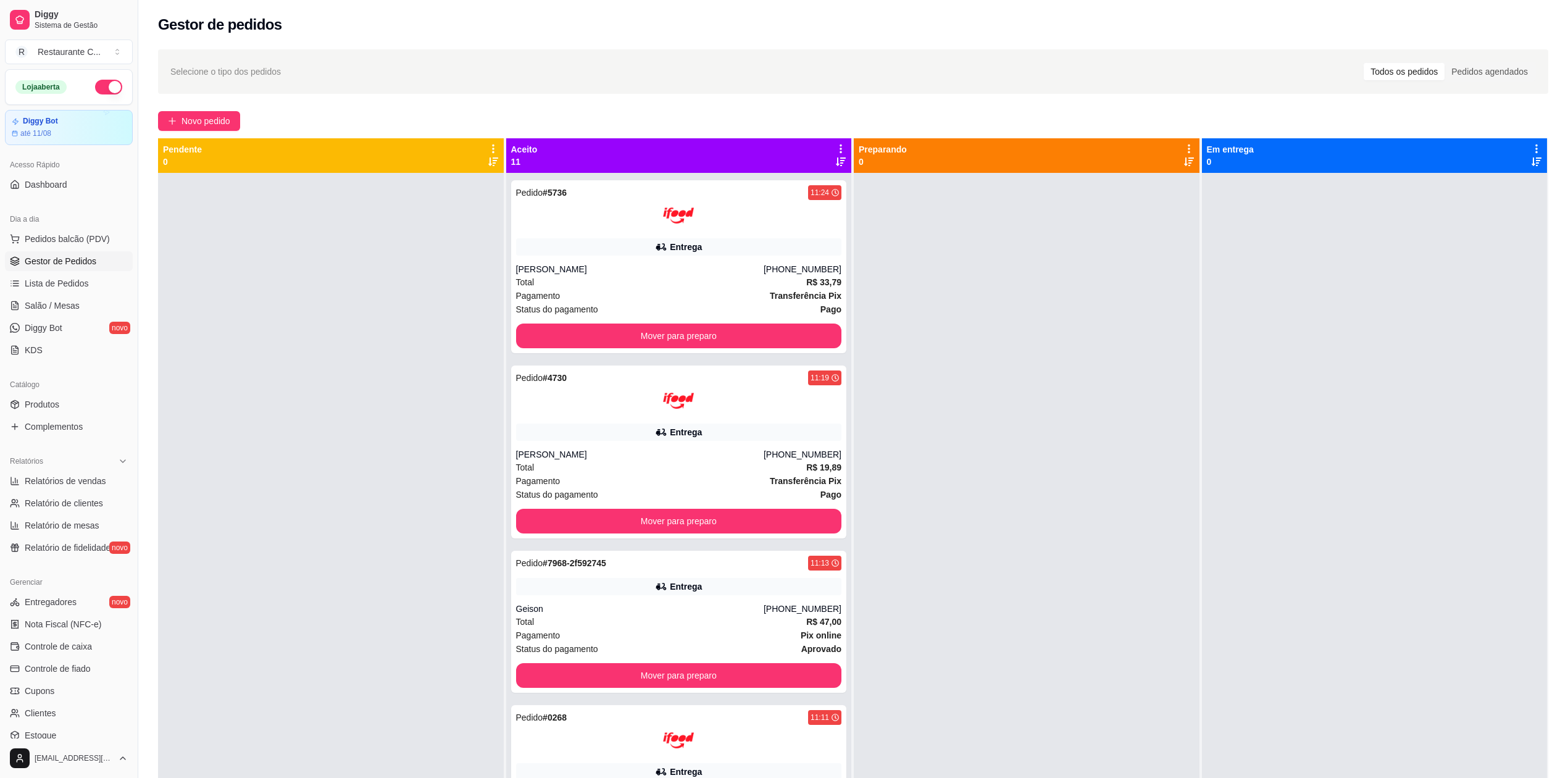
click at [78, 258] on span "Gestor de Pedidos" at bounding box center [61, 261] width 72 height 12
click at [613, 432] on div "Entrega" at bounding box center [679, 432] width 326 height 17
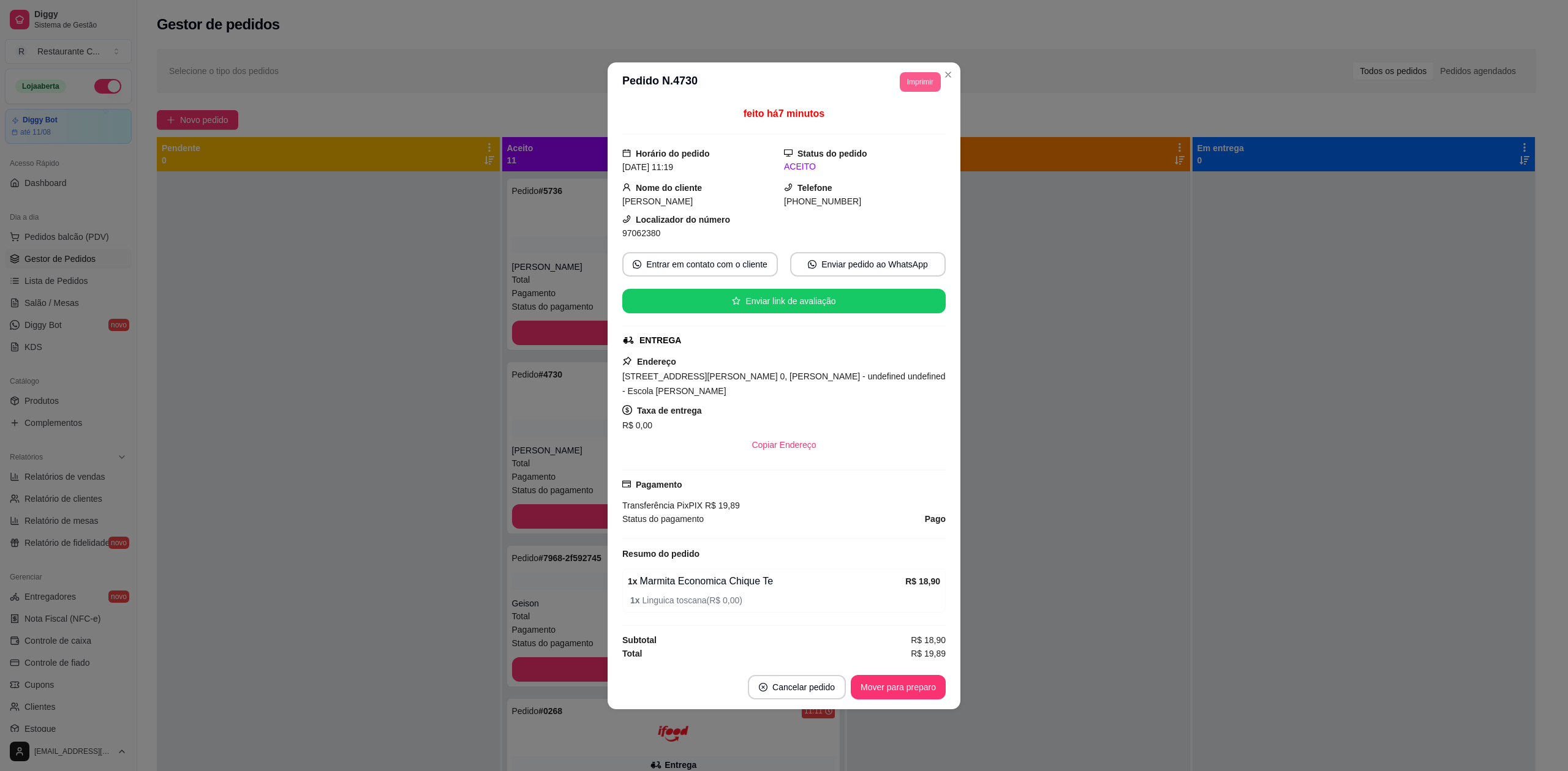
click at [919, 73] on button "Imprimir" at bounding box center [920, 82] width 41 height 20
click at [908, 122] on button "Delivery" at bounding box center [898, 121] width 89 height 20
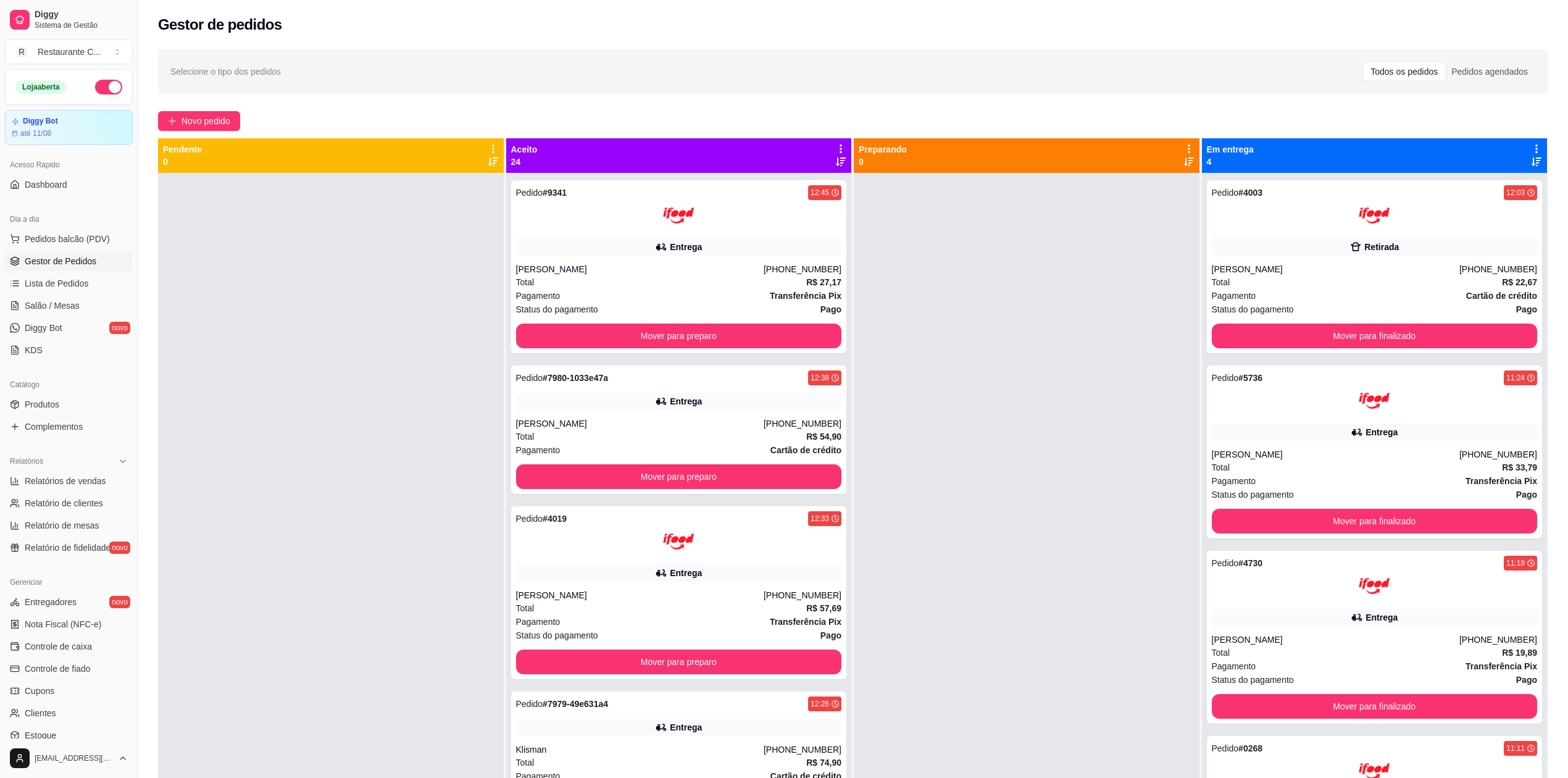
click at [83, 264] on span "Gestor de Pedidos" at bounding box center [61, 261] width 72 height 12
click at [840, 149] on icon at bounding box center [840, 149] width 2 height 9
click at [778, 185] on span "Com essa opção você tem a opção de mover todos os pedidos que estão em uma etap…" at bounding box center [739, 194] width 183 height 30
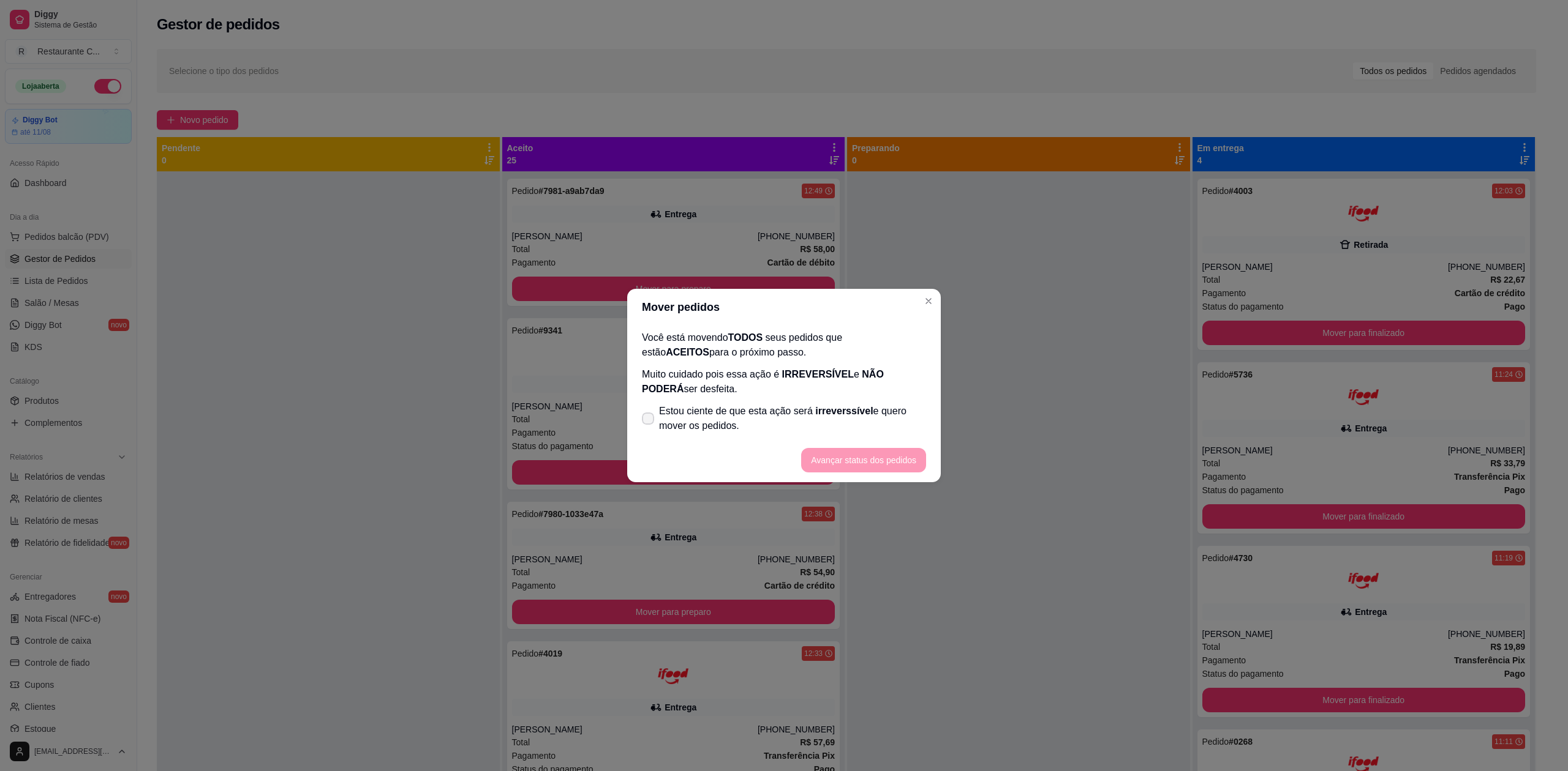
click at [660, 436] on label "Estou ciente de que esta ação será irreverssível e quero mover os pedidos." at bounding box center [784, 418] width 294 height 39
click at [649, 429] on input "Estou ciente de que esta ação será irreverssível e quero mover os pedidos." at bounding box center [645, 425] width 8 height 8
checkbox input "true"
click at [828, 458] on button "Avançar status dos pedidos" at bounding box center [863, 460] width 125 height 25
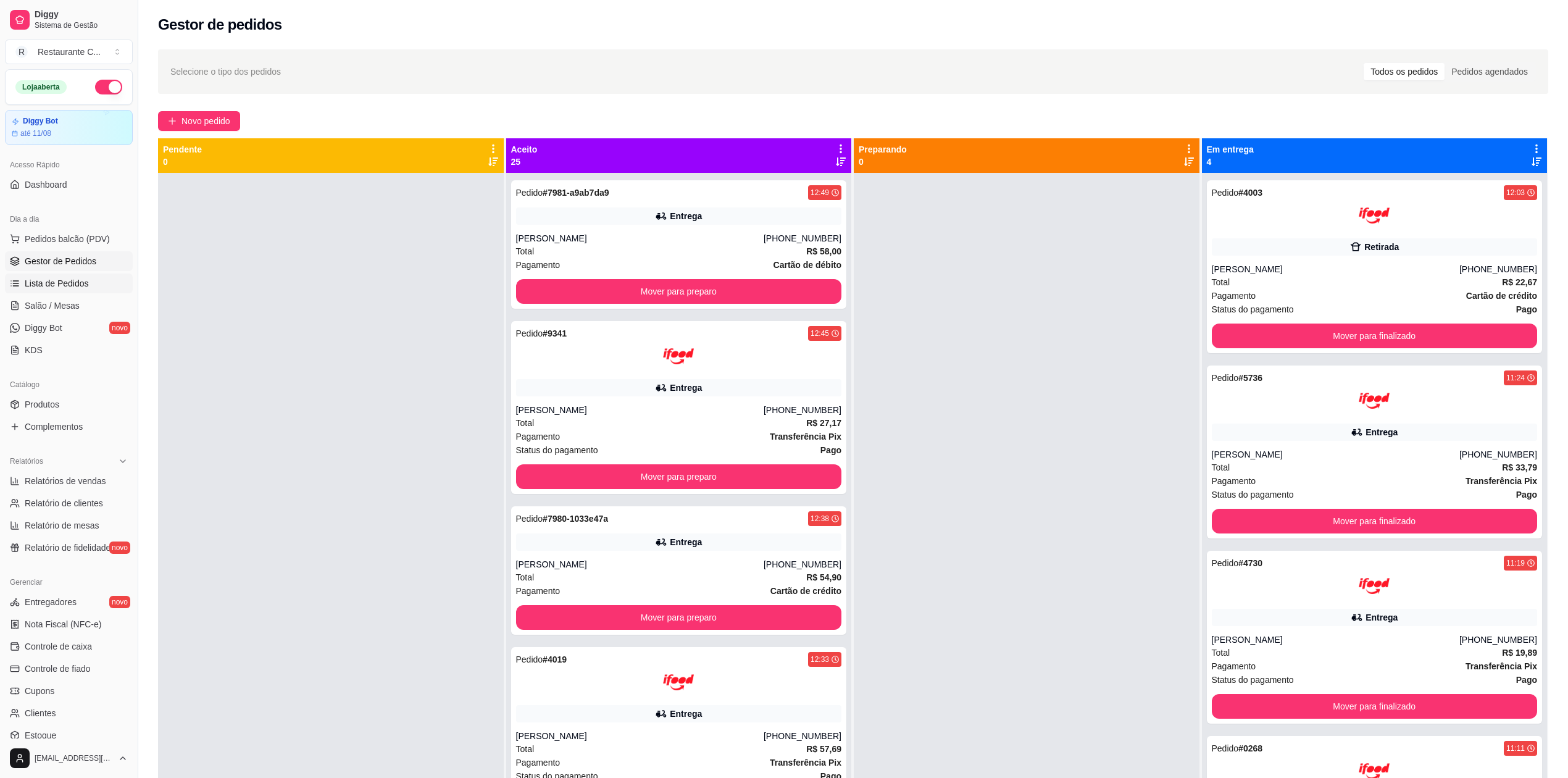
click at [77, 283] on span "Lista de Pedidos" at bounding box center [57, 283] width 64 height 12
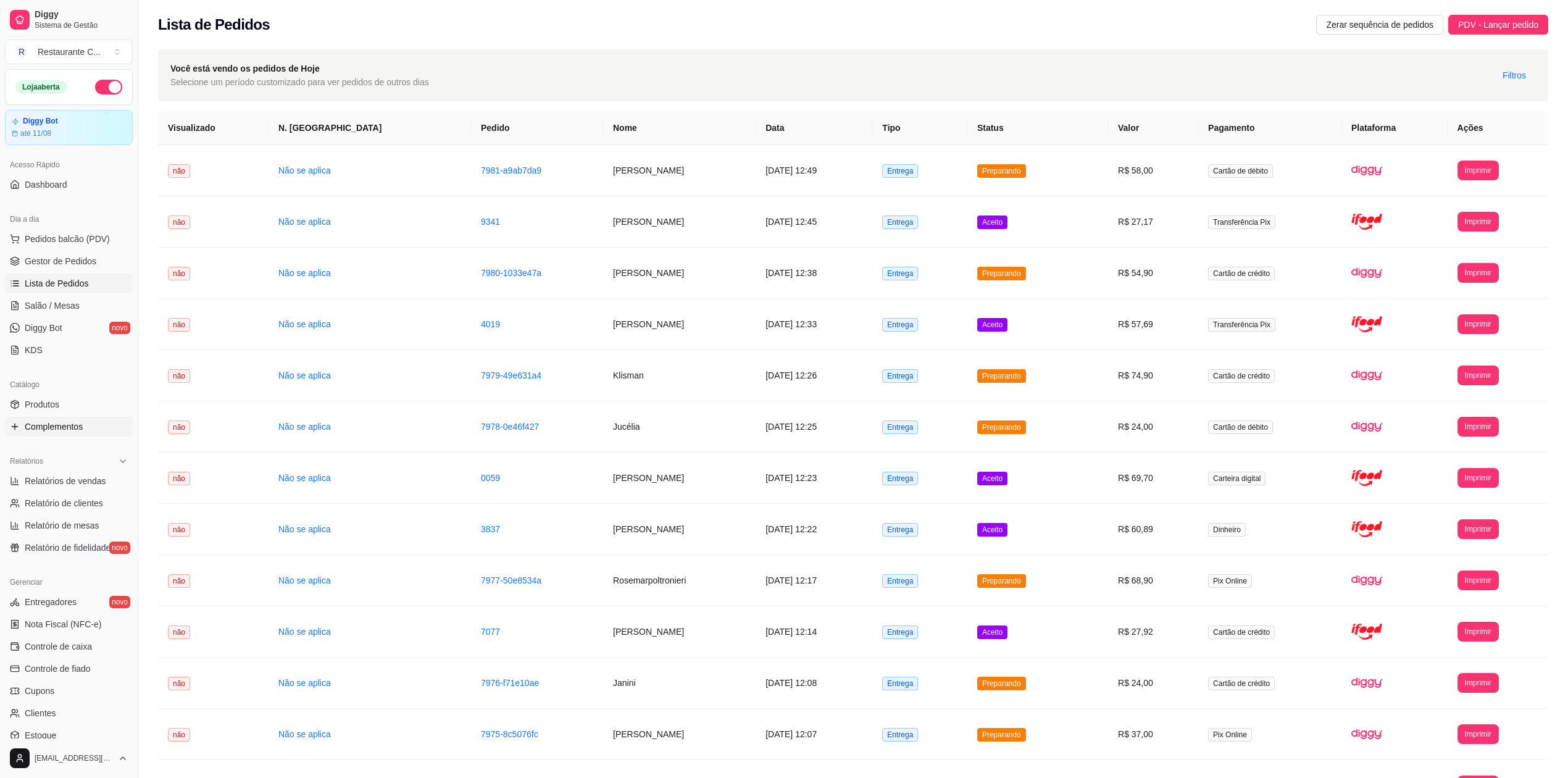
click at [63, 424] on span "Complementos" at bounding box center [54, 426] width 58 height 12
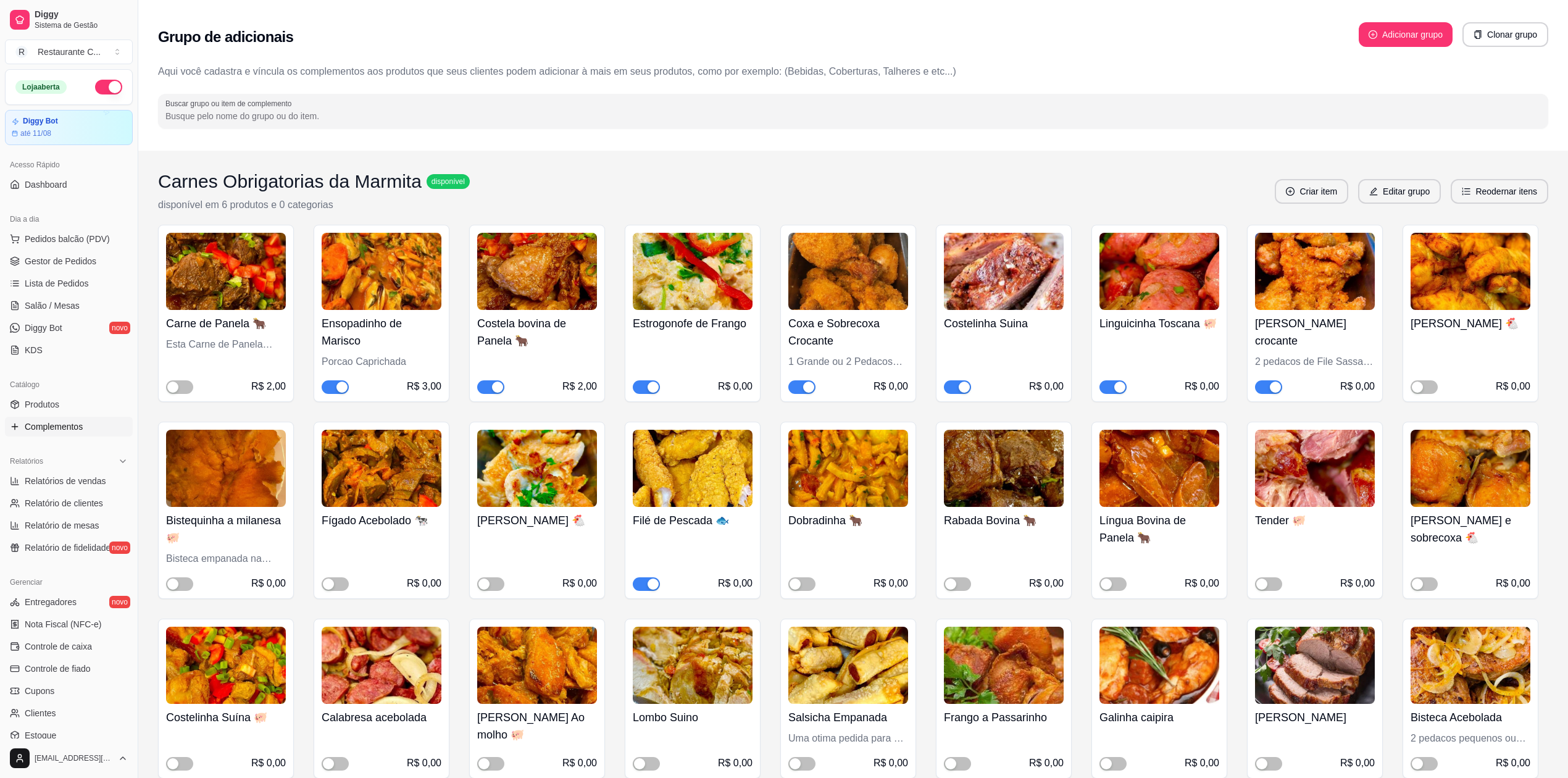
click at [496, 383] on div "button" at bounding box center [498, 388] width 11 height 11
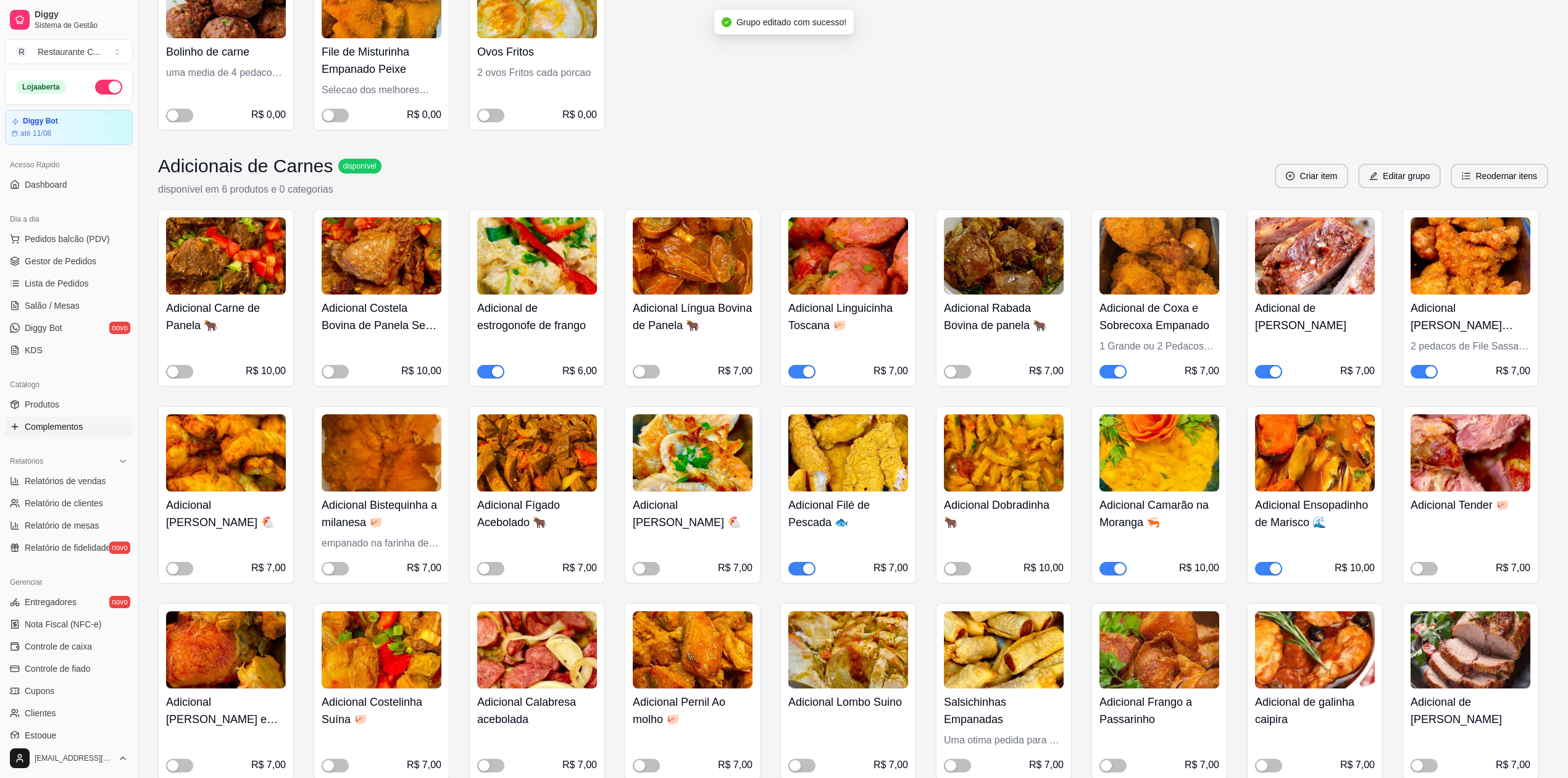
scroll to position [906, 0]
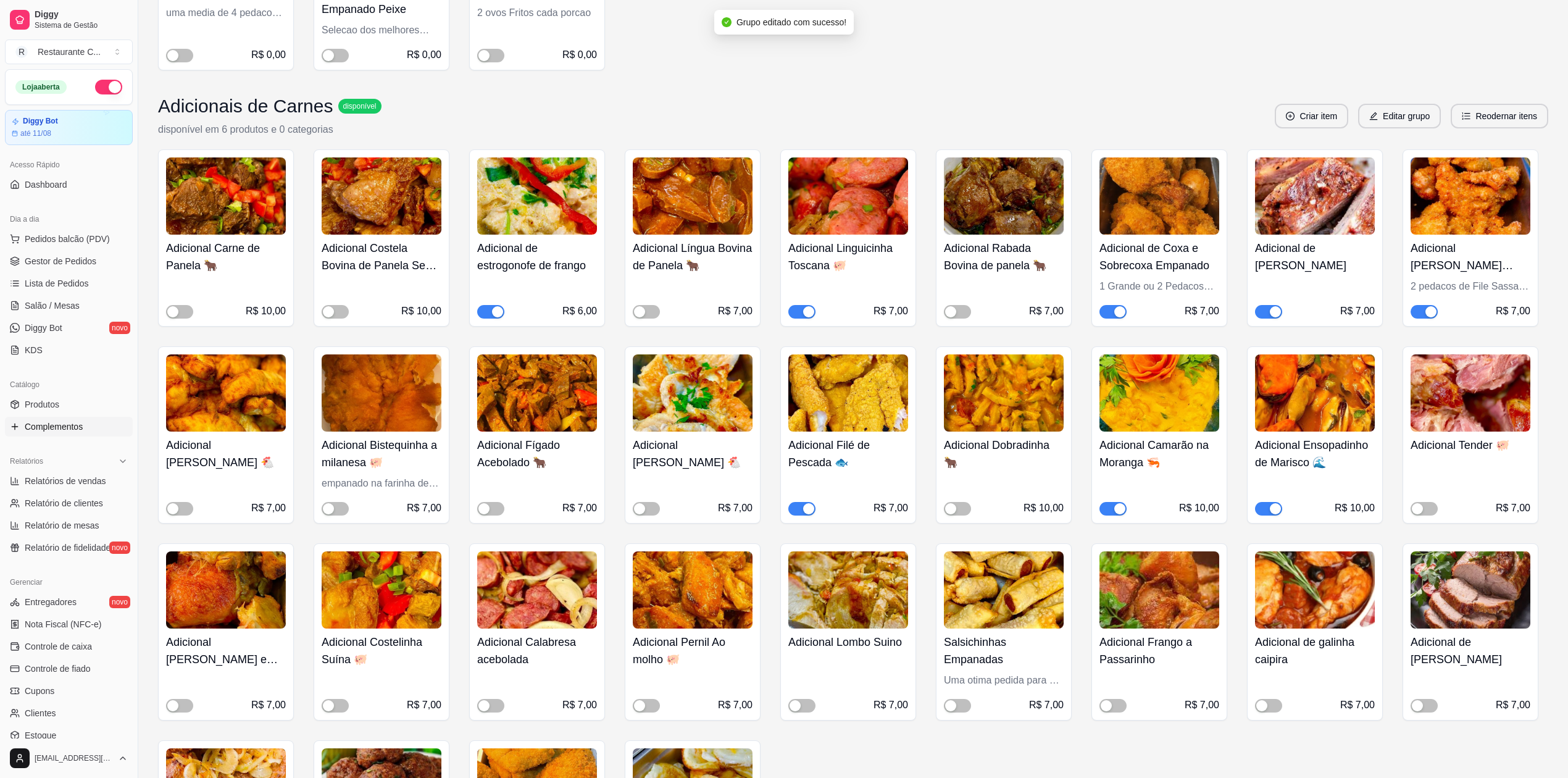
click at [1112, 516] on span "button" at bounding box center [1113, 509] width 27 height 14
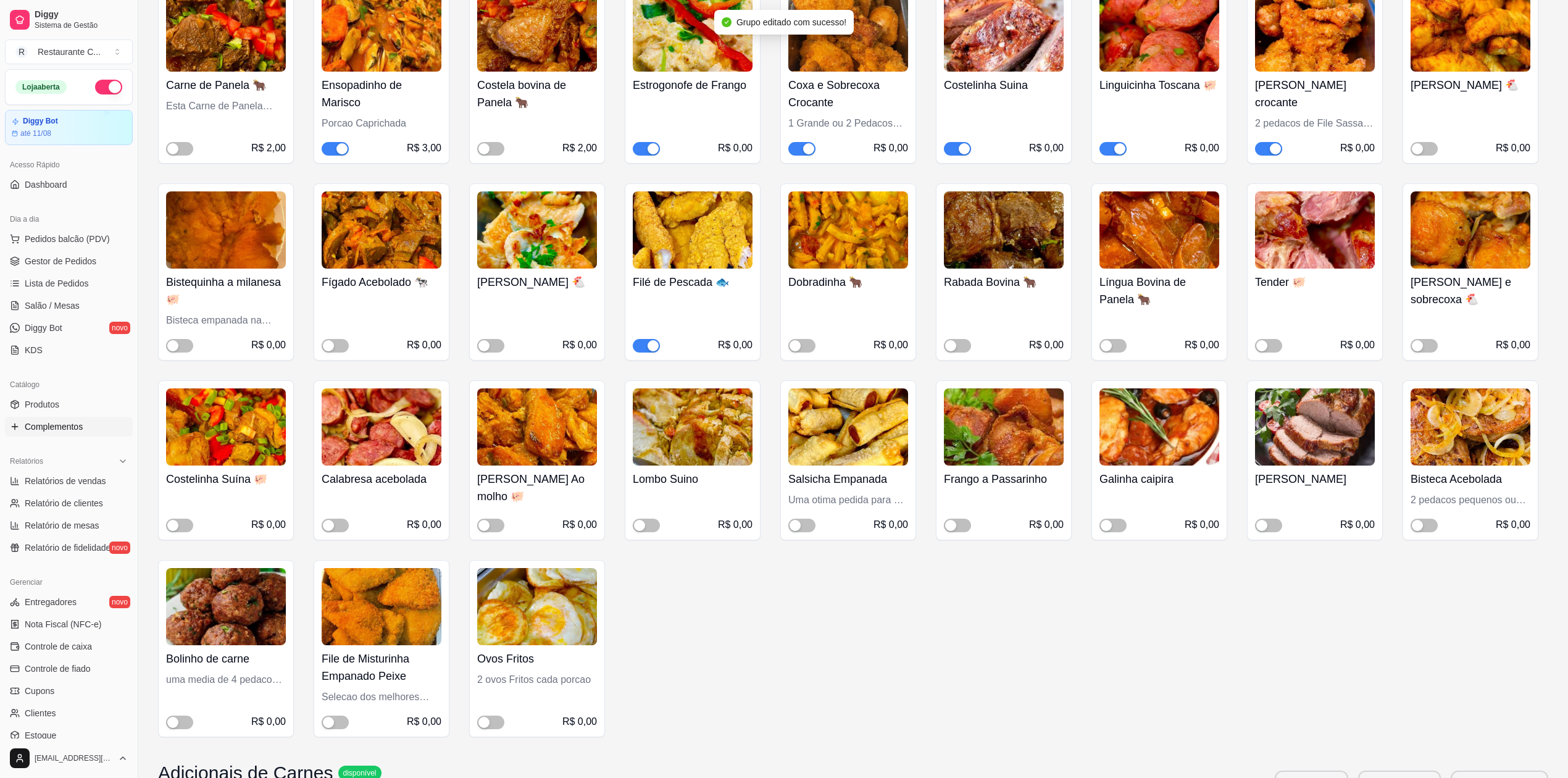
scroll to position [0, 0]
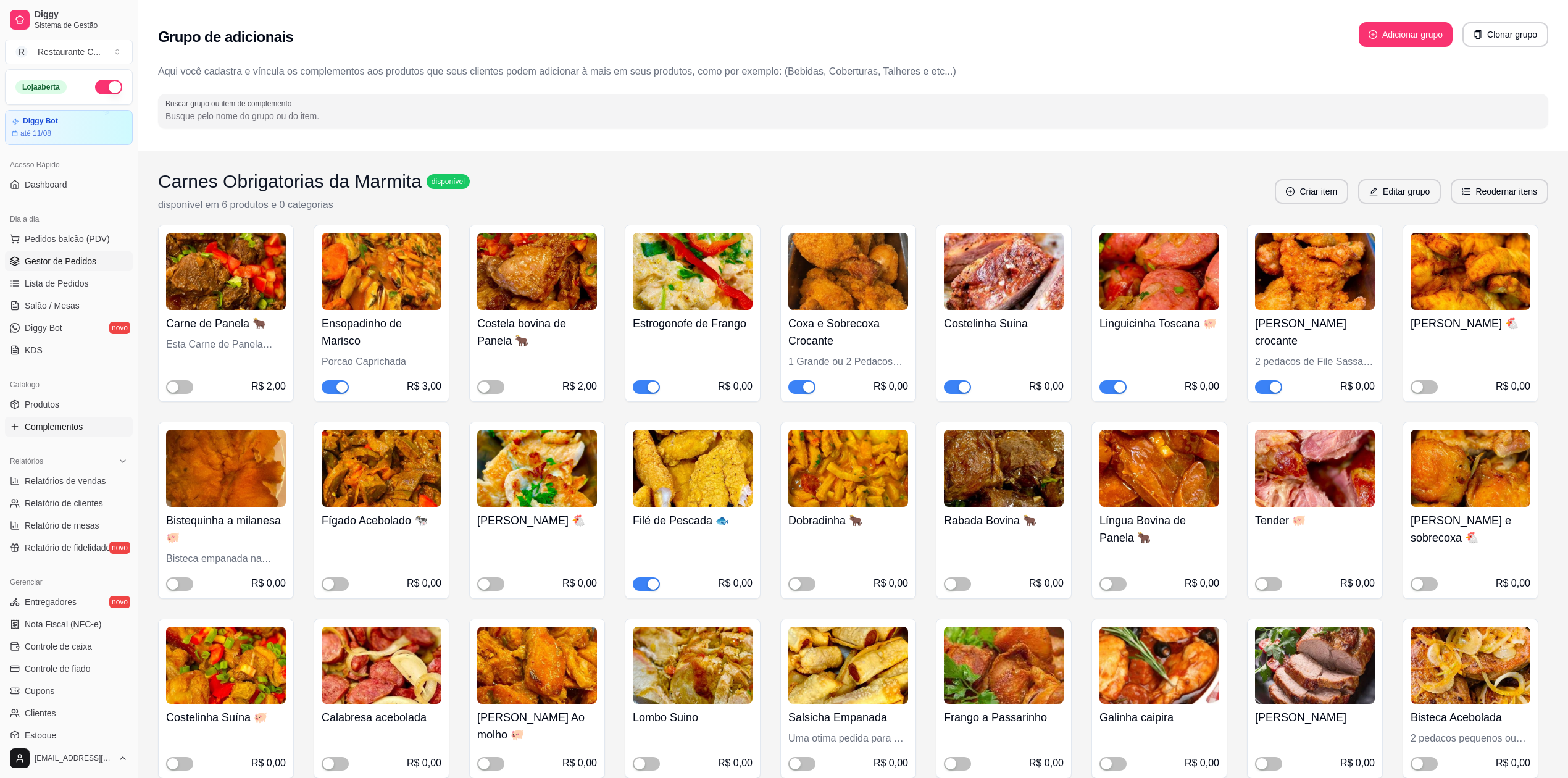
click at [39, 263] on span "Gestor de Pedidos" at bounding box center [61, 261] width 72 height 12
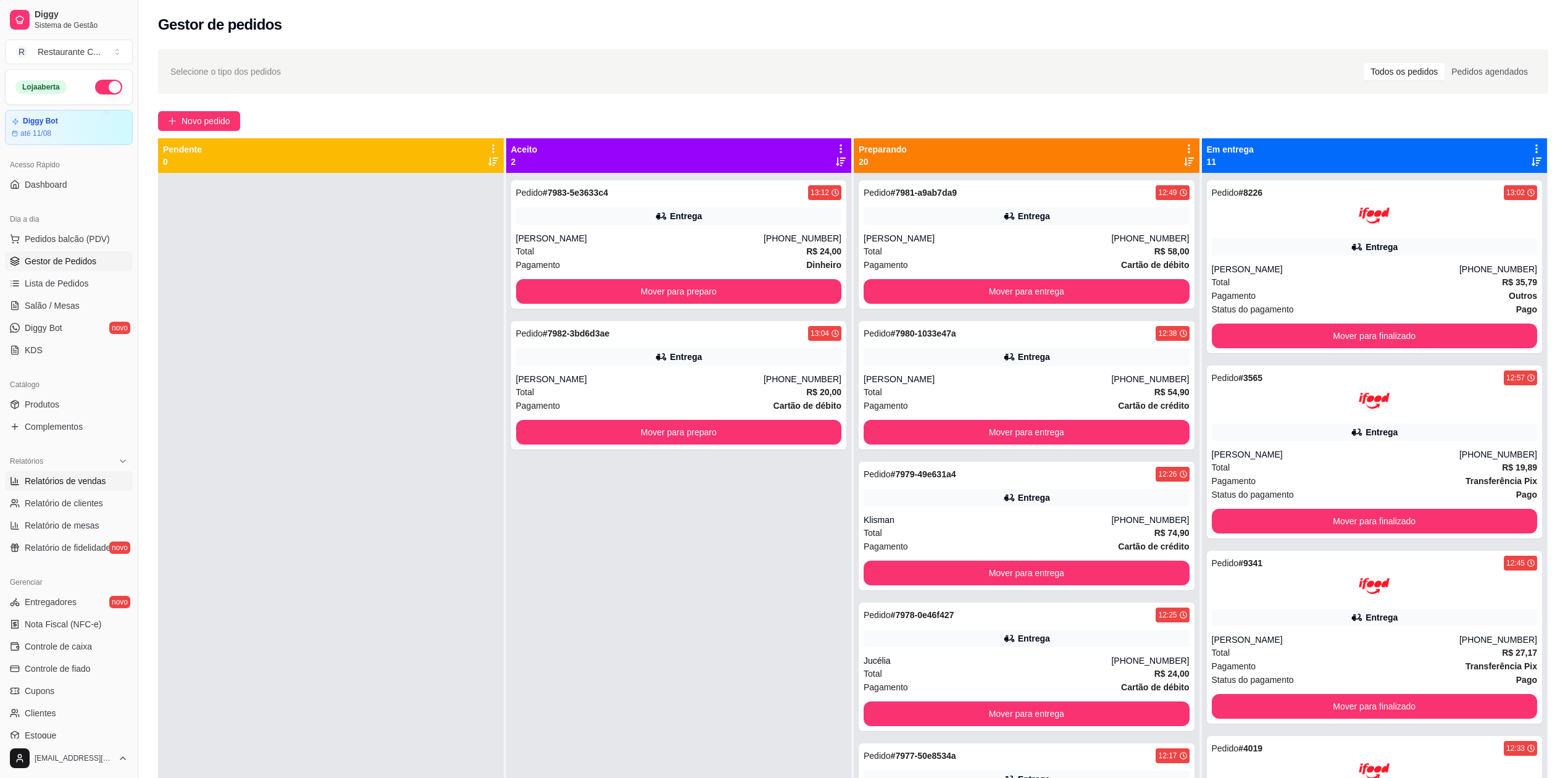
click at [56, 477] on span "Relatórios de vendas" at bounding box center [66, 481] width 81 height 12
select select "ALL"
select select "0"
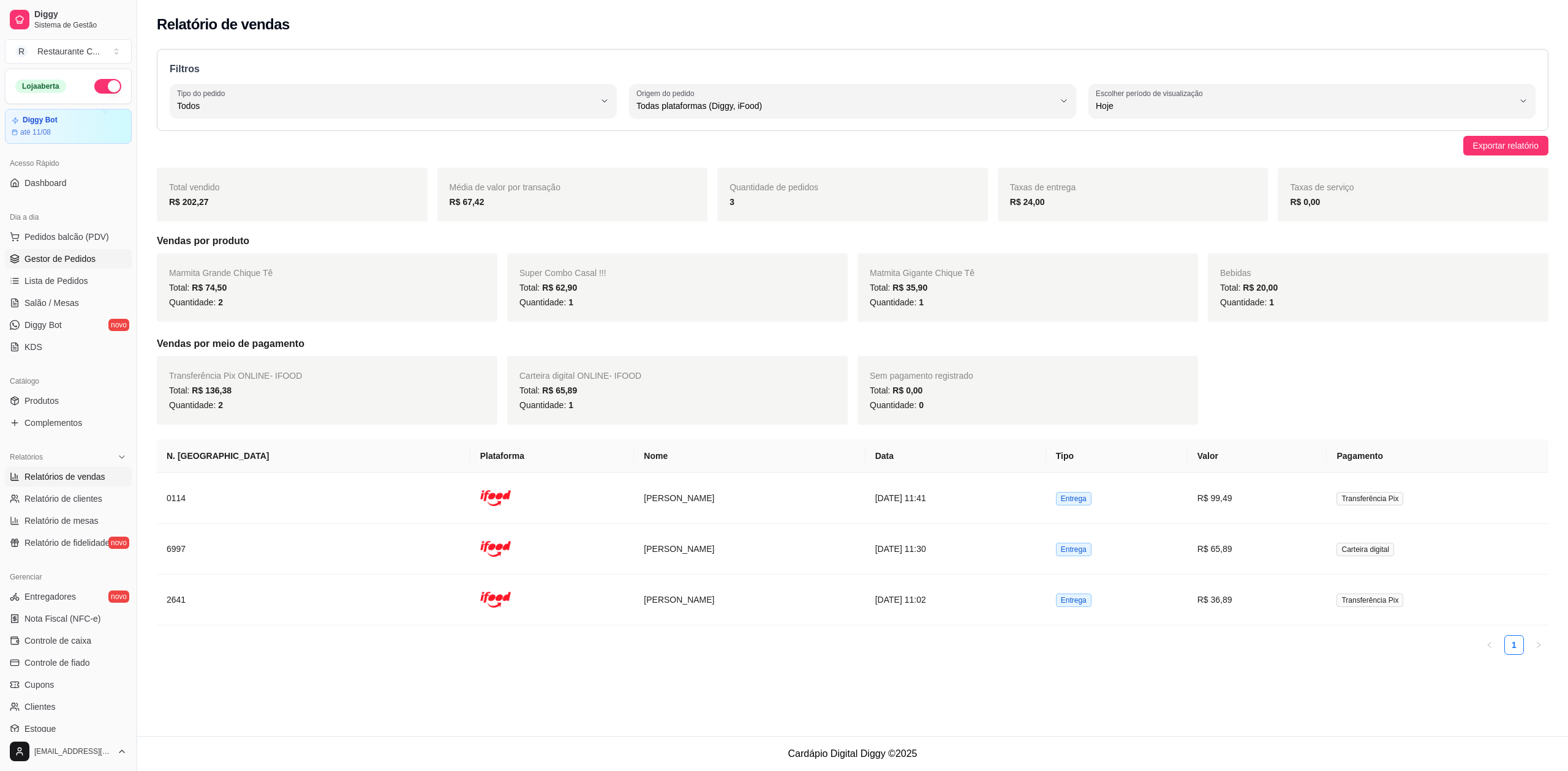
click at [54, 257] on span "Gestor de Pedidos" at bounding box center [60, 258] width 71 height 12
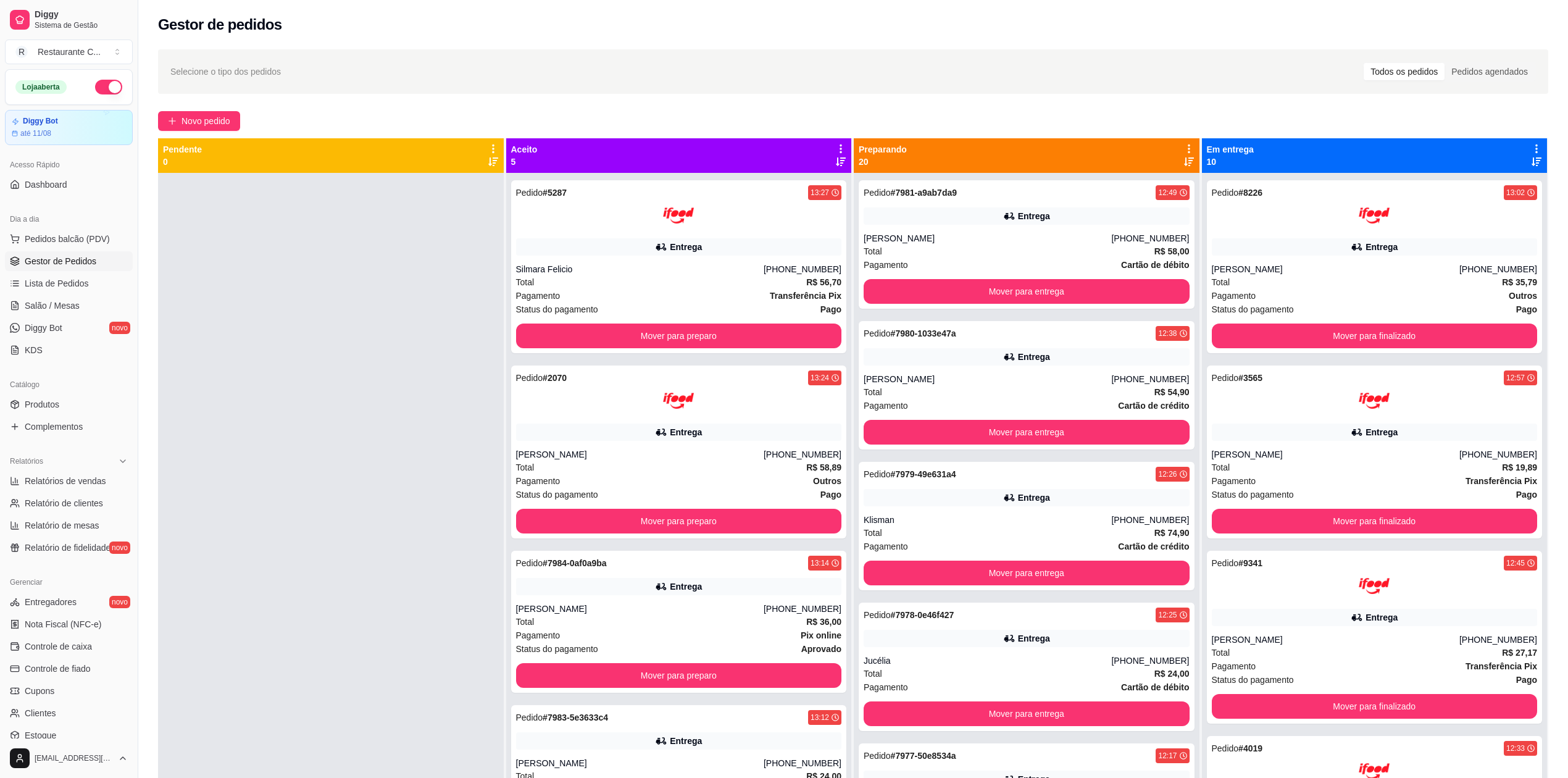
click at [1183, 151] on icon at bounding box center [1189, 149] width 11 height 11
click at [1136, 178] on div "Mover pedidos de etapa Com essa opção você tem a opção de mover todos os pedido…" at bounding box center [1084, 187] width 183 height 42
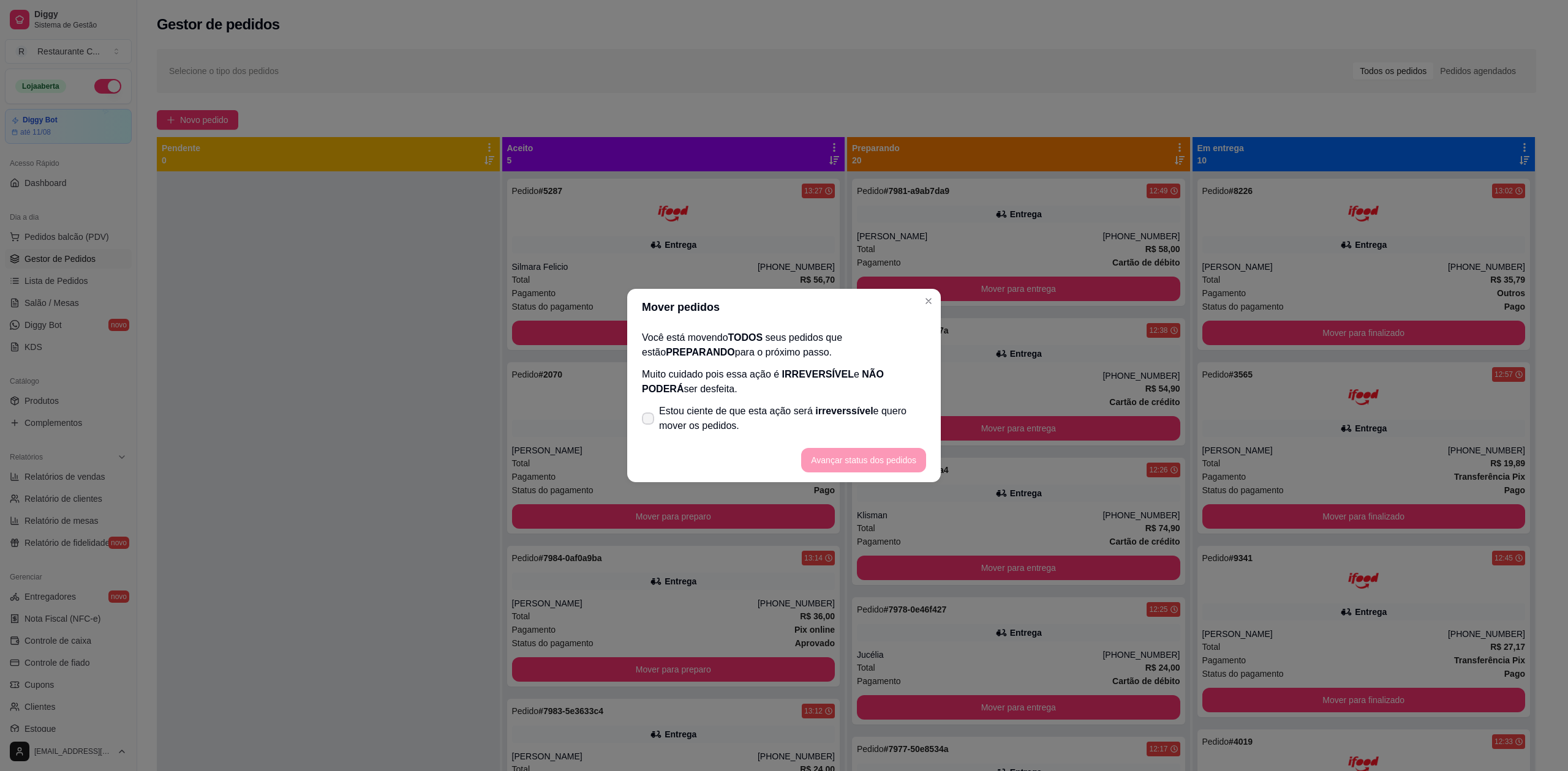
click at [761, 405] on span "Estou ciente de que esta ação será irreverssível e quero mover os pedidos." at bounding box center [792, 419] width 267 height 30
click at [649, 422] on input "Estou ciente de que esta ação será irreverssível e quero mover os pedidos." at bounding box center [645, 425] width 8 height 8
checkbox input "true"
click at [831, 454] on button "Avançar status dos pedidos" at bounding box center [863, 460] width 125 height 25
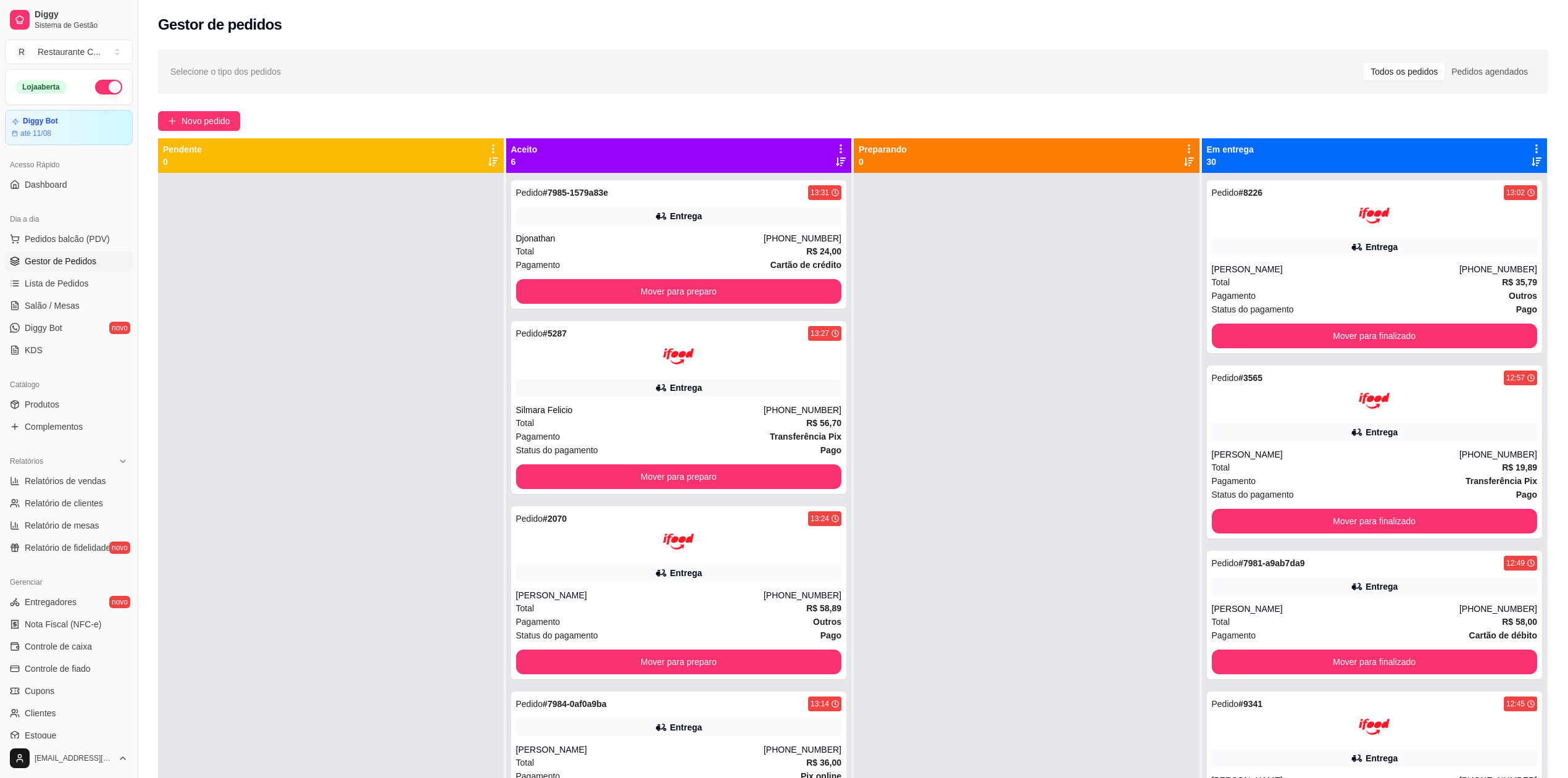
click at [759, 309] on div "Pedido # 7985-1579a83e 13:31 Entrega Djonathan [PHONE_NUMBER] Total R$ 24,00 Pa…" at bounding box center [679, 562] width 346 height 778
click at [762, 299] on button "Mover para preparo" at bounding box center [679, 292] width 316 height 24
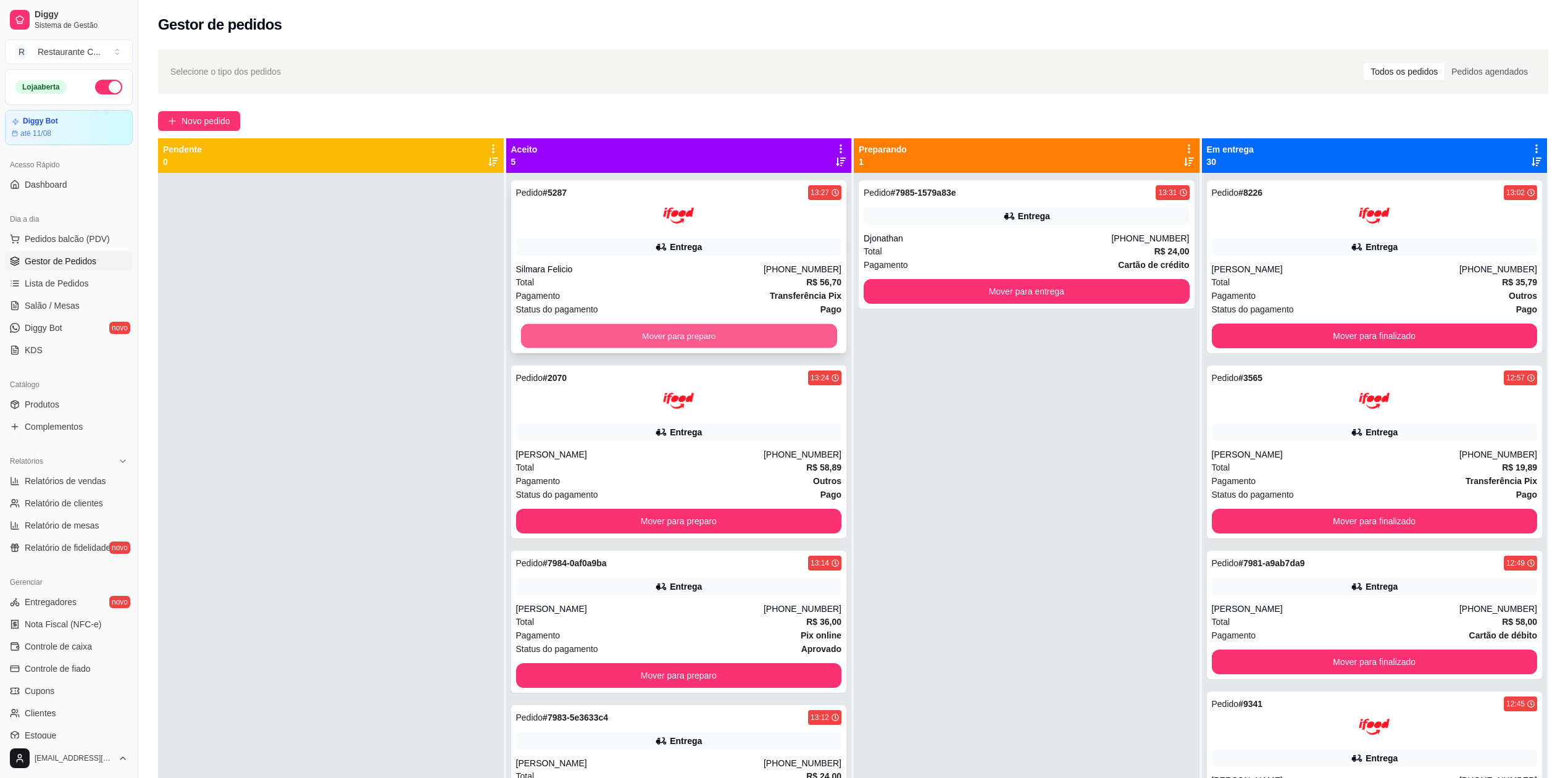
click at [753, 328] on button "Mover para preparo" at bounding box center [679, 336] width 316 height 24
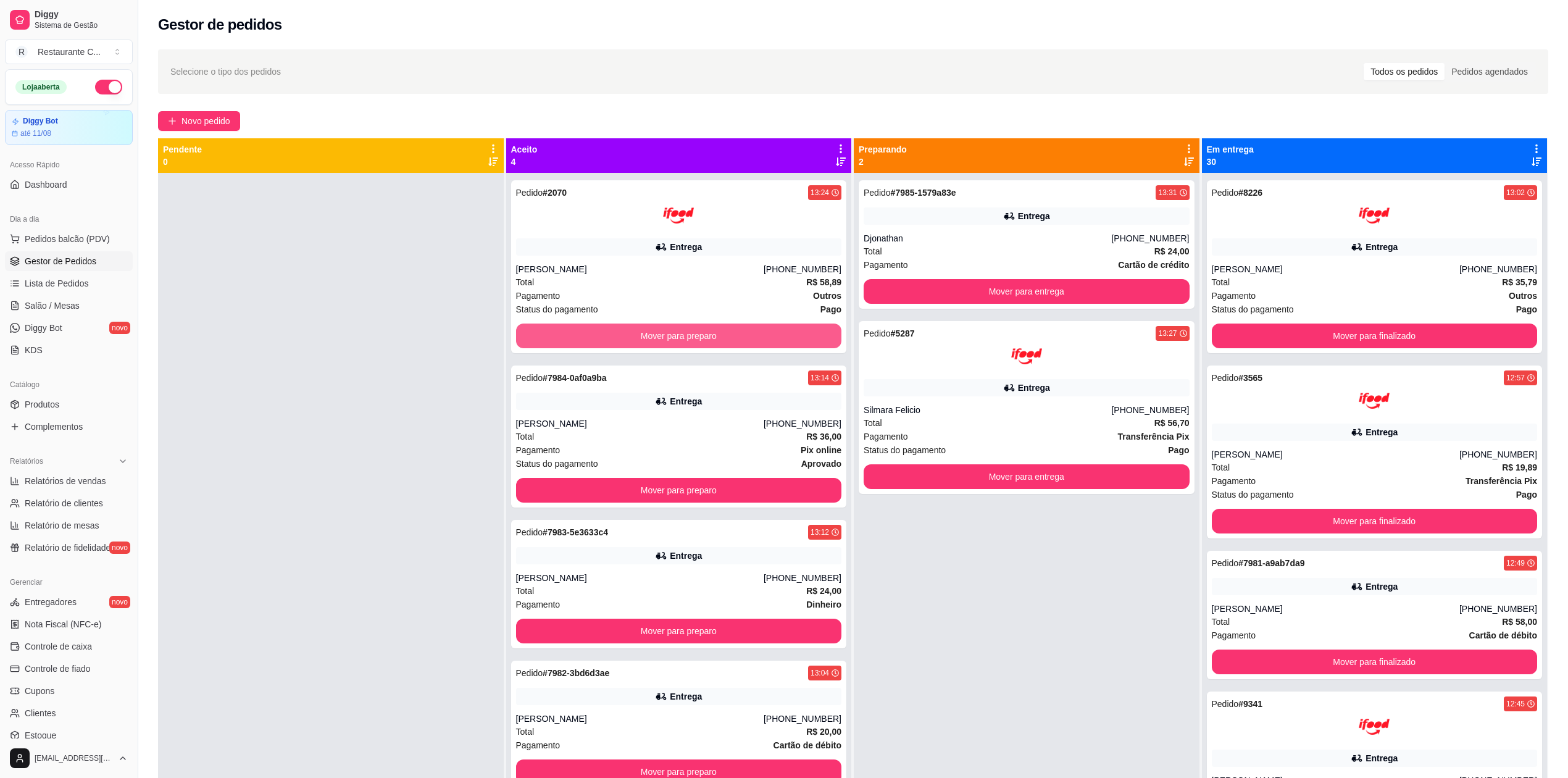
click at [753, 328] on button "Mover para preparo" at bounding box center [679, 336] width 326 height 25
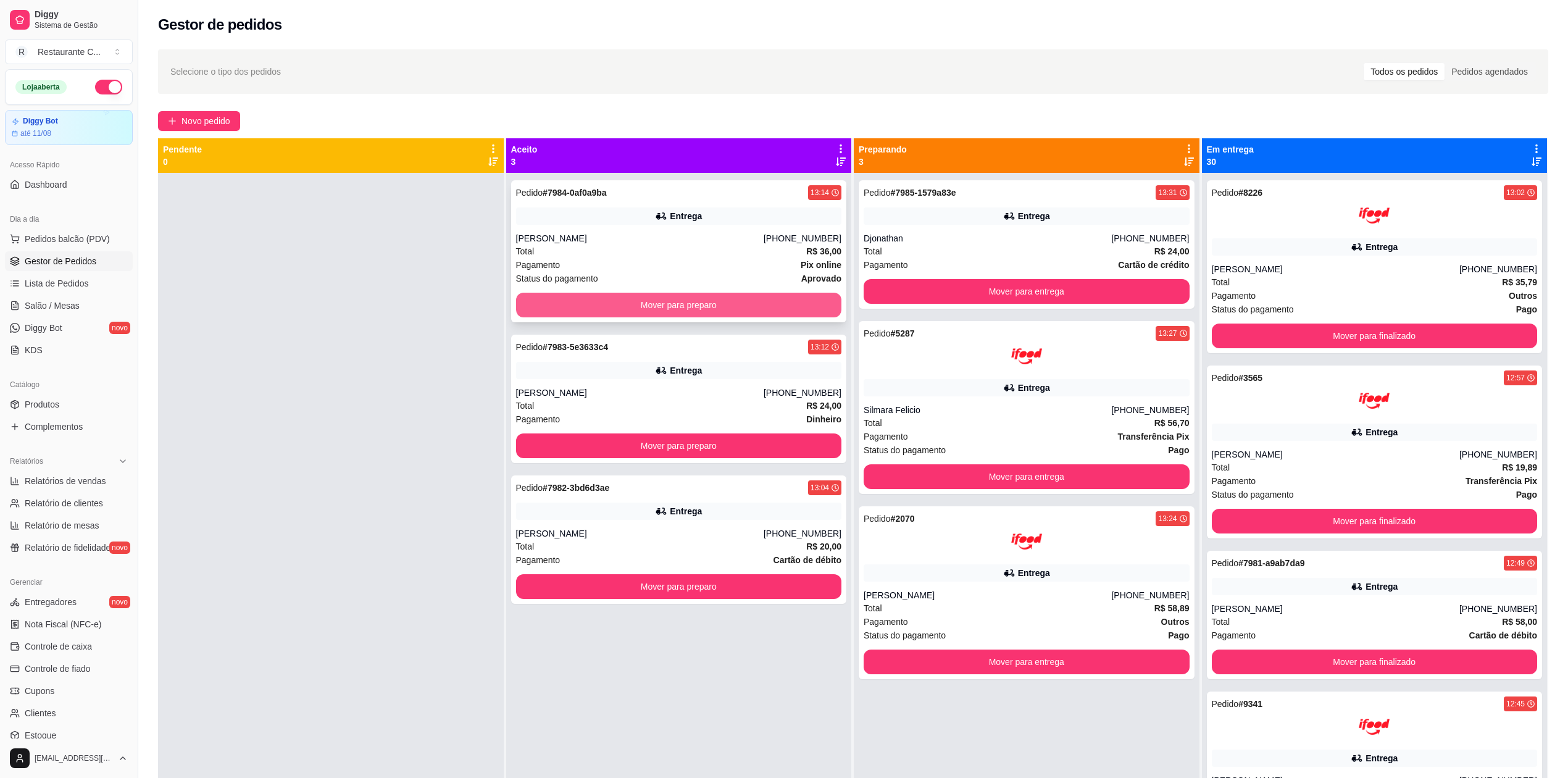
click at [759, 296] on button "Mover para preparo" at bounding box center [679, 305] width 326 height 25
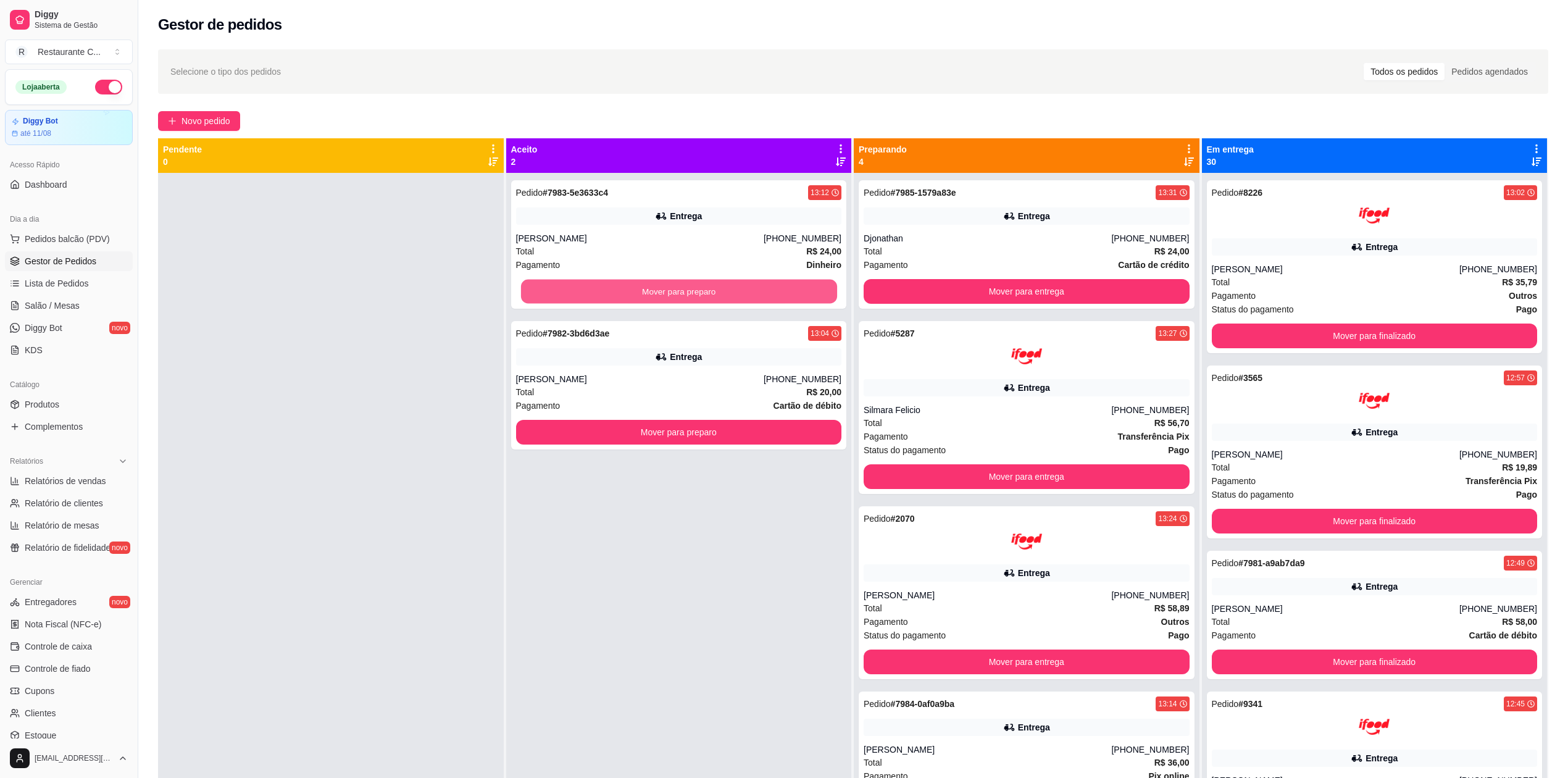
click at [759, 296] on button "Mover para preparo" at bounding box center [679, 292] width 316 height 24
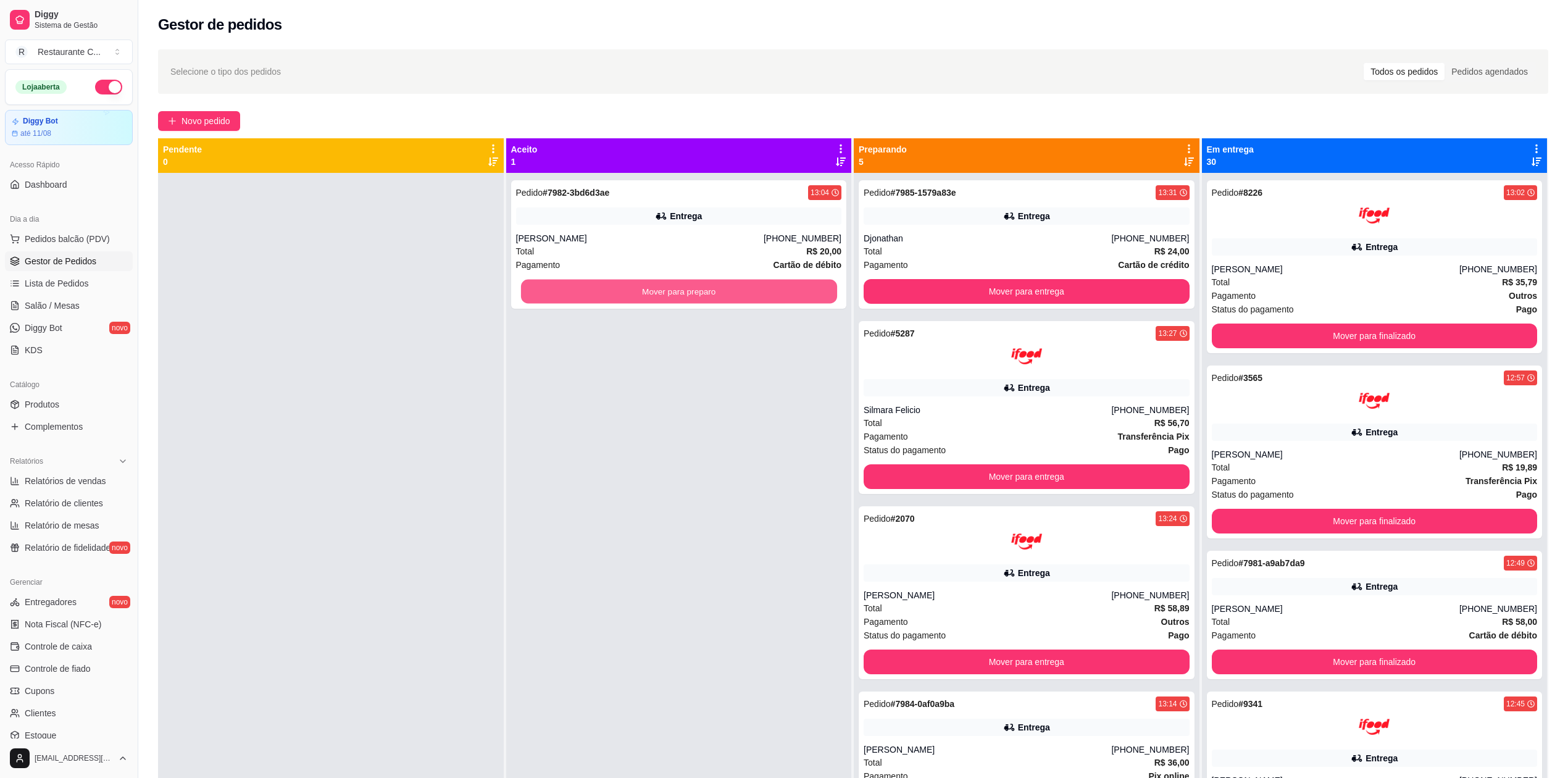
click at [759, 296] on button "Mover para preparo" at bounding box center [679, 292] width 316 height 24
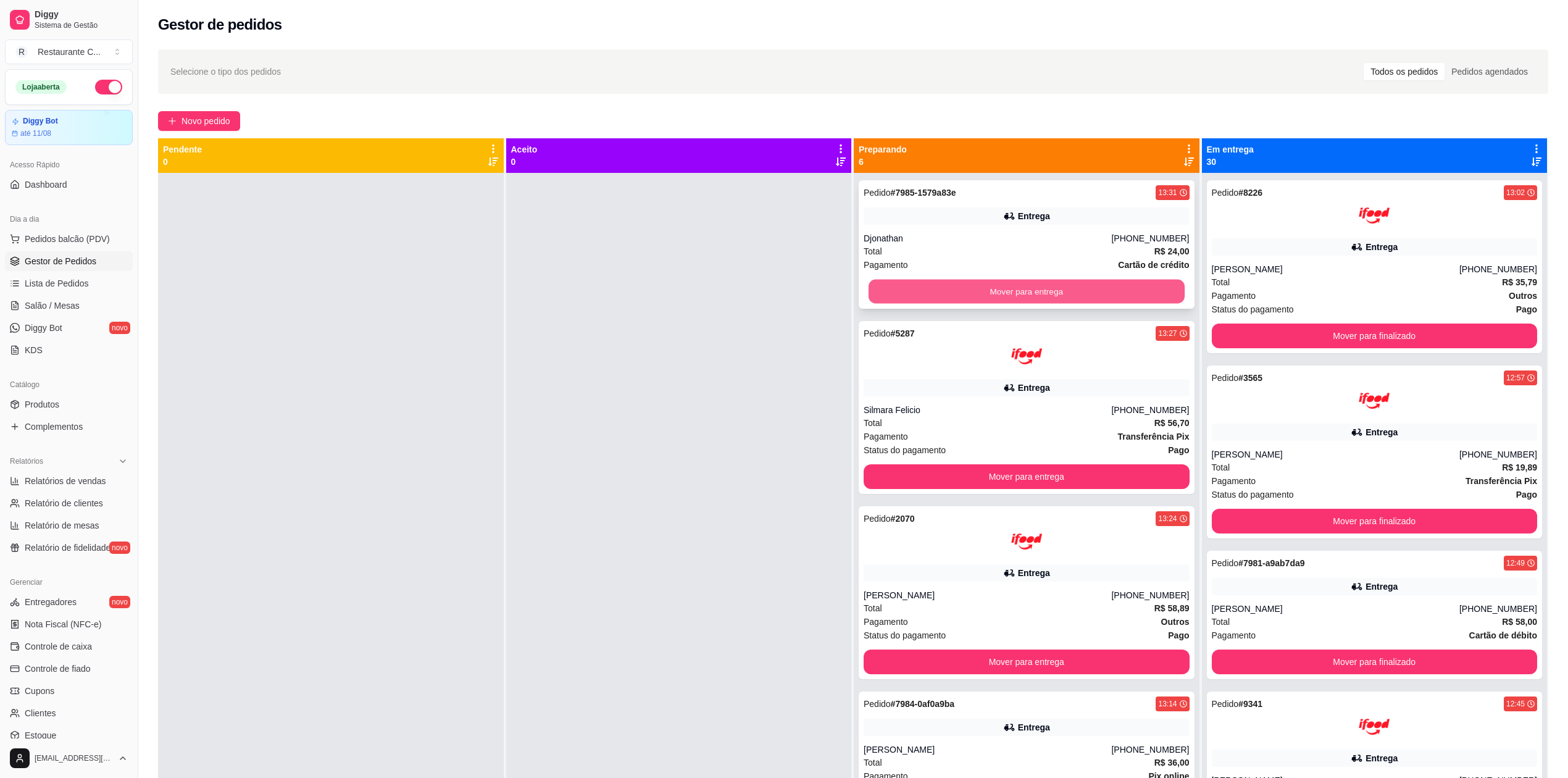
click at [1058, 288] on button "Mover para entrega" at bounding box center [1027, 292] width 316 height 24
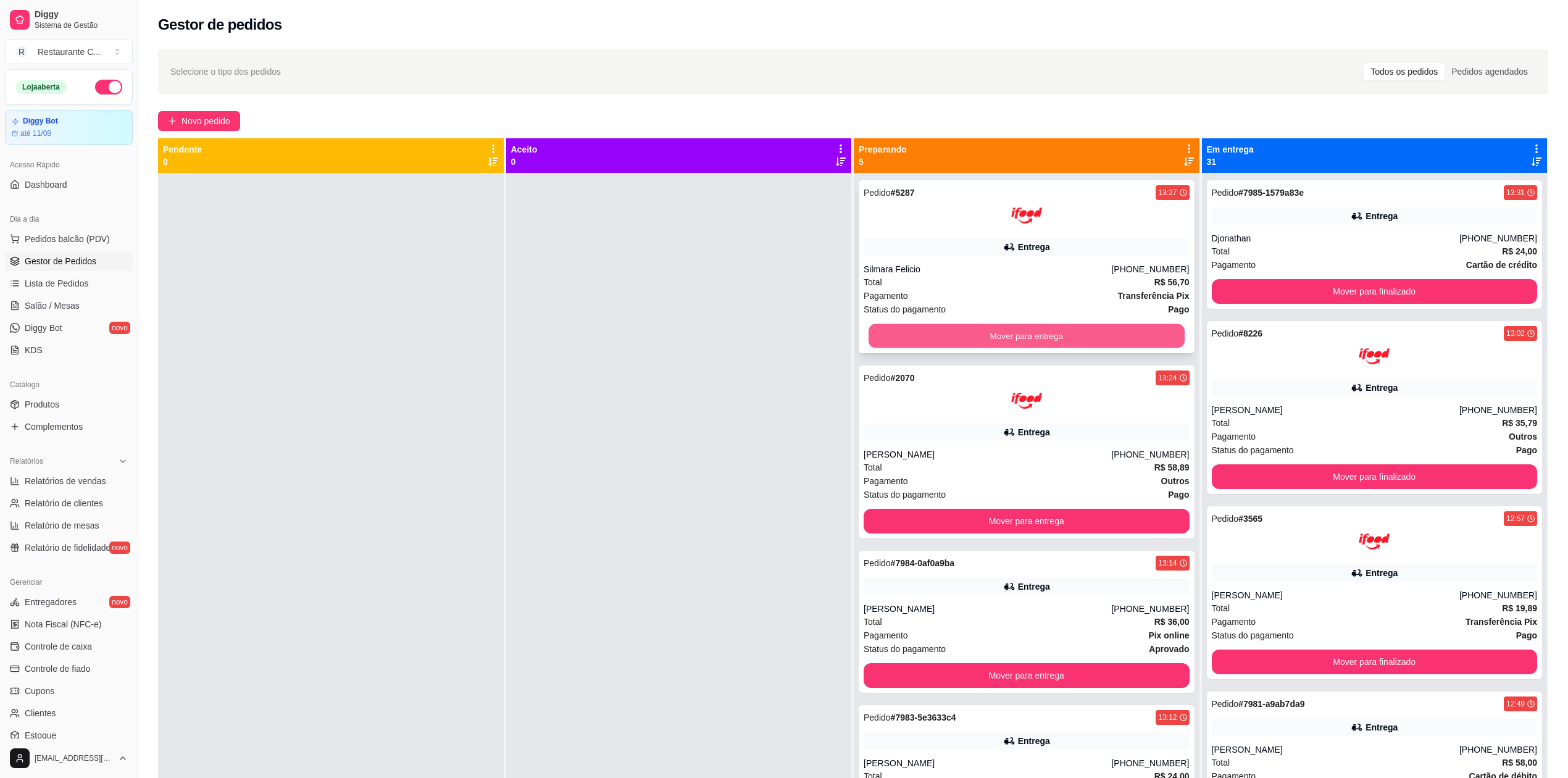
click at [1050, 333] on button "Mover para entrega" at bounding box center [1027, 336] width 316 height 24
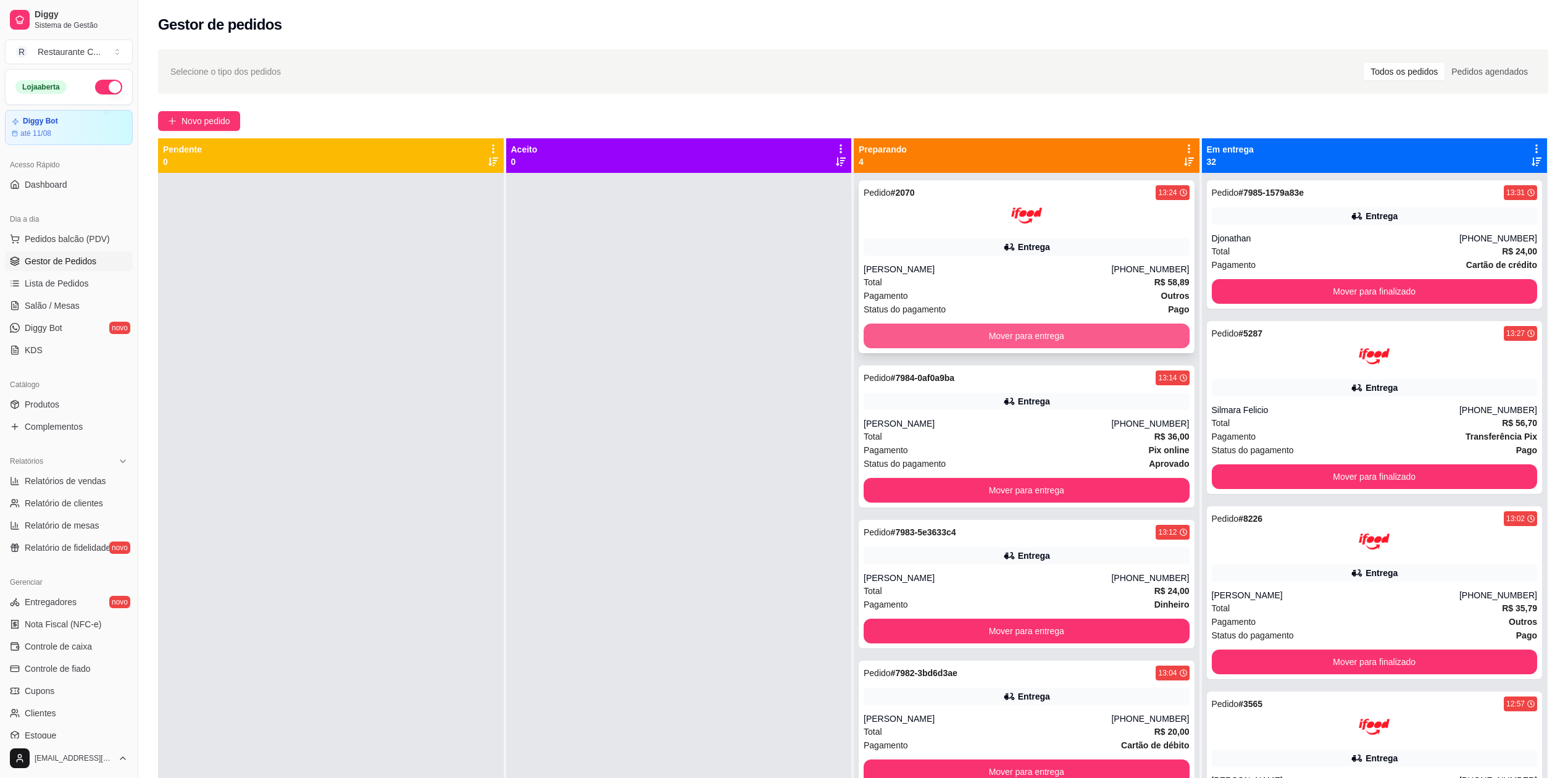
click at [1043, 334] on button "Mover para entrega" at bounding box center [1027, 336] width 326 height 25
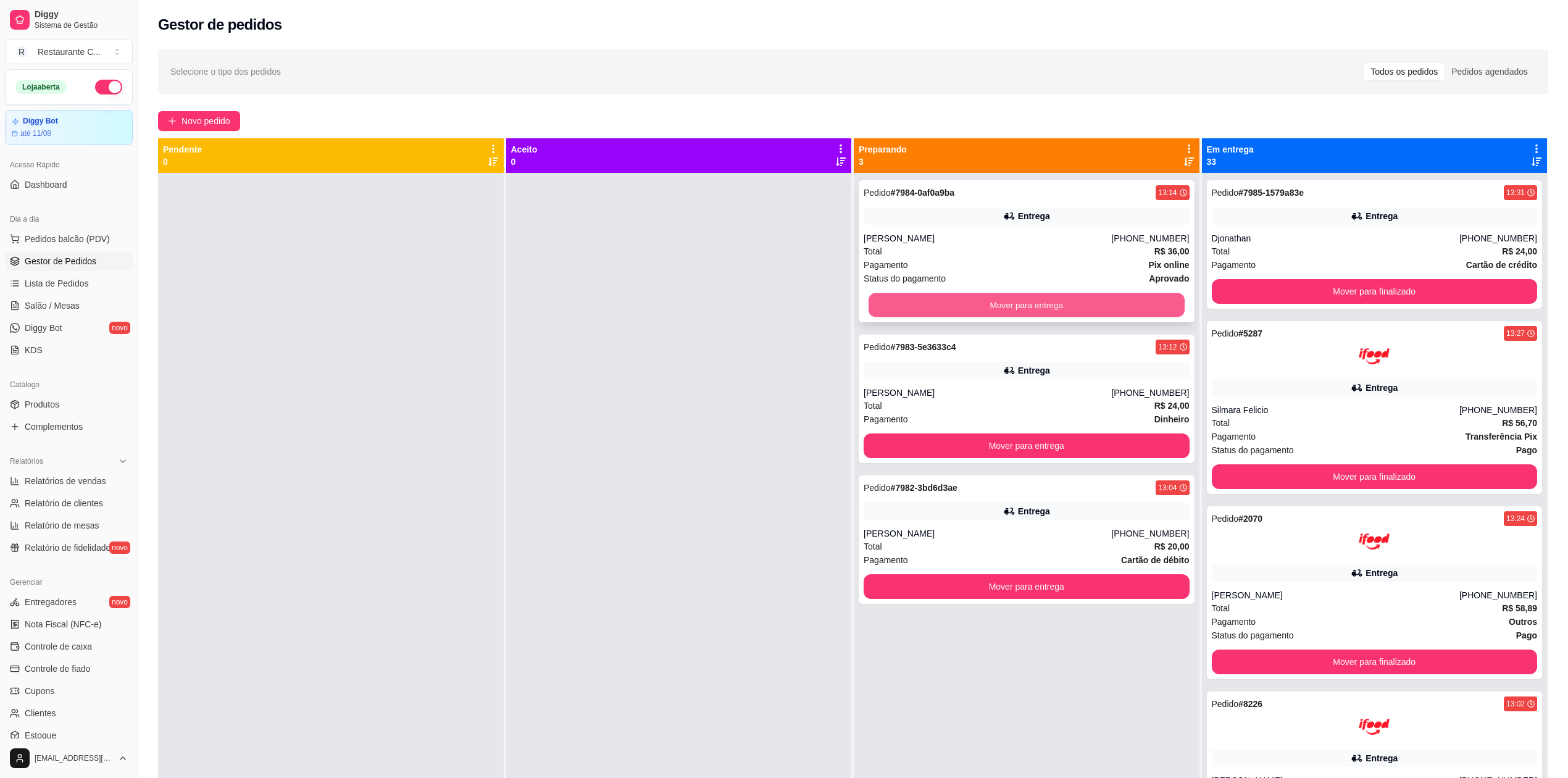
click at [1050, 300] on button "Mover para entrega" at bounding box center [1027, 306] width 316 height 24
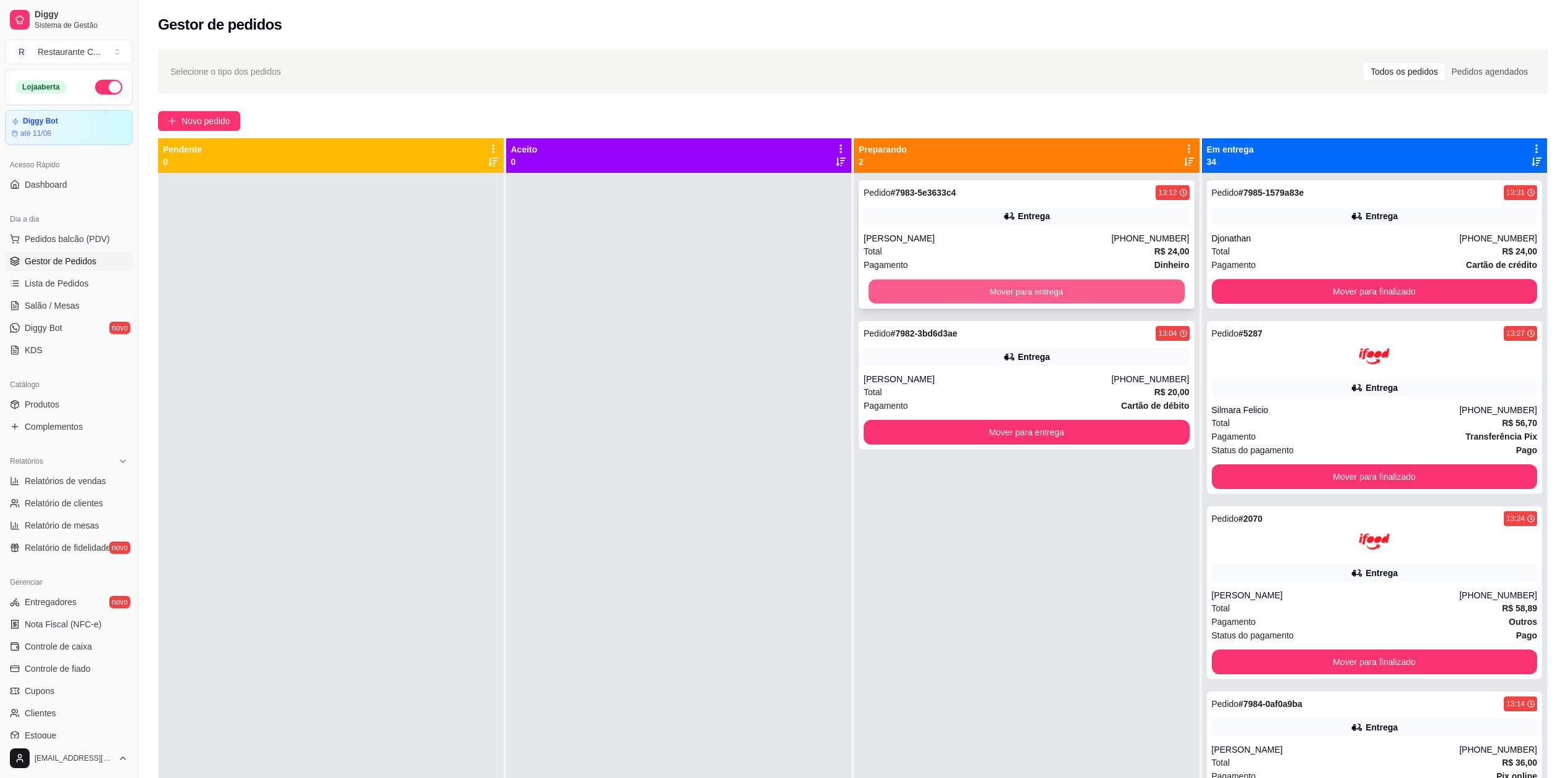
click at [1050, 291] on button "Mover para entrega" at bounding box center [1027, 292] width 316 height 24
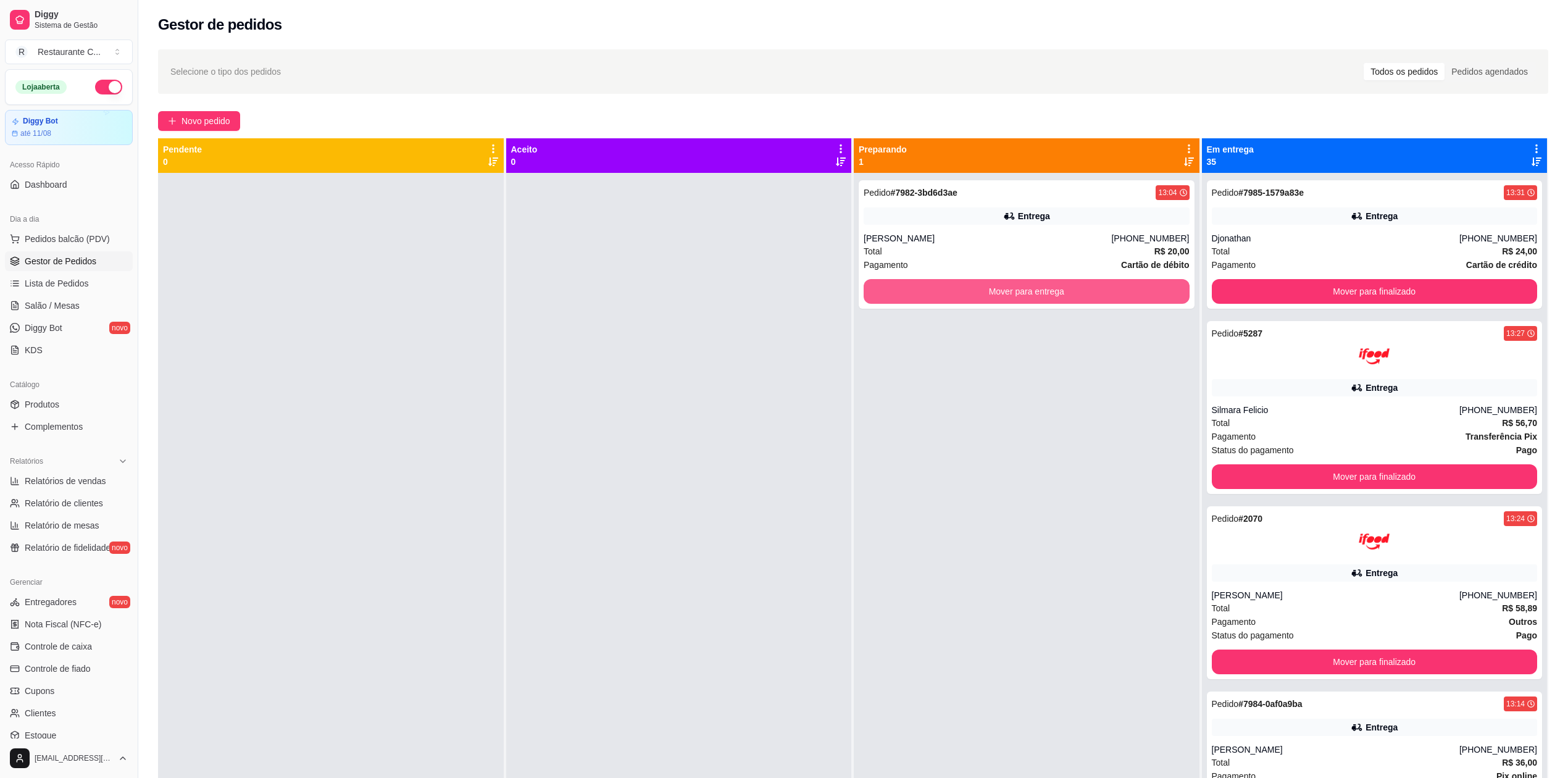
click at [1050, 291] on button "Mover para entrega" at bounding box center [1027, 291] width 326 height 25
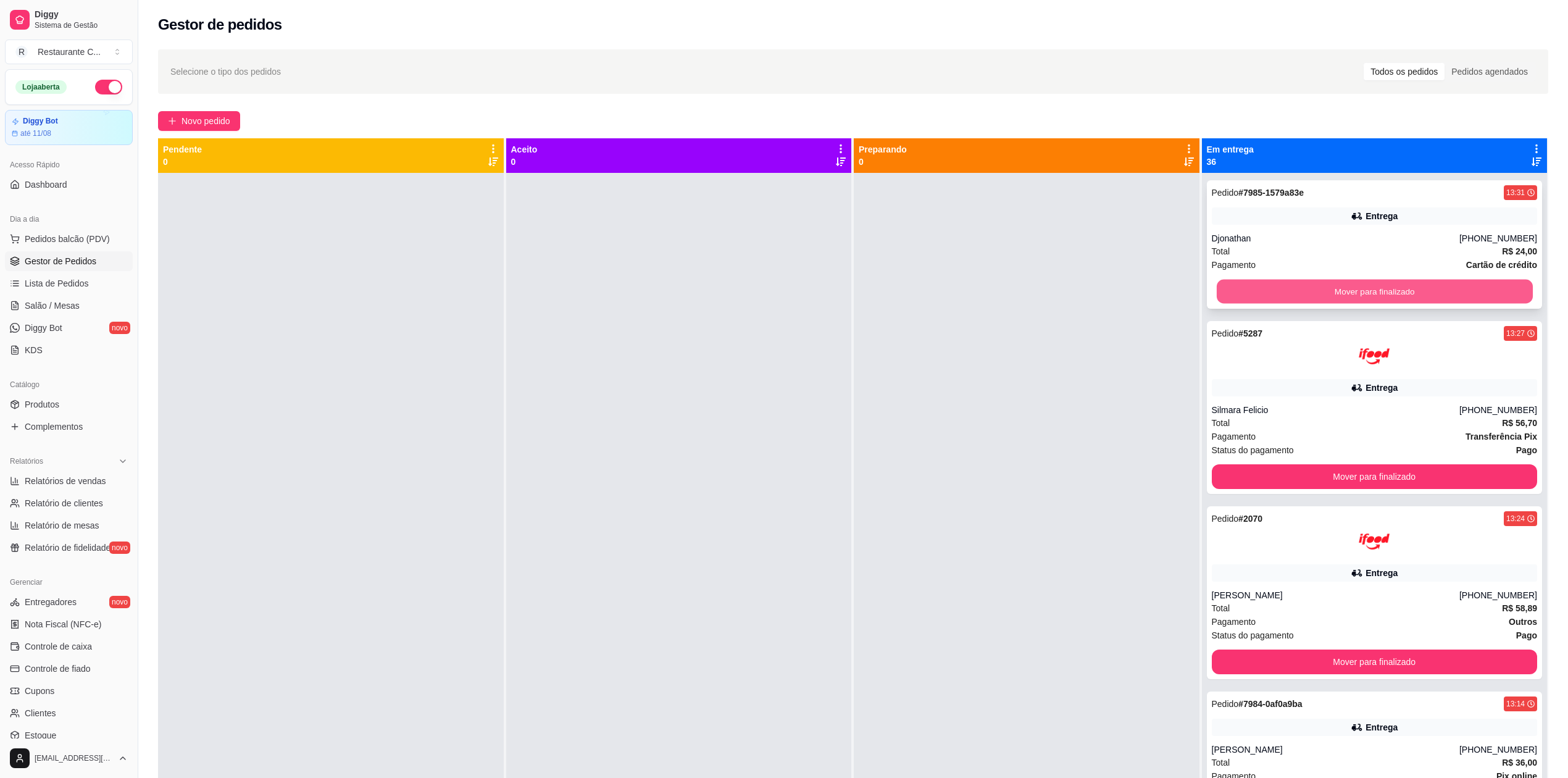
click at [1252, 284] on button "Mover para finalizado" at bounding box center [1374, 292] width 316 height 24
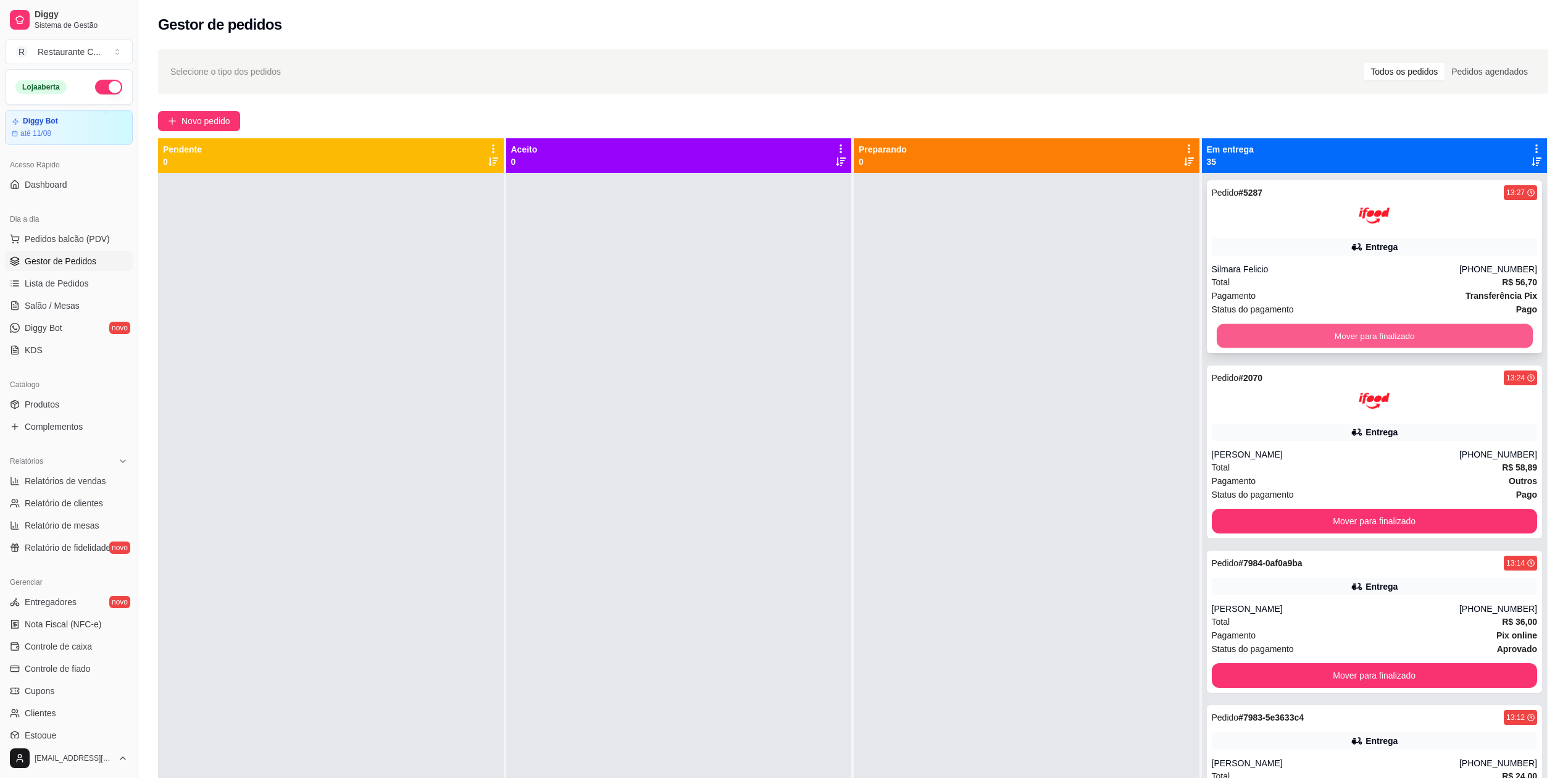
click at [1243, 323] on div "Mover para finalizado" at bounding box center [1375, 336] width 326 height 25
click at [1223, 333] on button "Mover para finalizado" at bounding box center [1374, 336] width 316 height 24
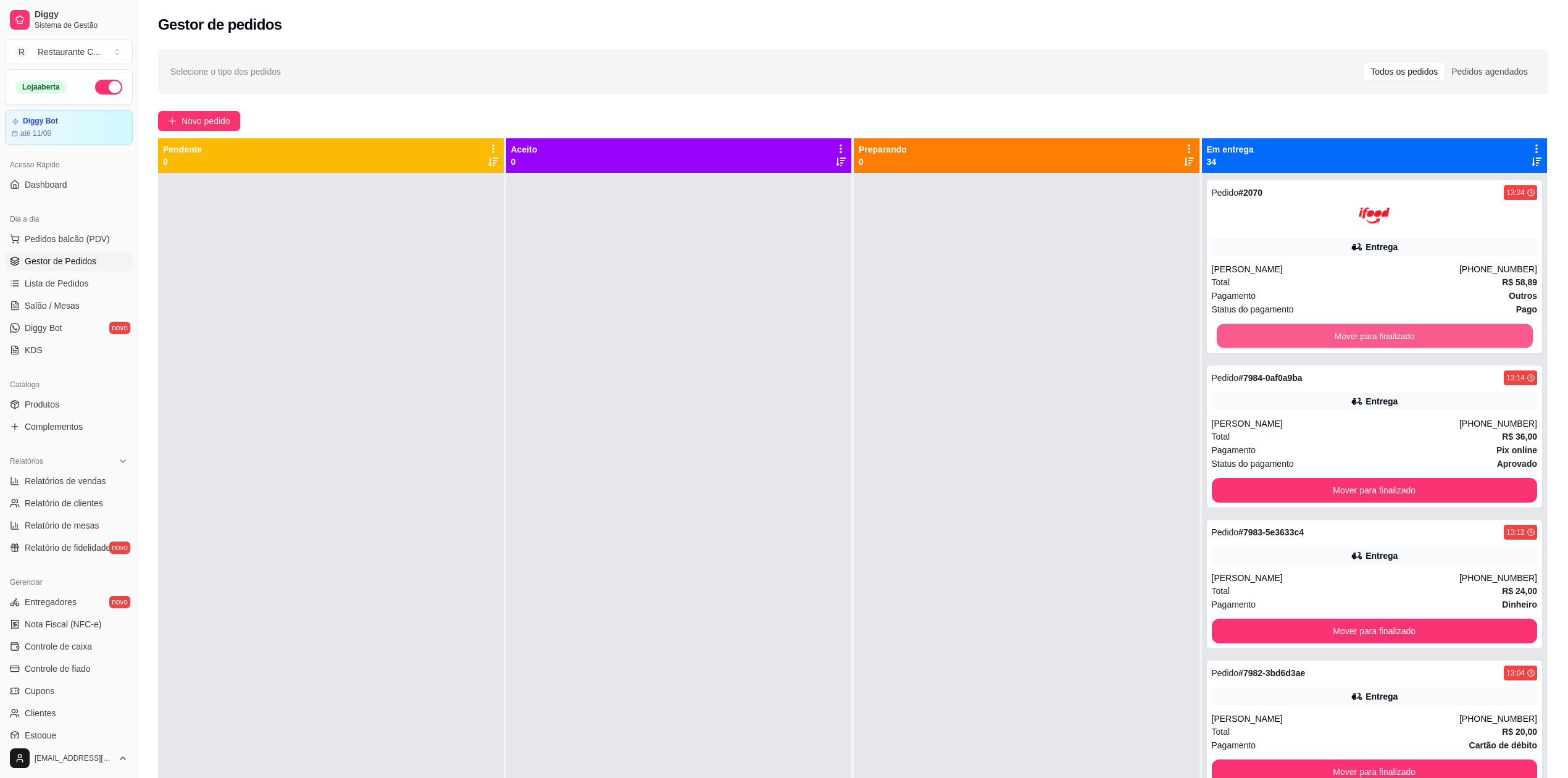
click at [1223, 333] on button "Mover para finalizado" at bounding box center [1374, 336] width 316 height 24
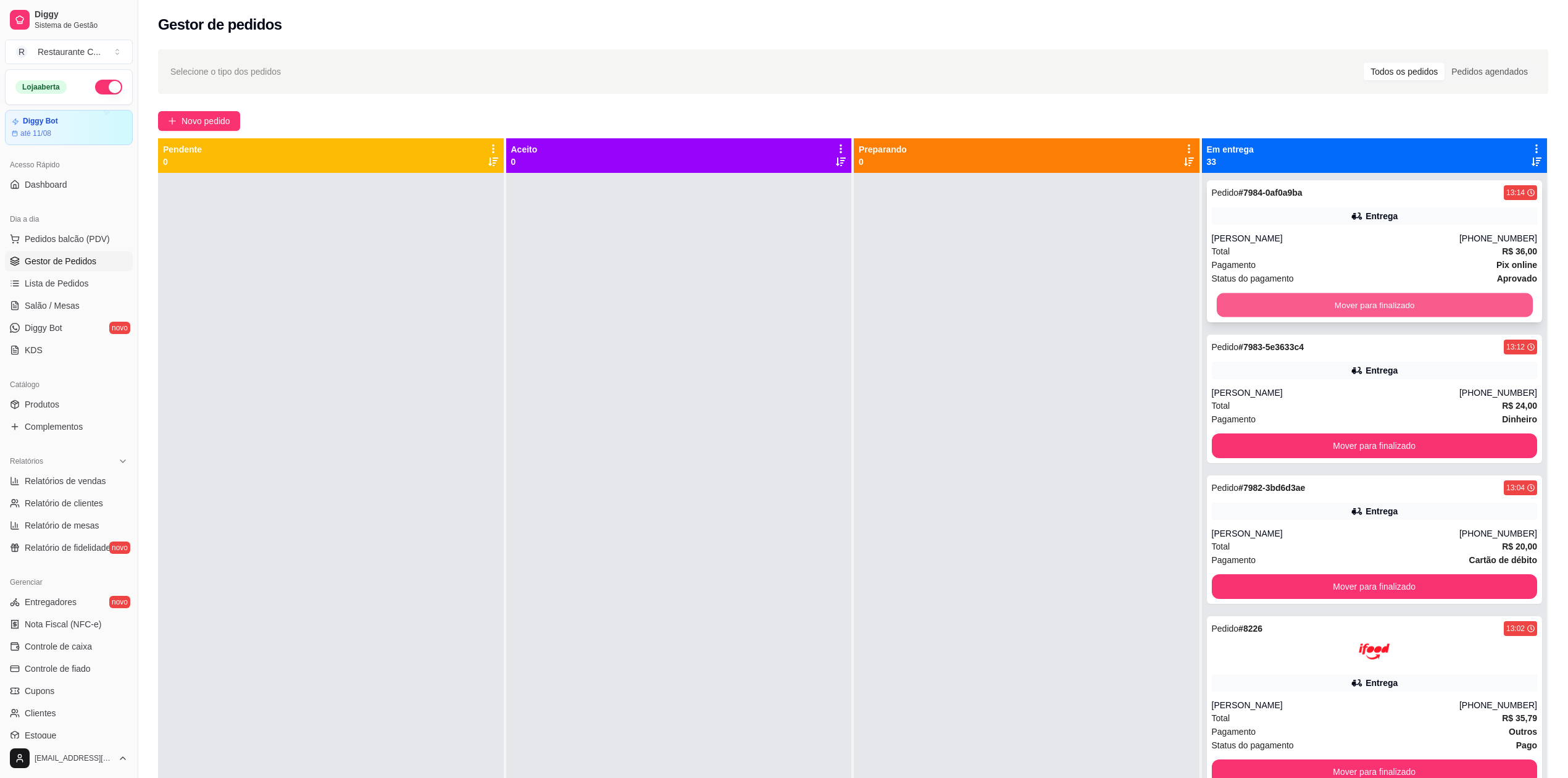
click at [1223, 309] on button "Mover para finalizado" at bounding box center [1374, 306] width 316 height 24
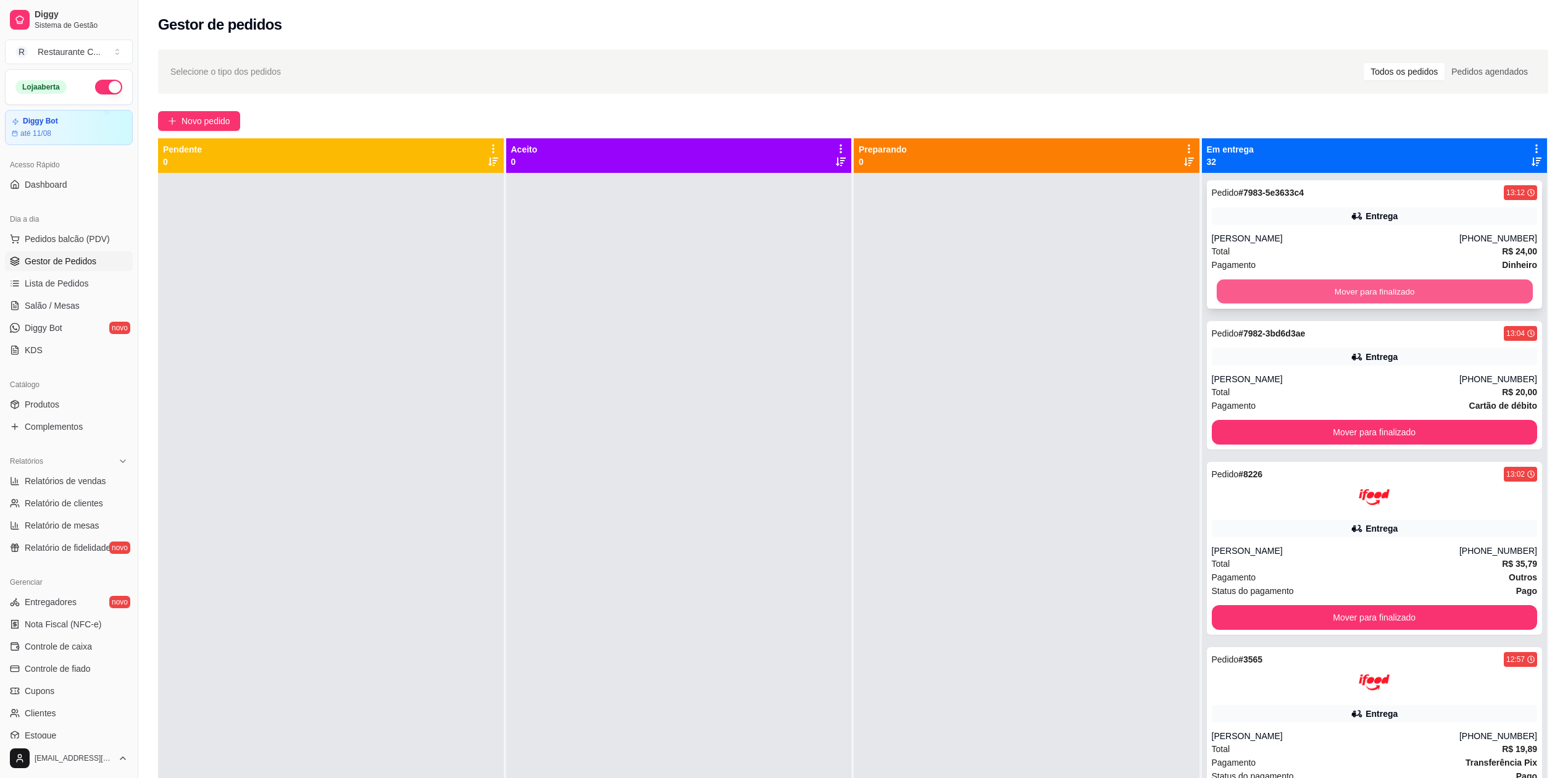
click at [1223, 291] on button "Mover para finalizado" at bounding box center [1374, 292] width 316 height 24
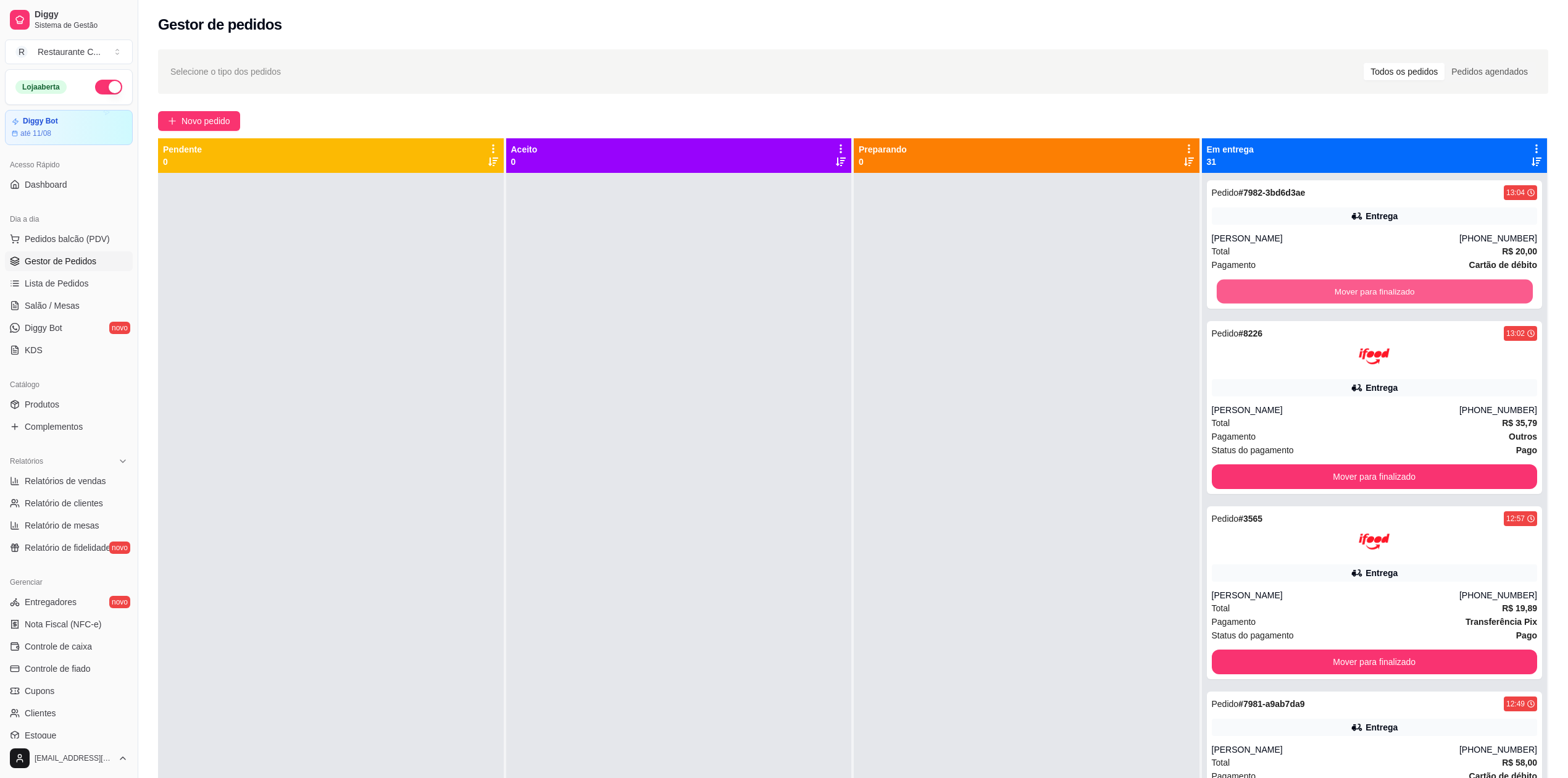
click at [1223, 291] on button "Mover para finalizado" at bounding box center [1374, 292] width 316 height 24
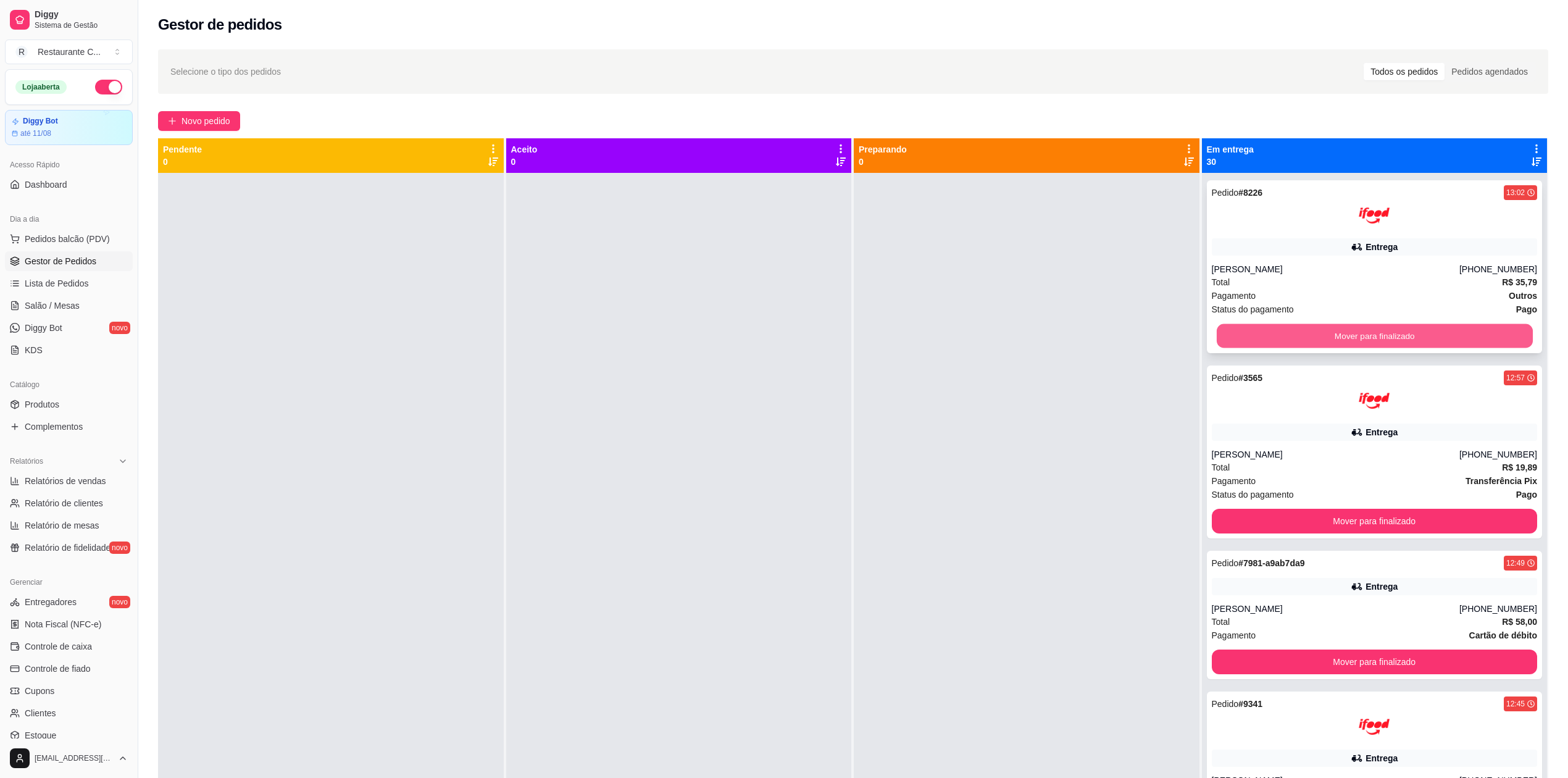
click at [1216, 332] on button "Mover para finalizado" at bounding box center [1374, 336] width 316 height 24
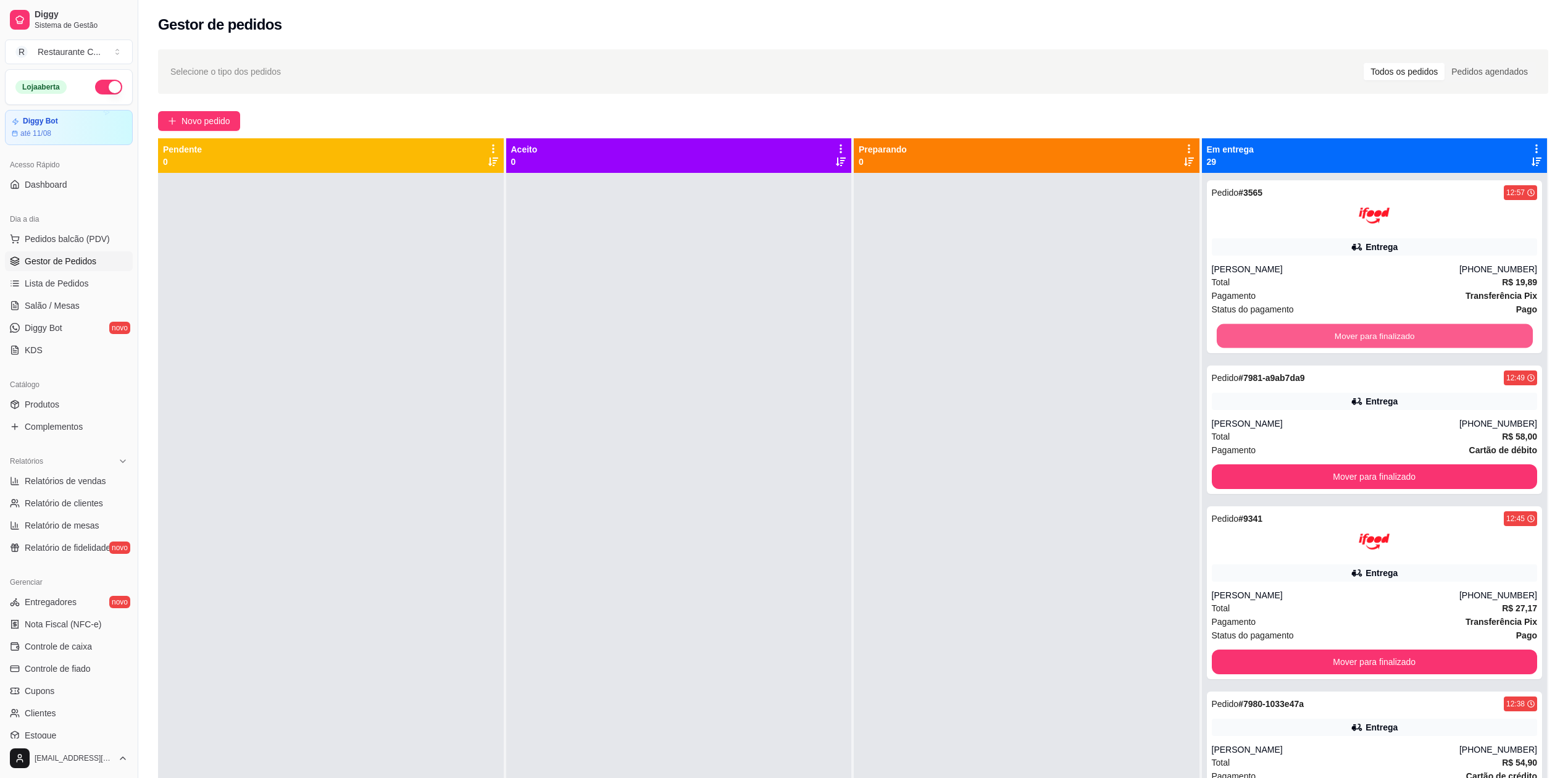
click at [1216, 332] on button "Mover para finalizado" at bounding box center [1374, 336] width 316 height 24
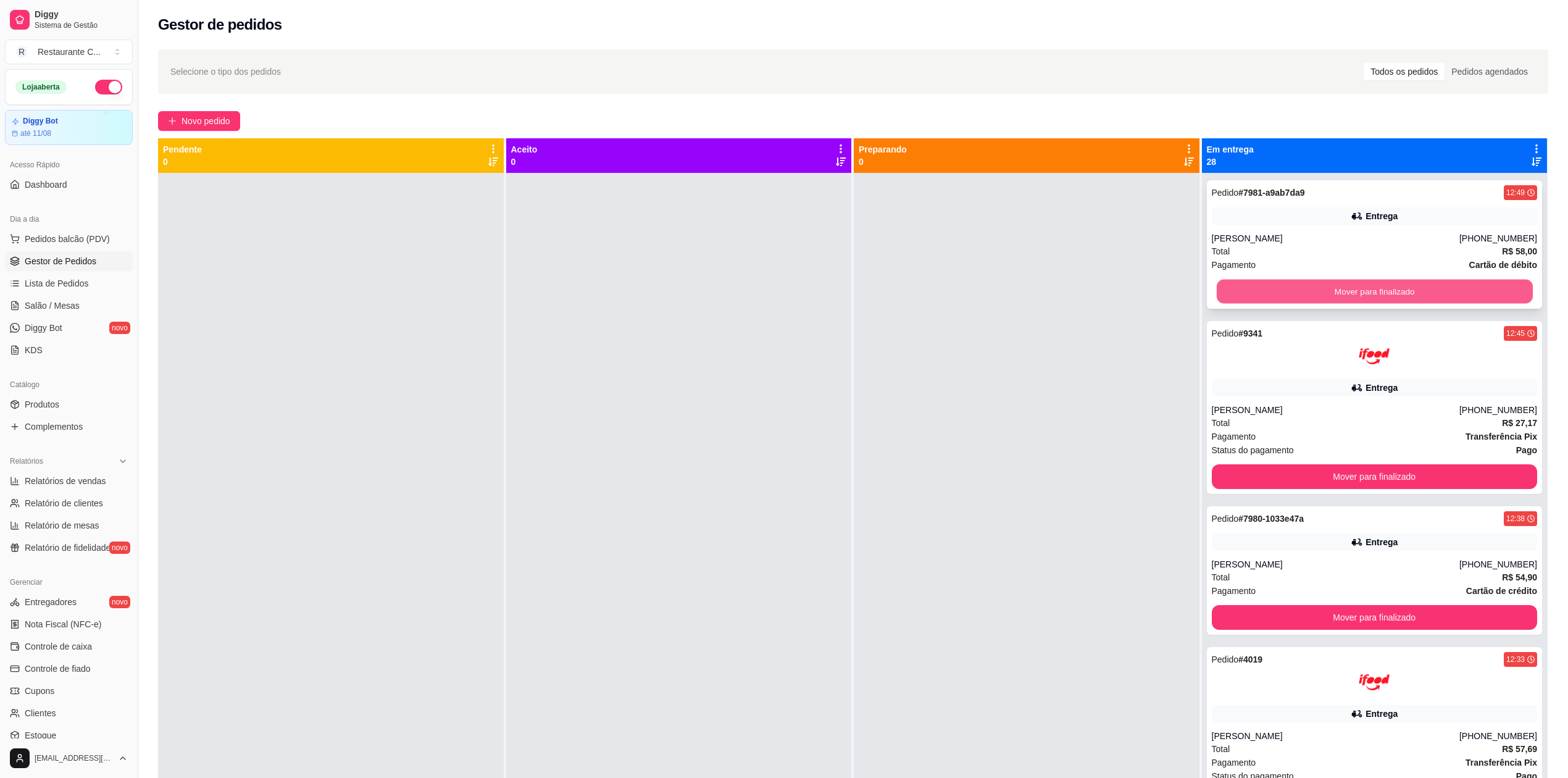
click at [1218, 296] on button "Mover para finalizado" at bounding box center [1374, 292] width 316 height 24
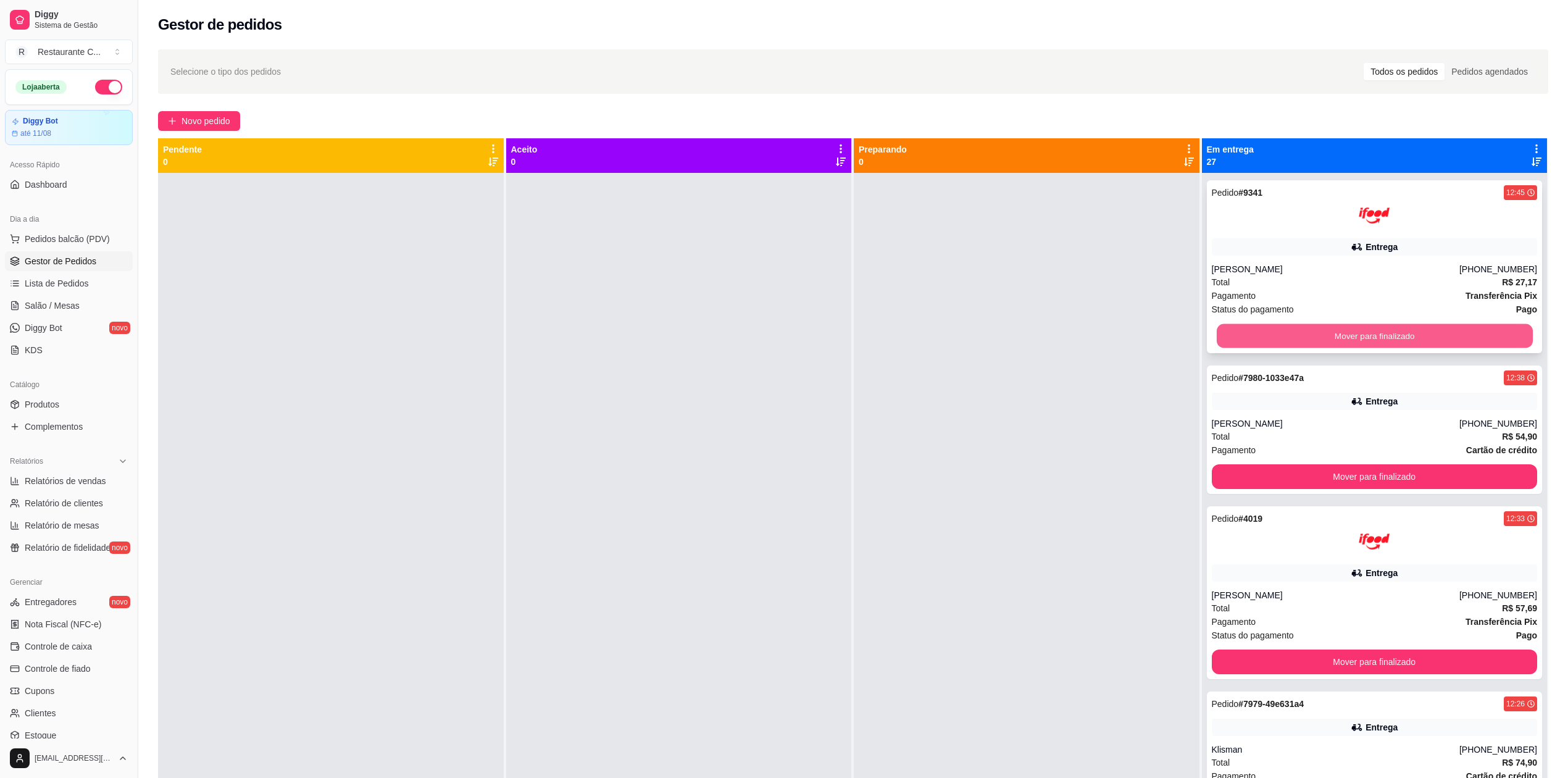
click at [1216, 341] on button "Mover para finalizado" at bounding box center [1374, 336] width 316 height 24
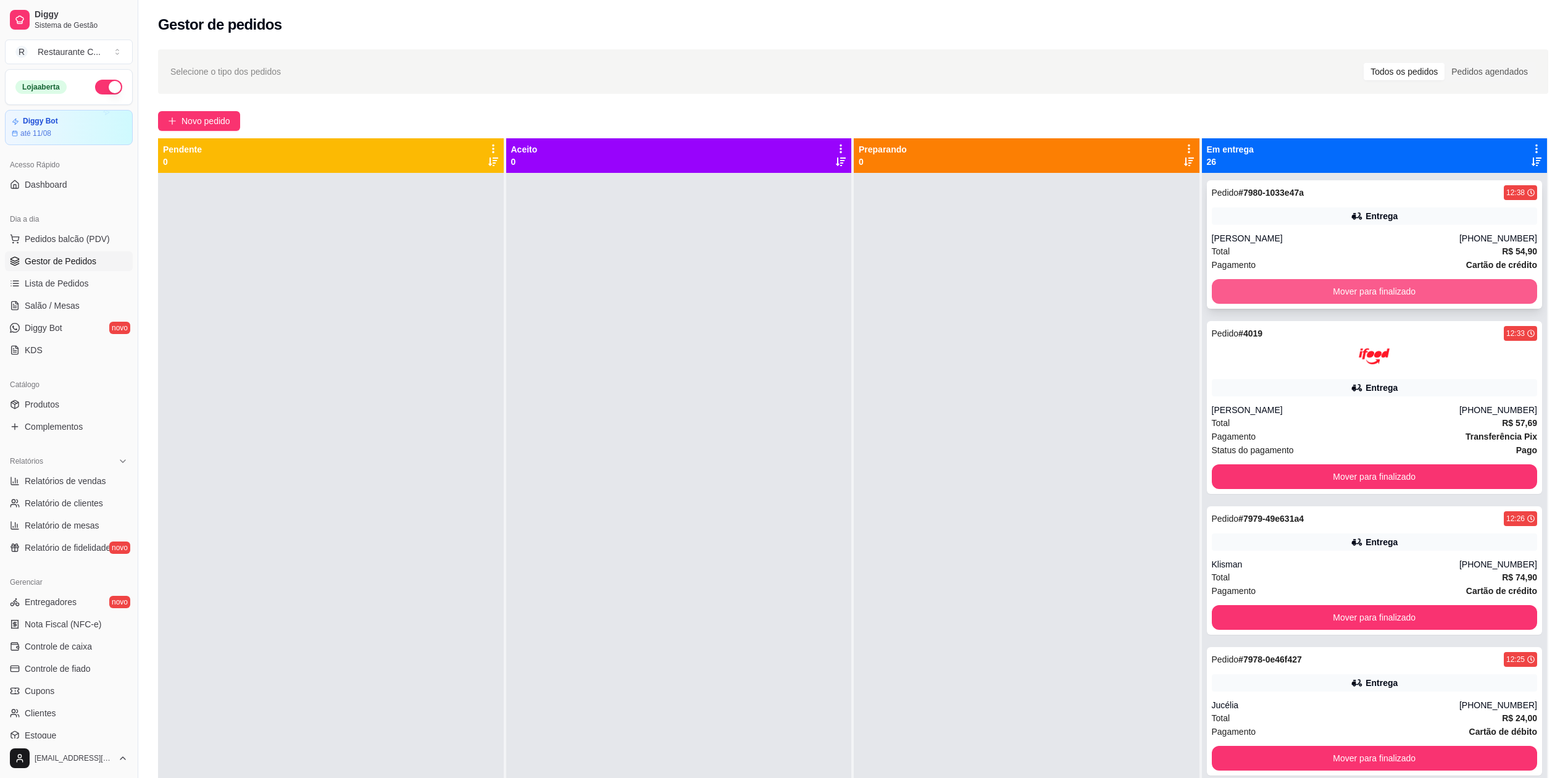
click at [1221, 291] on button "Mover para finalizado" at bounding box center [1375, 291] width 326 height 25
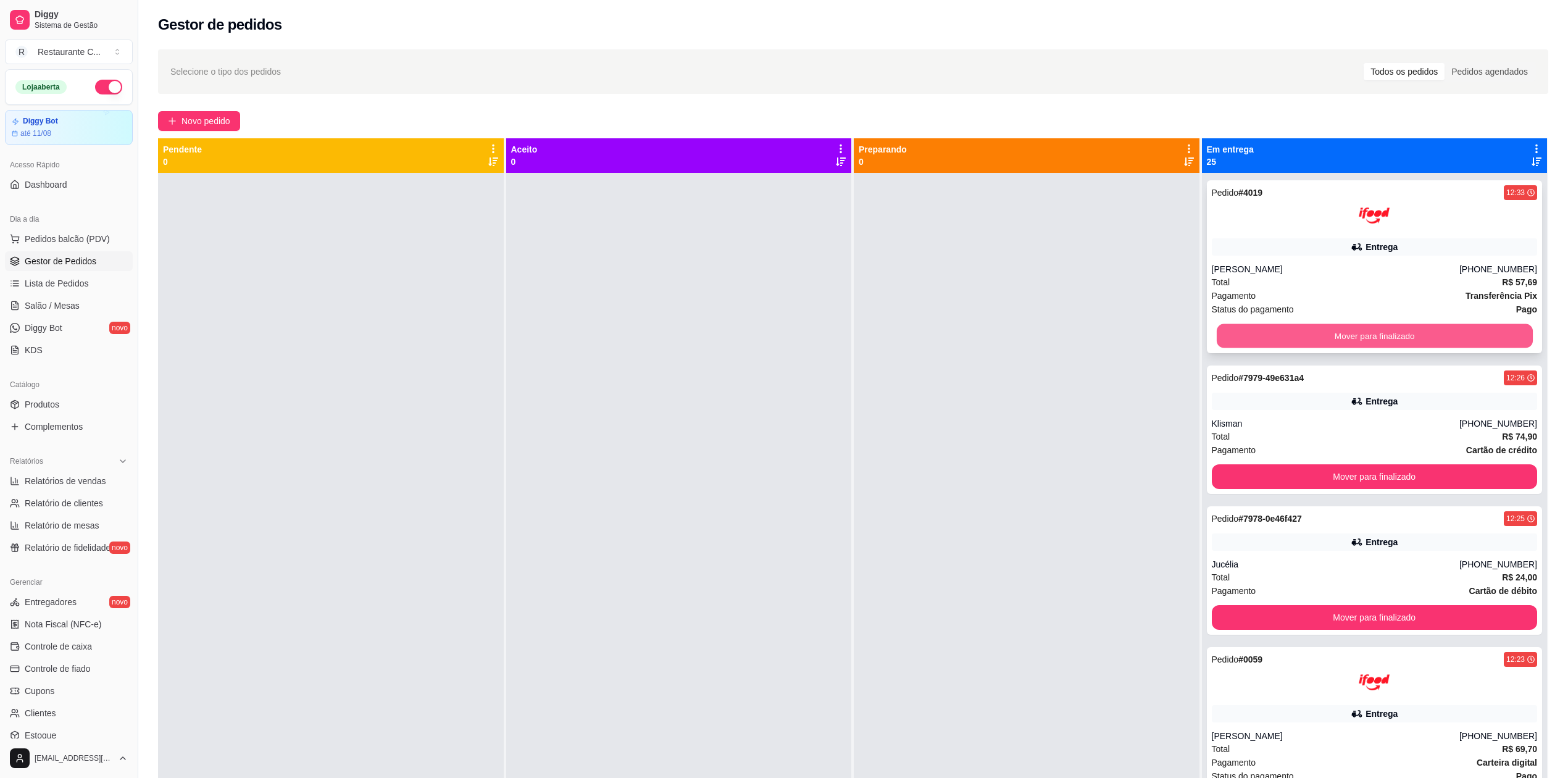
click at [1219, 336] on button "Mover para finalizado" at bounding box center [1374, 336] width 316 height 24
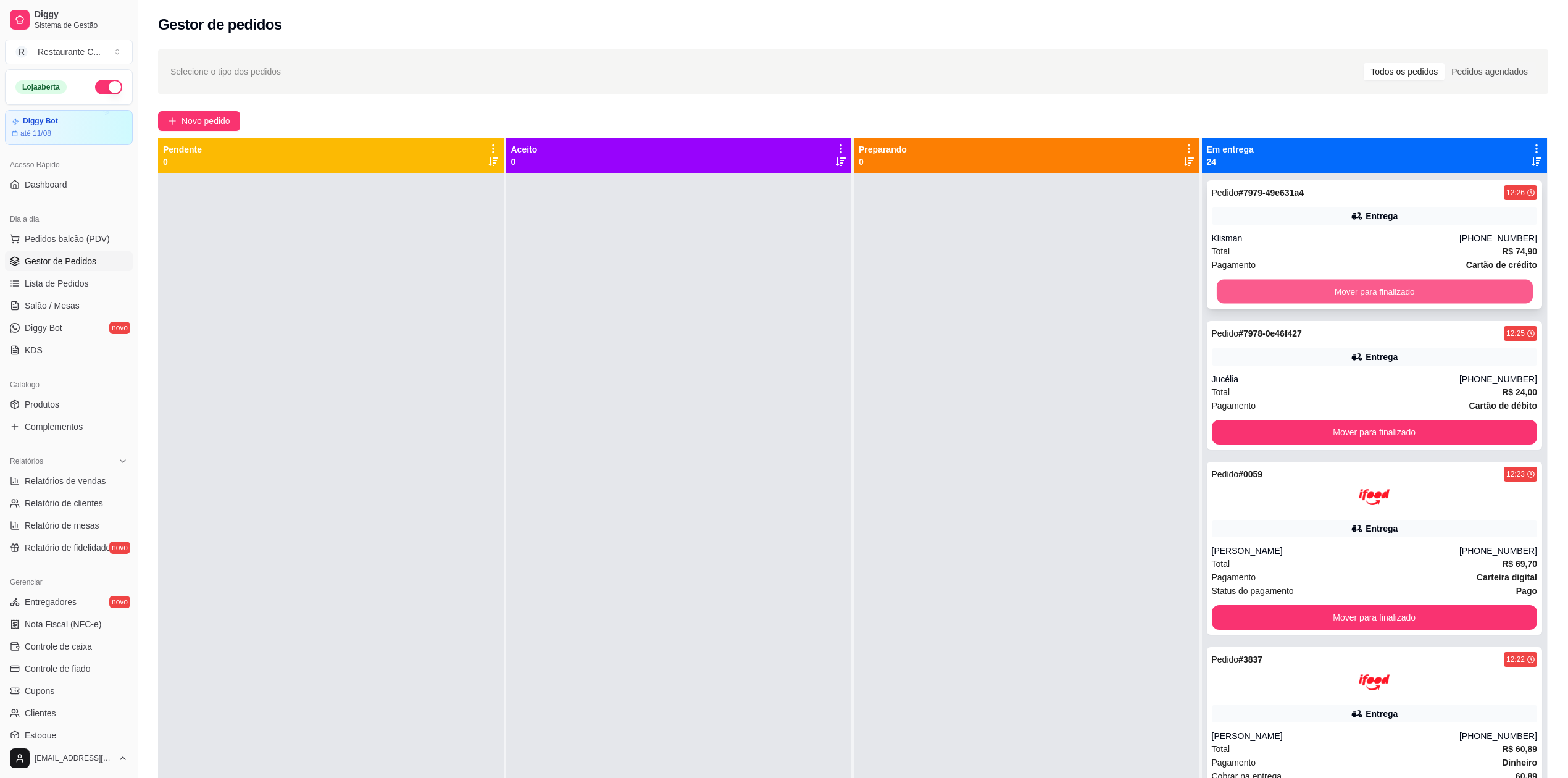
click at [1221, 294] on button "Mover para finalizado" at bounding box center [1374, 292] width 316 height 24
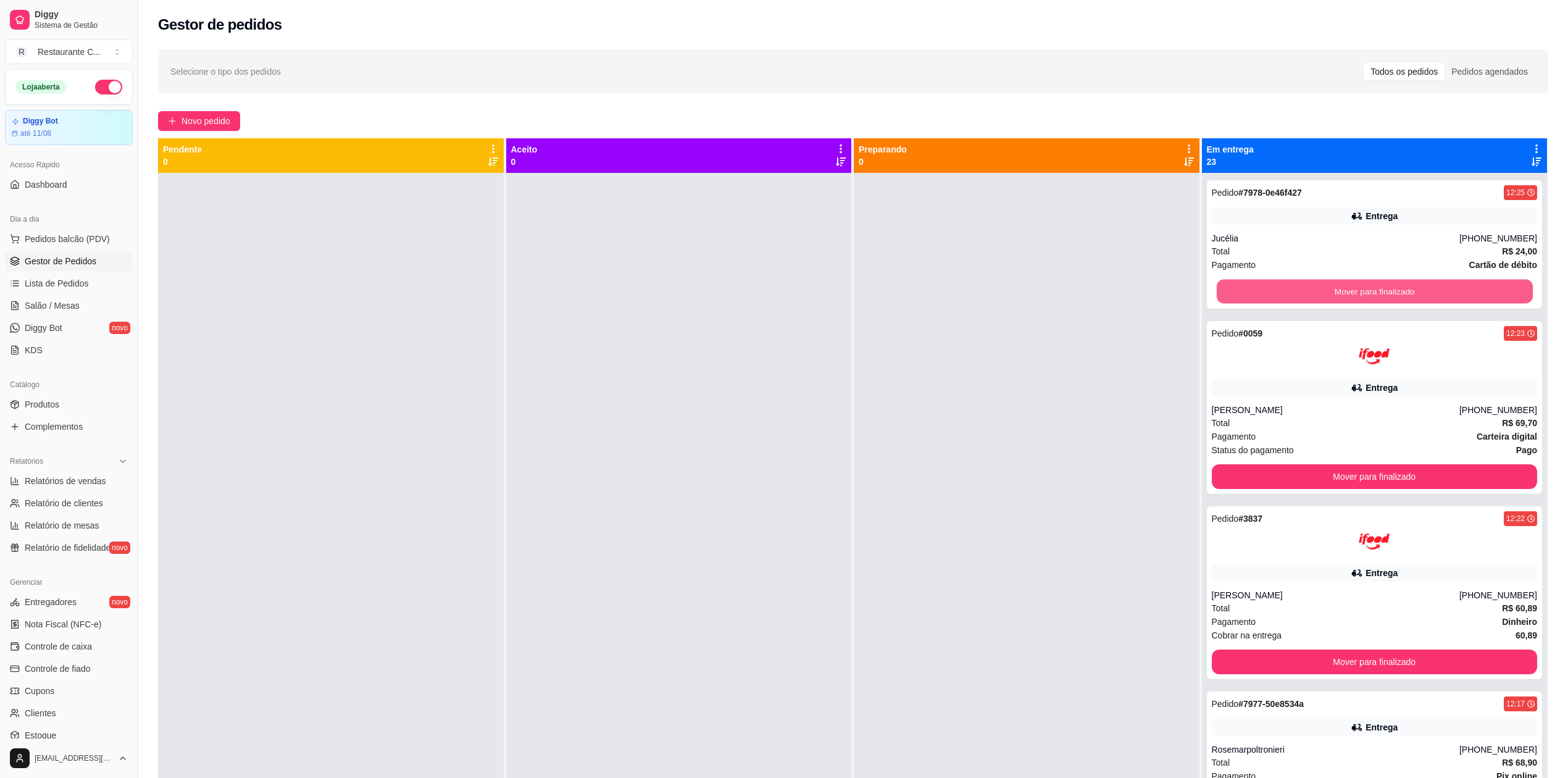
click at [1221, 294] on button "Mover para finalizado" at bounding box center [1374, 292] width 316 height 24
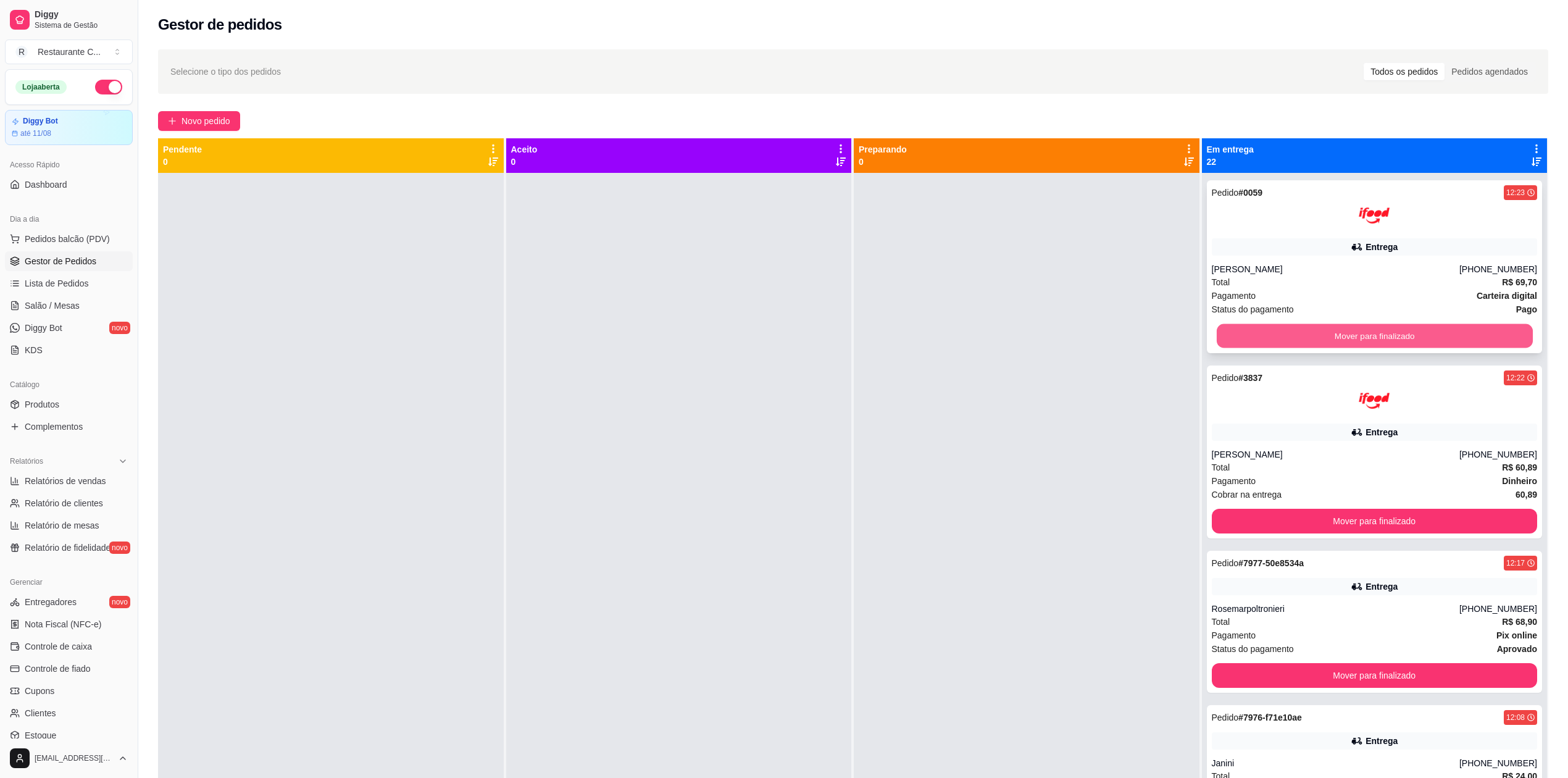
click at [1221, 335] on button "Mover para finalizado" at bounding box center [1374, 336] width 316 height 24
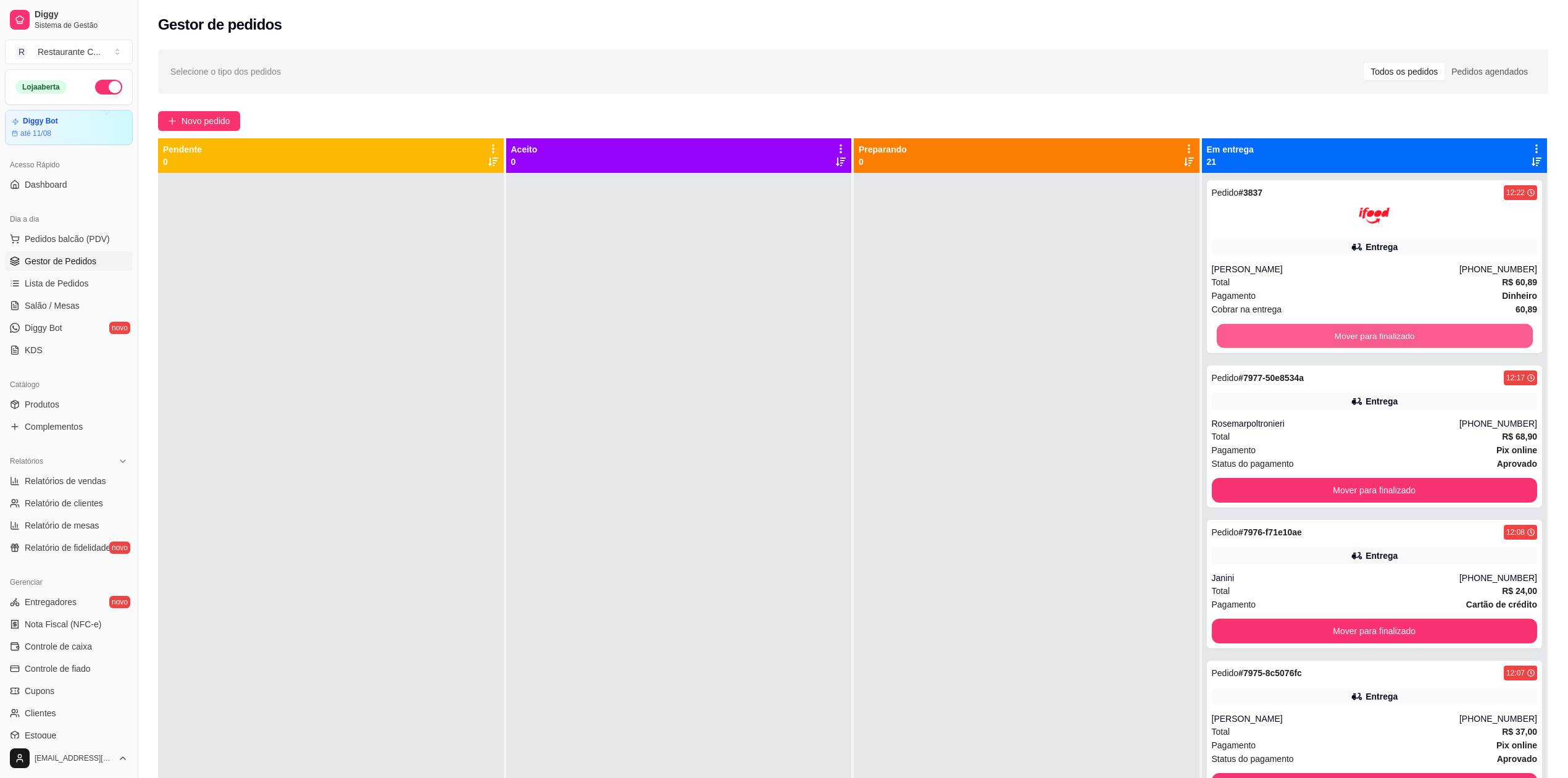
click at [1221, 335] on button "Mover para finalizado" at bounding box center [1374, 336] width 316 height 24
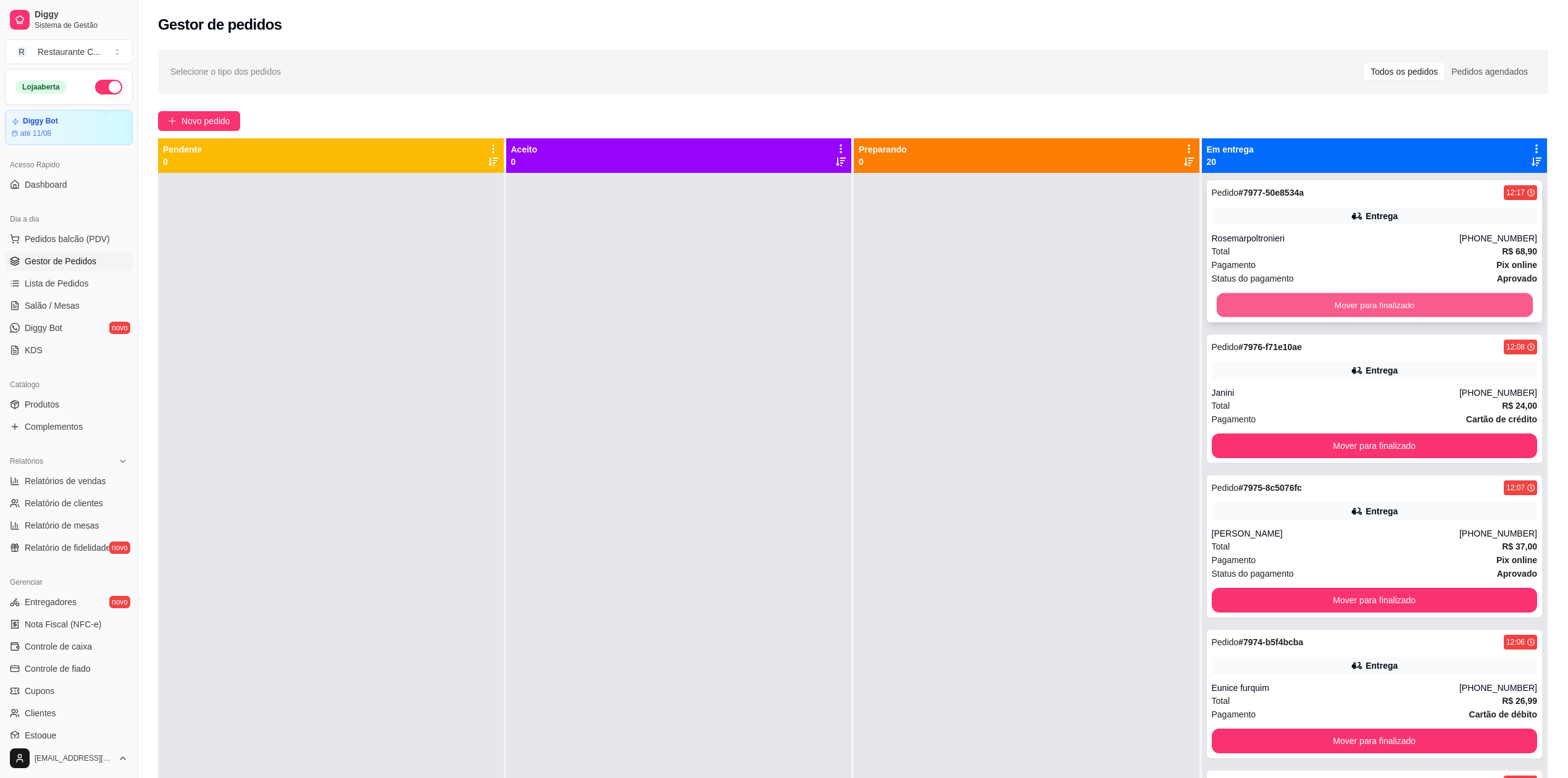
click at [1221, 309] on button "Mover para finalizado" at bounding box center [1374, 306] width 316 height 24
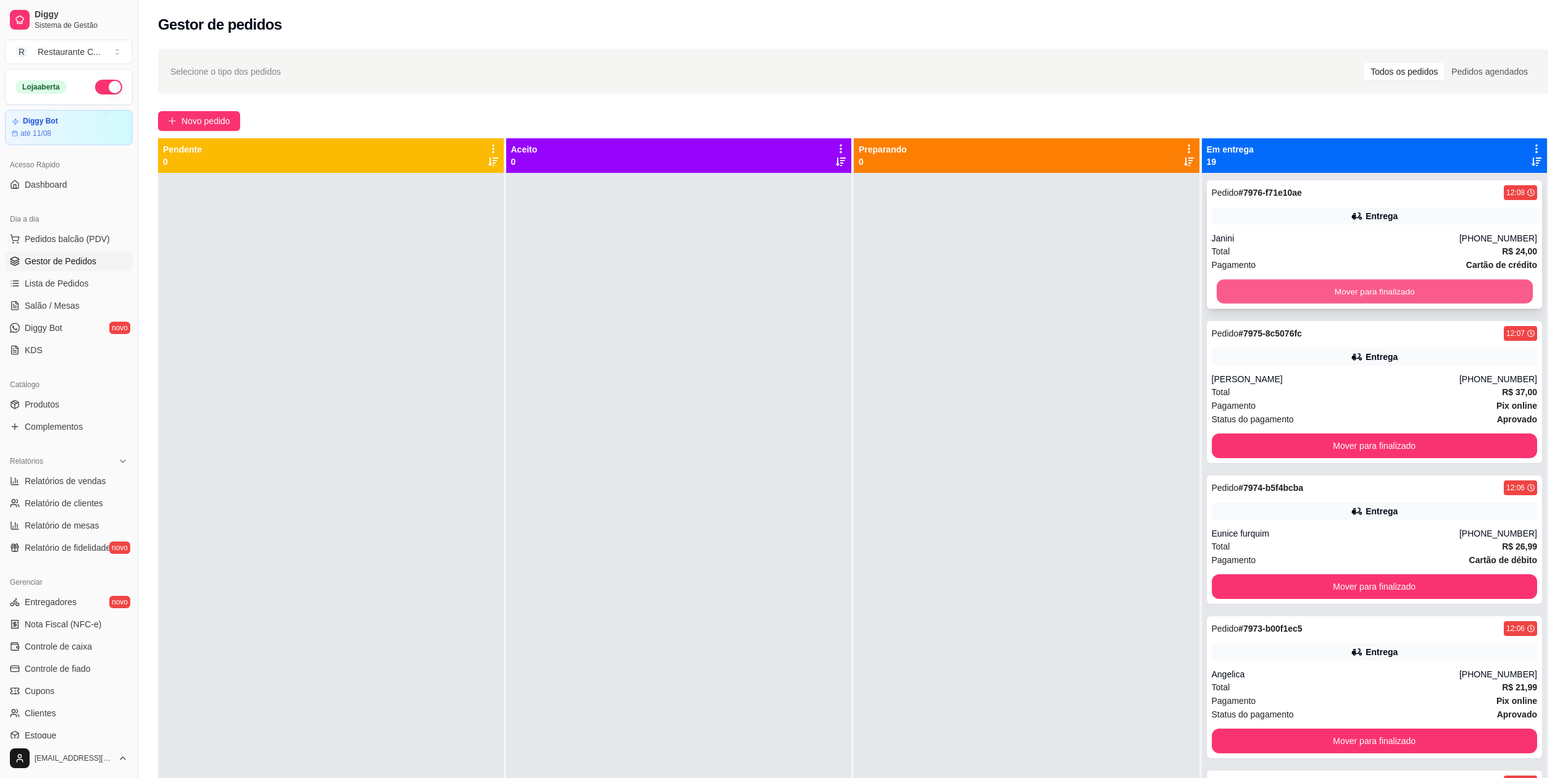
click at [1225, 291] on button "Mover para finalizado" at bounding box center [1374, 292] width 316 height 24
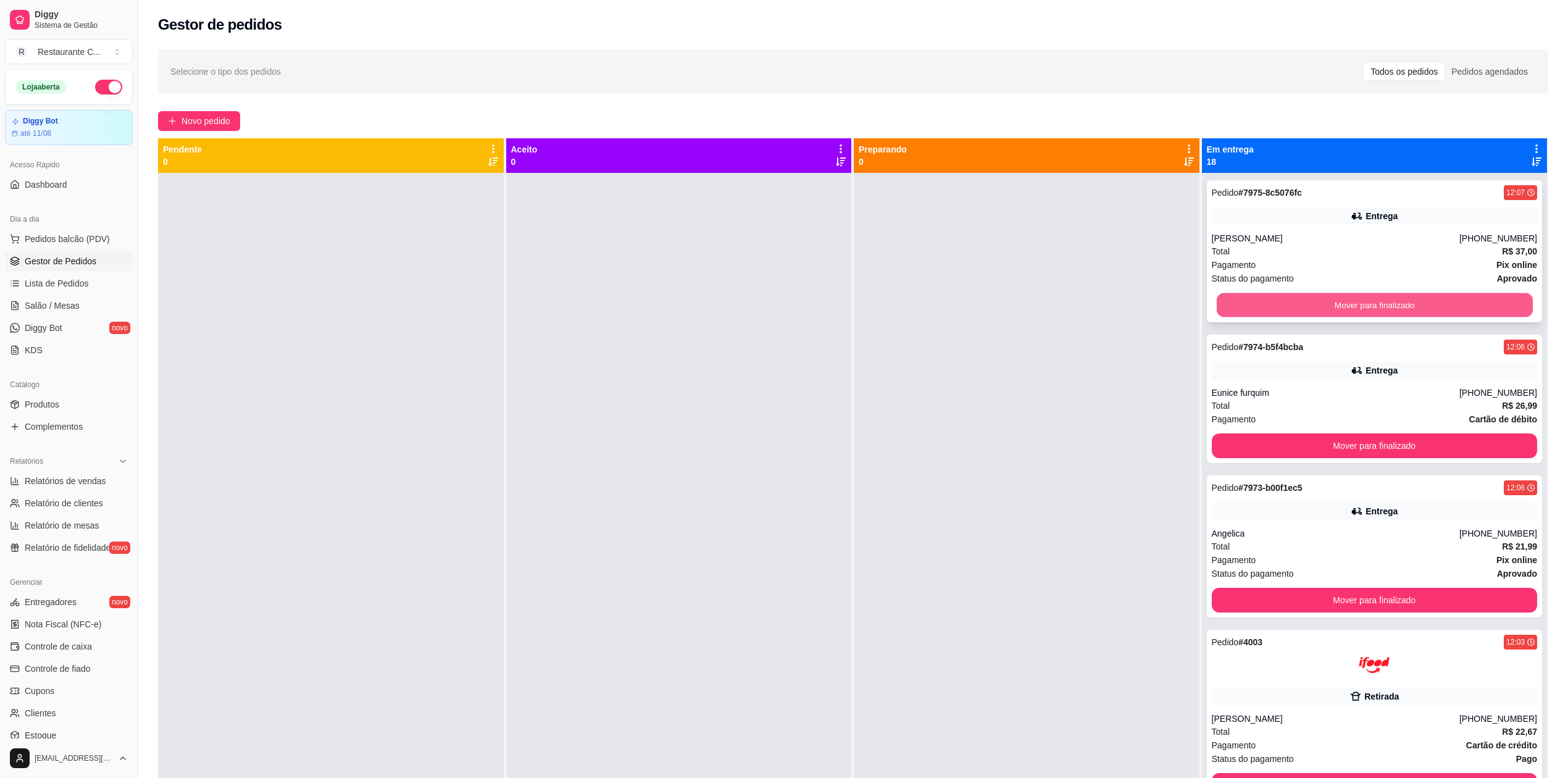
click at [1225, 301] on button "Mover para finalizado" at bounding box center [1374, 306] width 316 height 24
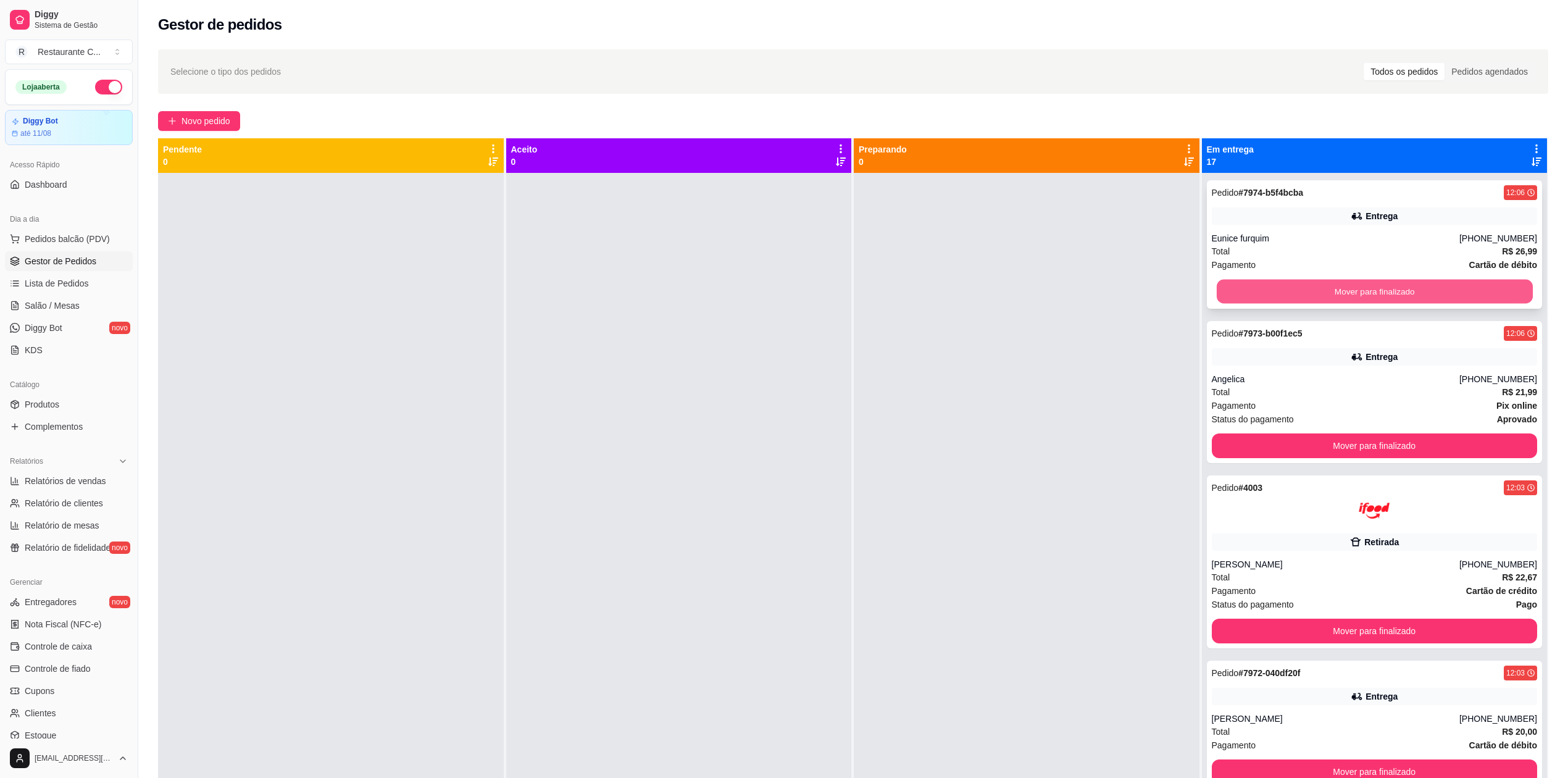
click at [1225, 295] on button "Mover para finalizado" at bounding box center [1374, 292] width 316 height 24
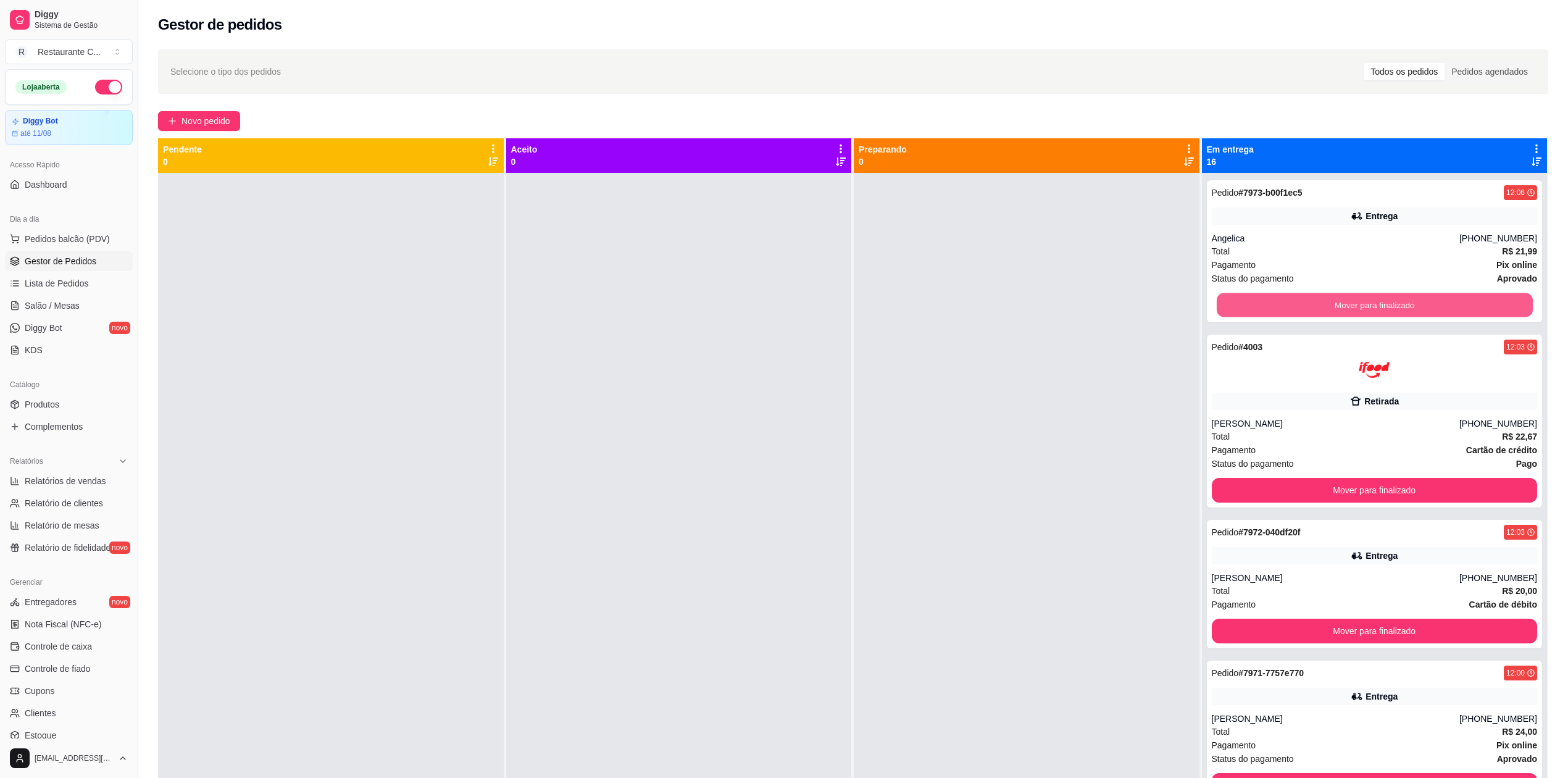
click at [1225, 295] on button "Mover para finalizado" at bounding box center [1374, 306] width 316 height 24
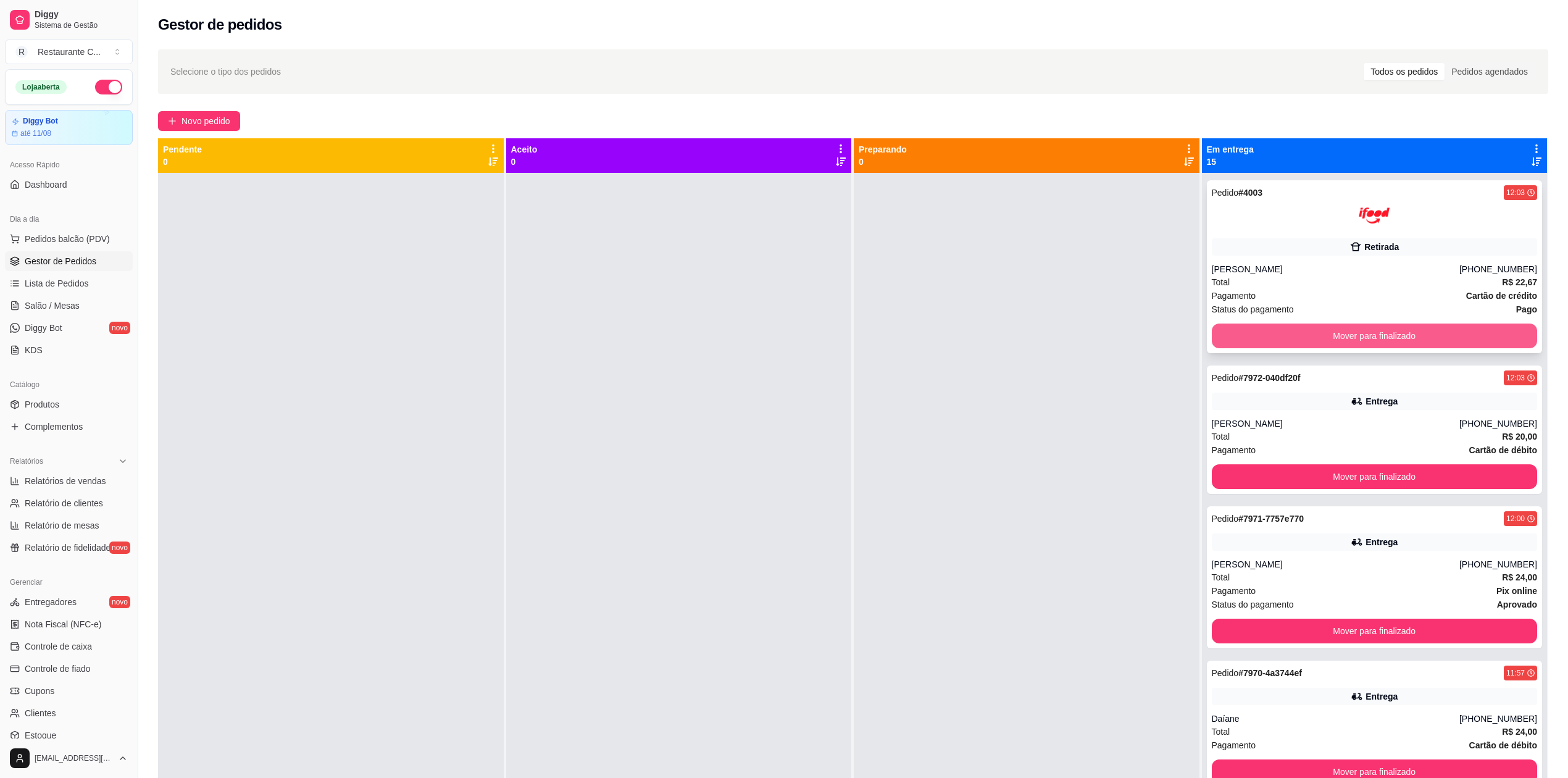
click at [1224, 331] on button "Mover para finalizado" at bounding box center [1375, 336] width 326 height 25
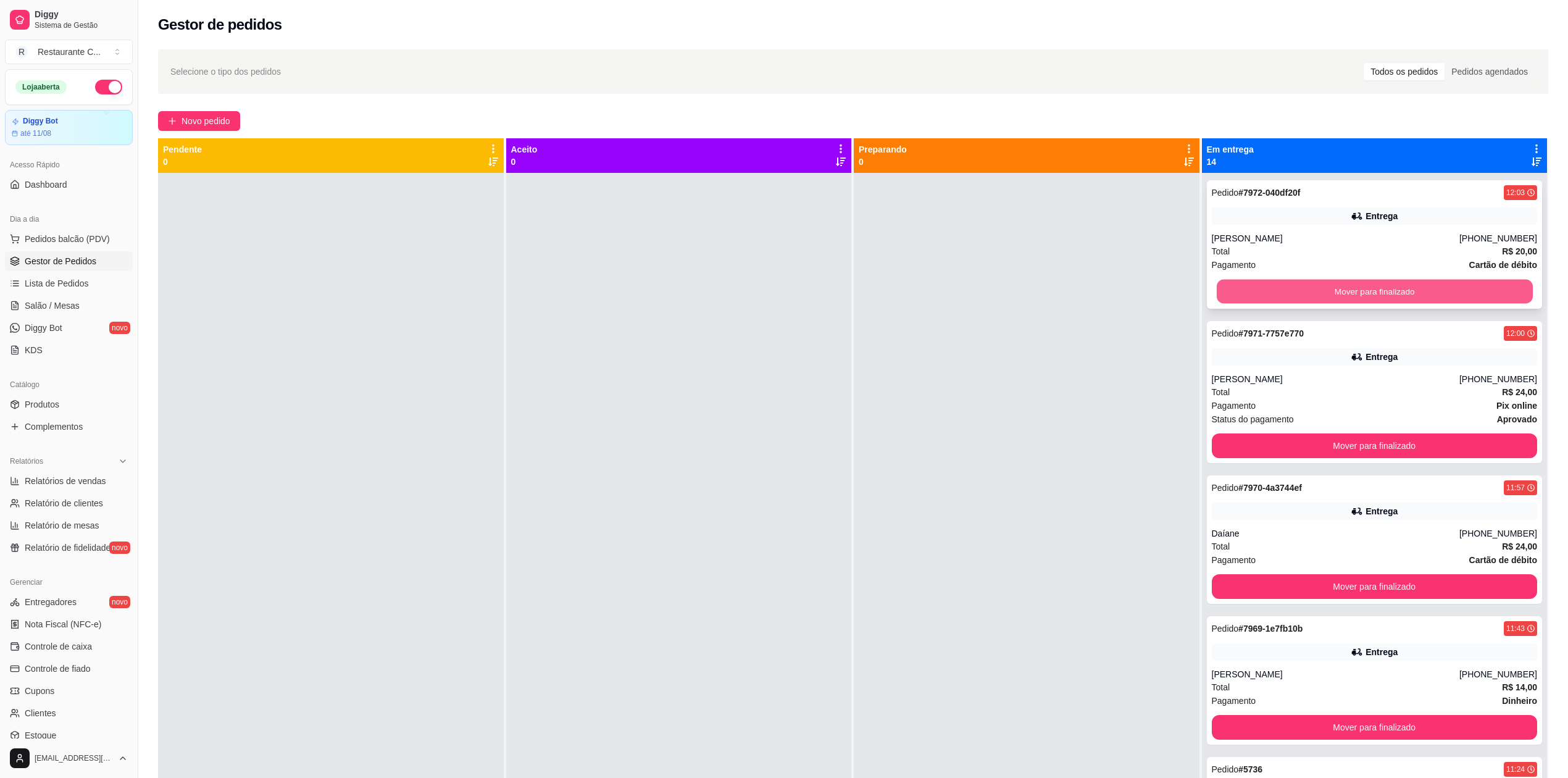
click at [1225, 282] on button "Mover para finalizado" at bounding box center [1374, 292] width 316 height 24
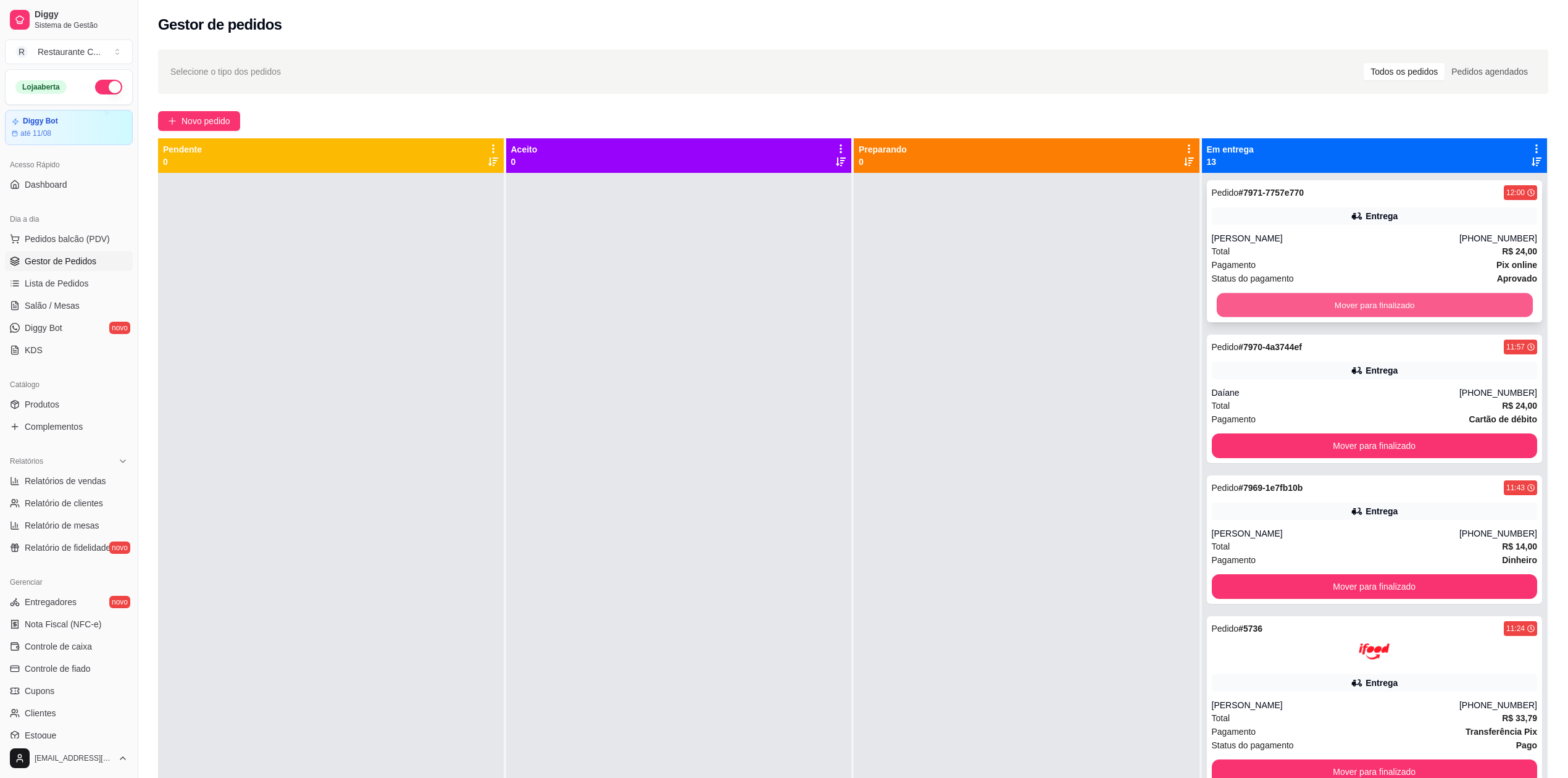
click at [1223, 299] on button "Mover para finalizado" at bounding box center [1374, 306] width 316 height 24
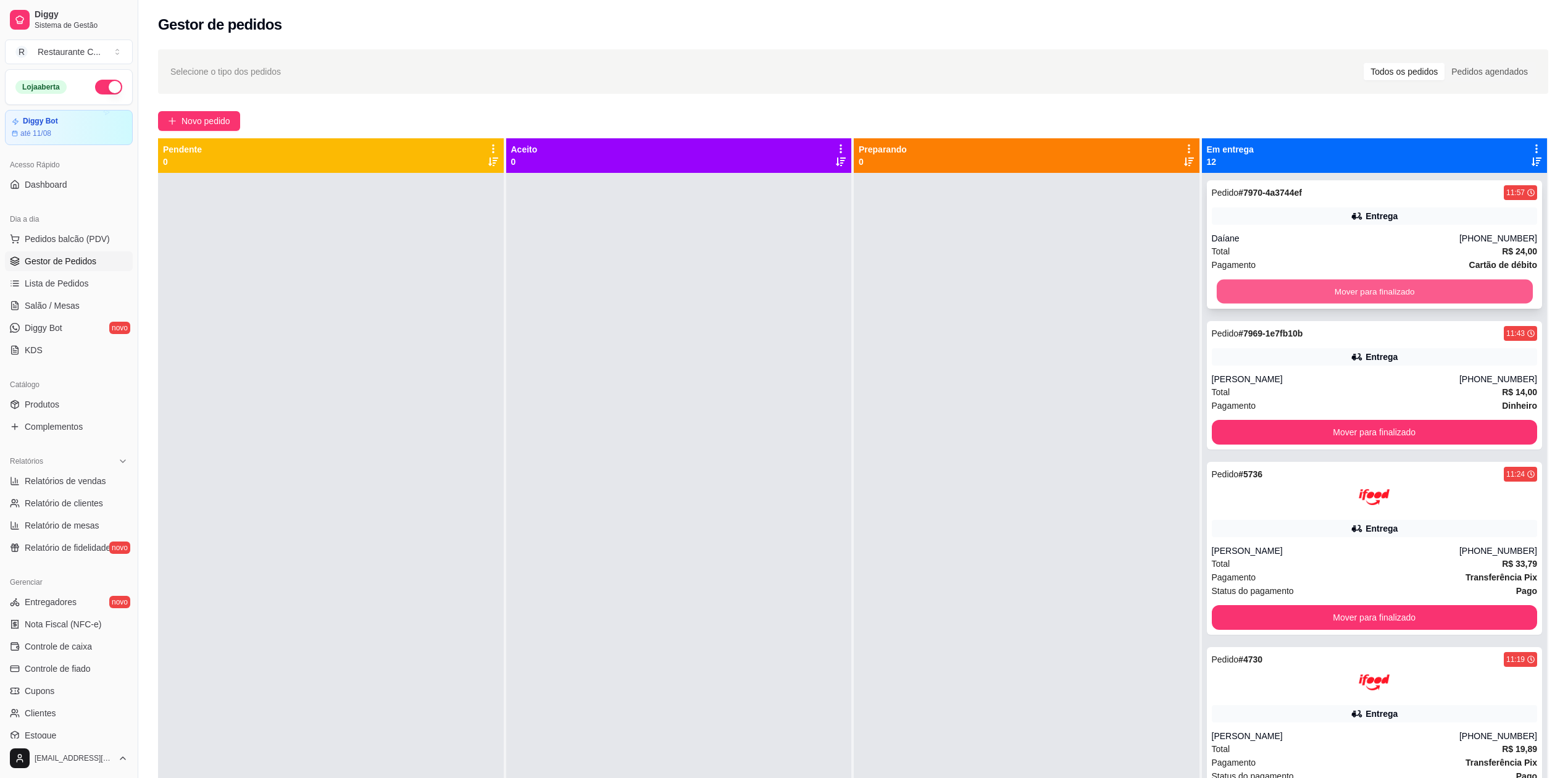
click at [1224, 286] on button "Mover para finalizado" at bounding box center [1374, 292] width 316 height 24
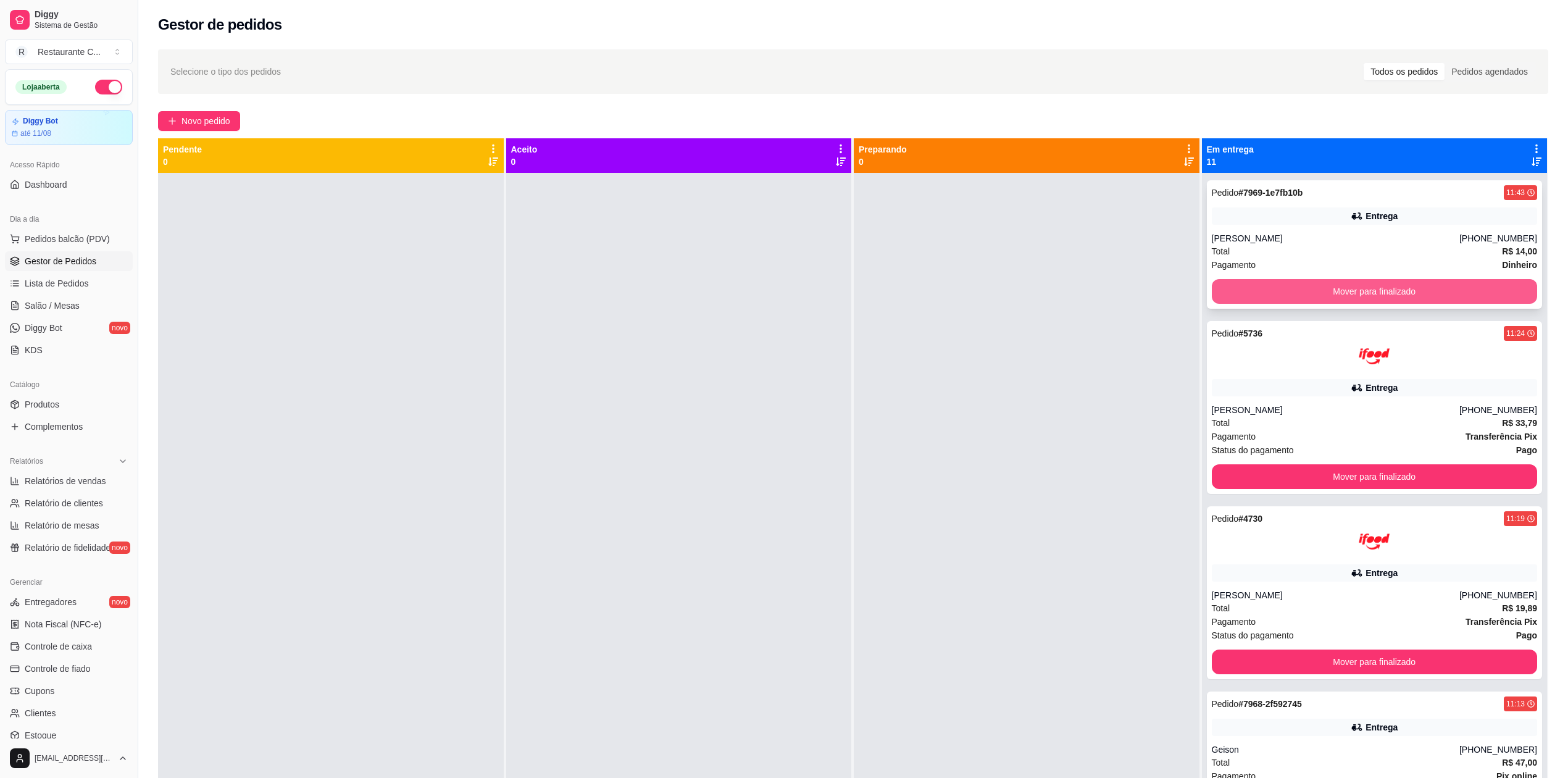
click at [1224, 291] on button "Mover para finalizado" at bounding box center [1375, 291] width 326 height 25
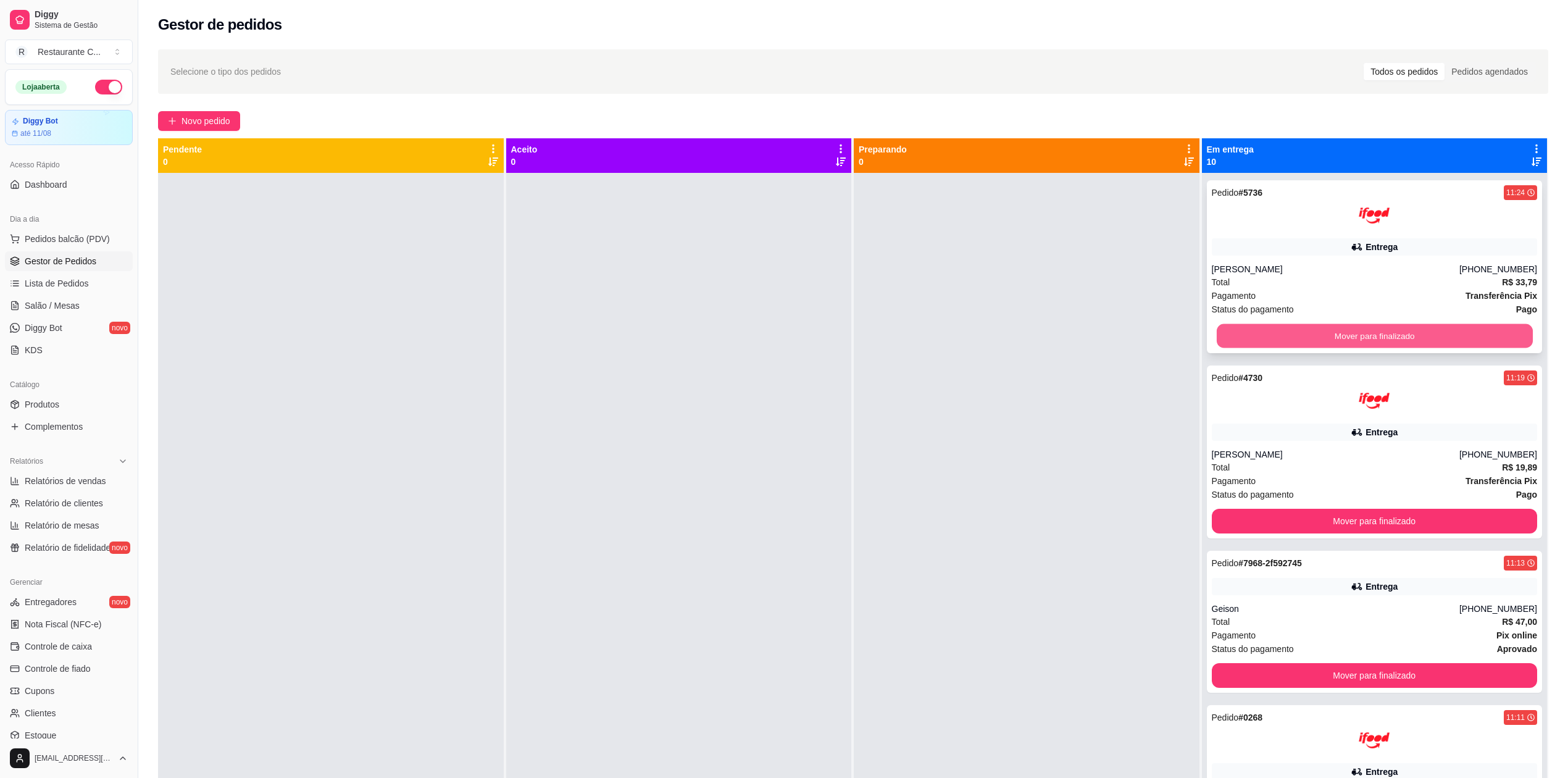
click at [1223, 327] on button "Mover para finalizado" at bounding box center [1374, 336] width 316 height 24
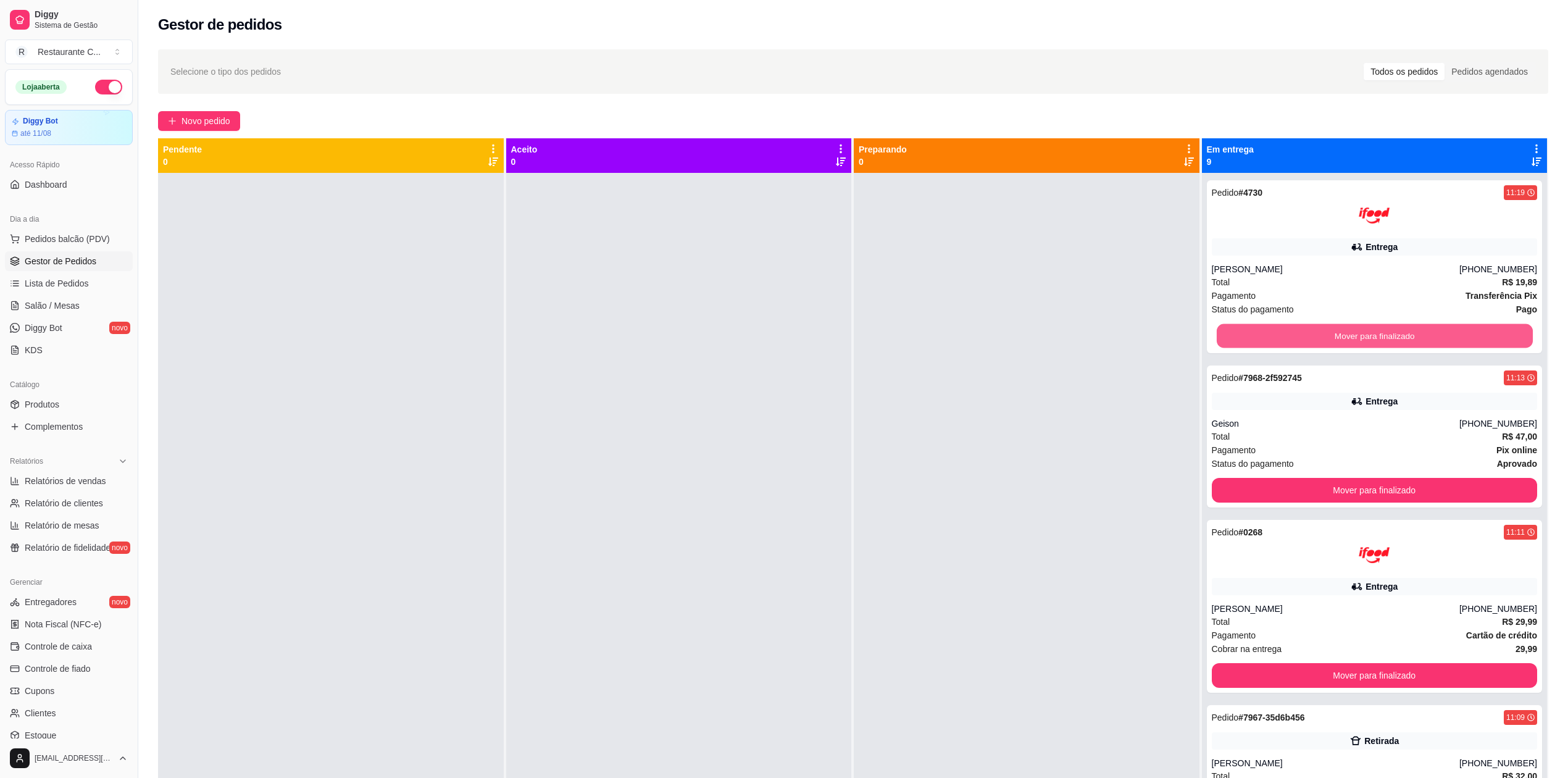
click at [1223, 327] on button "Mover para finalizado" at bounding box center [1374, 336] width 316 height 24
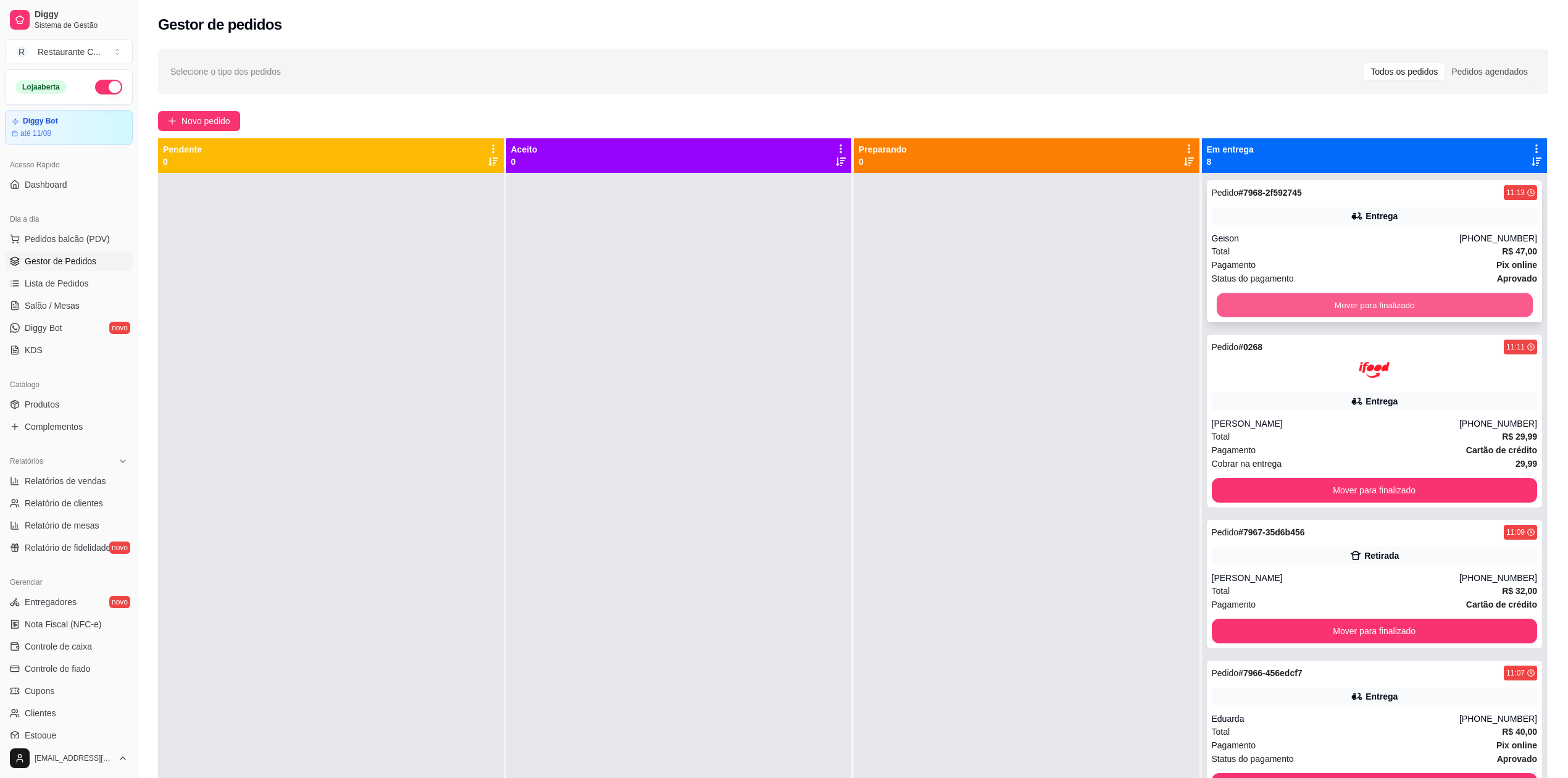
click at [1223, 295] on button "Mover para finalizado" at bounding box center [1374, 306] width 316 height 24
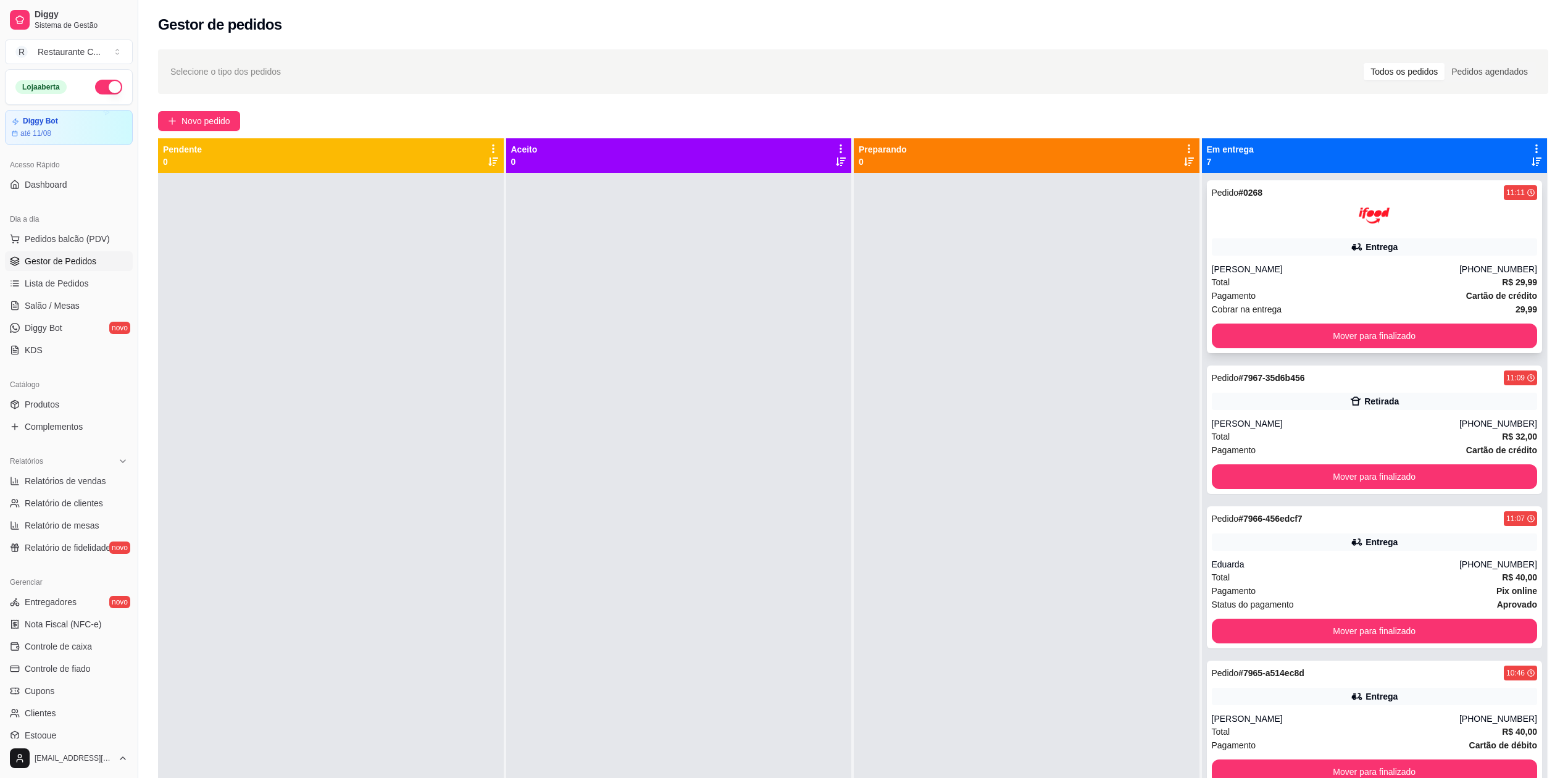
click at [1221, 319] on div "Pedido # 0268 11:11 Entrega [PERSON_NAME] [PHONE_NUMBER] Total R$ 29,99 Pagamen…" at bounding box center [1375, 266] width 336 height 173
click at [1216, 335] on button "Mover para finalizado" at bounding box center [1375, 336] width 326 height 25
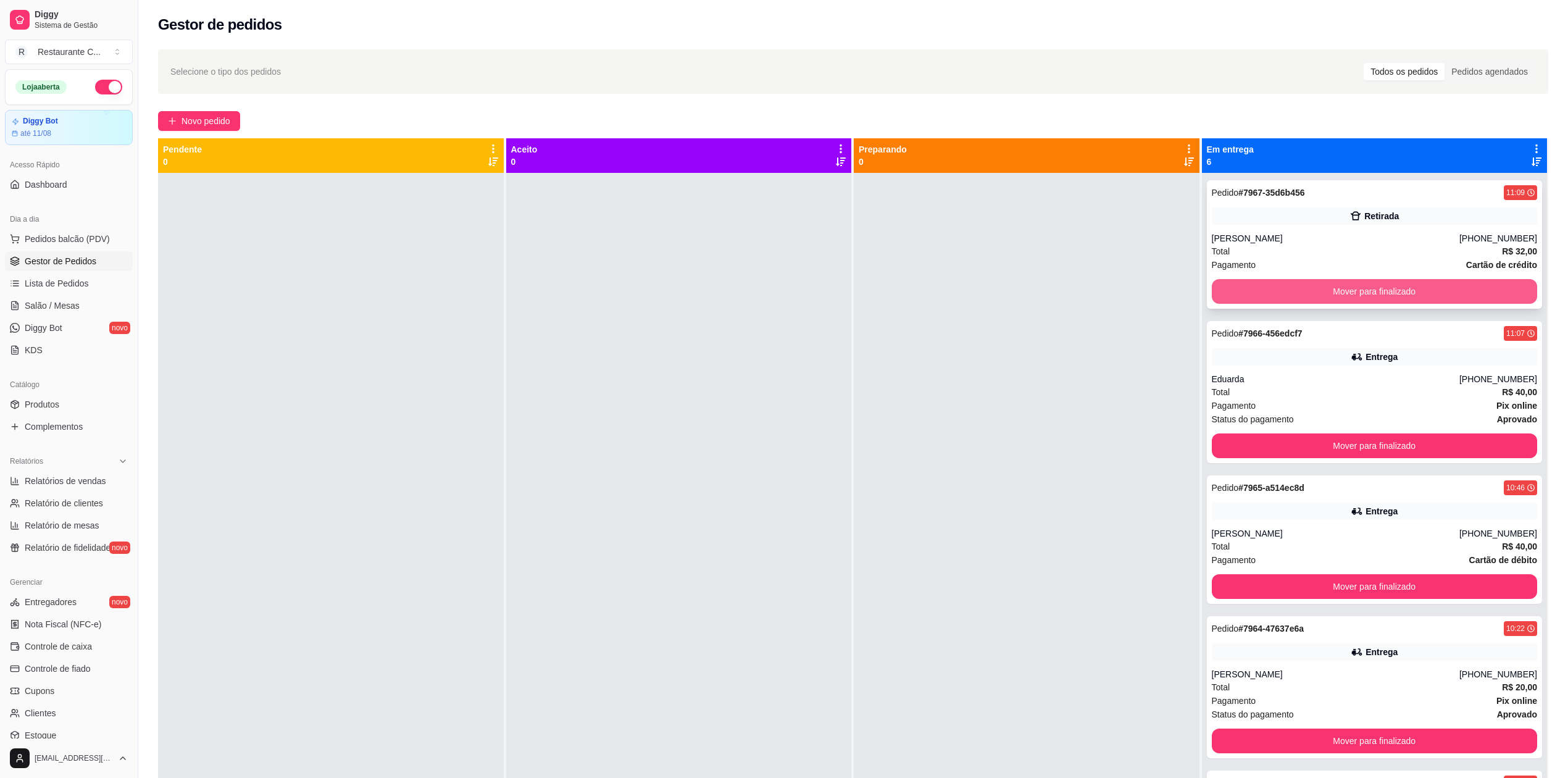
click at [1224, 288] on button "Mover para finalizado" at bounding box center [1375, 291] width 326 height 25
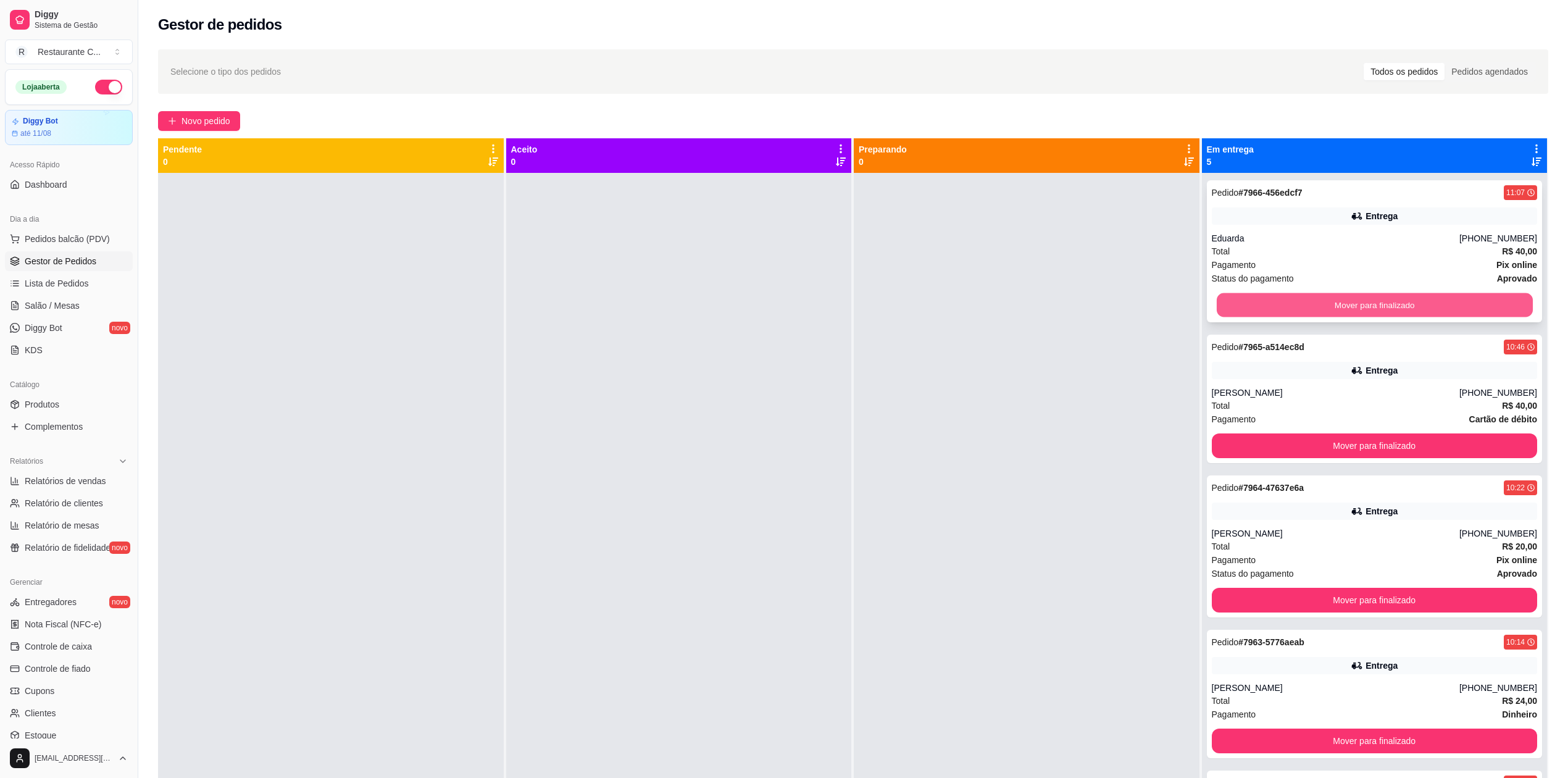
click at [1219, 303] on button "Mover para finalizado" at bounding box center [1374, 306] width 316 height 24
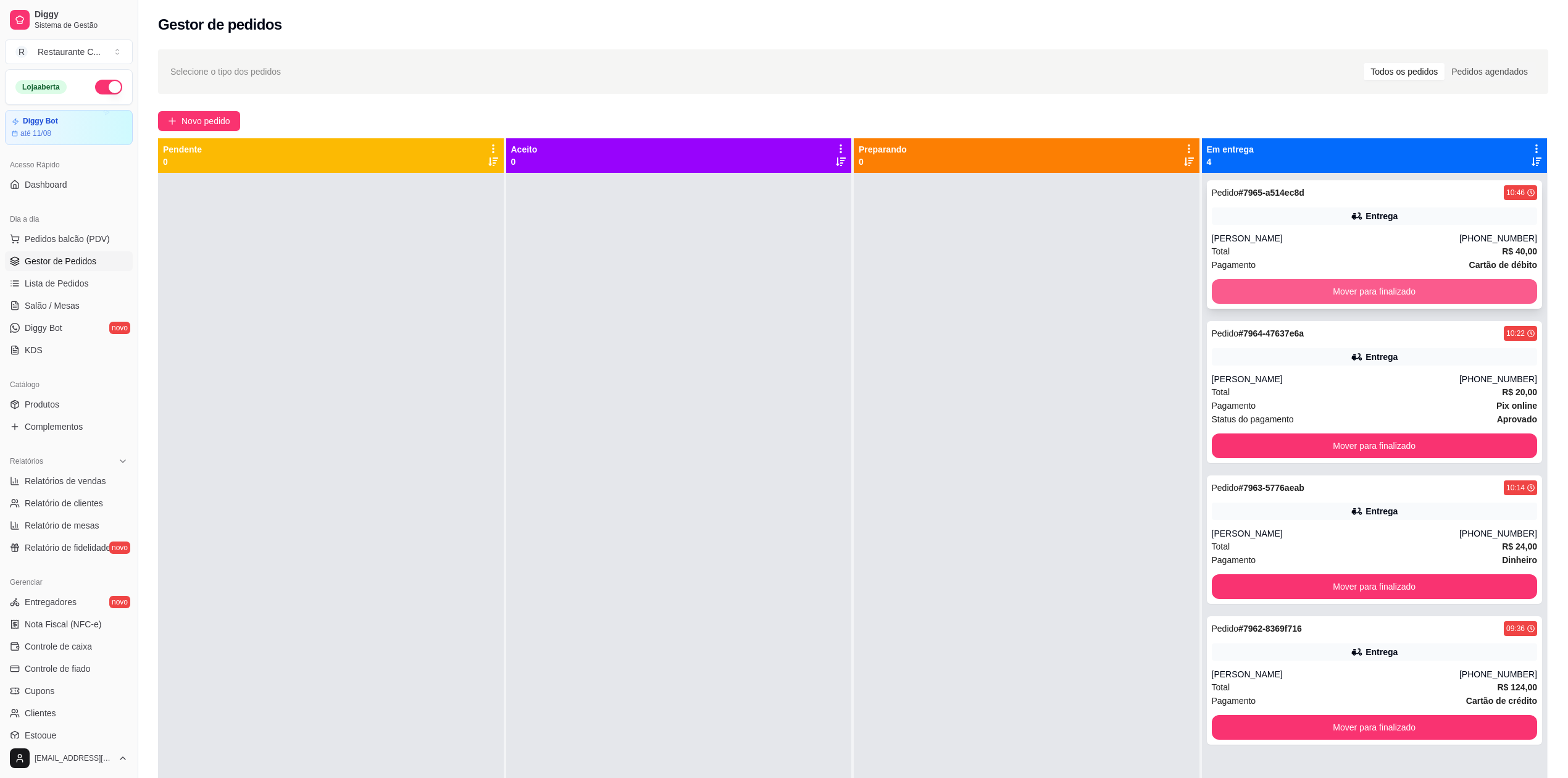
click at [1219, 293] on button "Mover para finalizado" at bounding box center [1375, 291] width 326 height 25
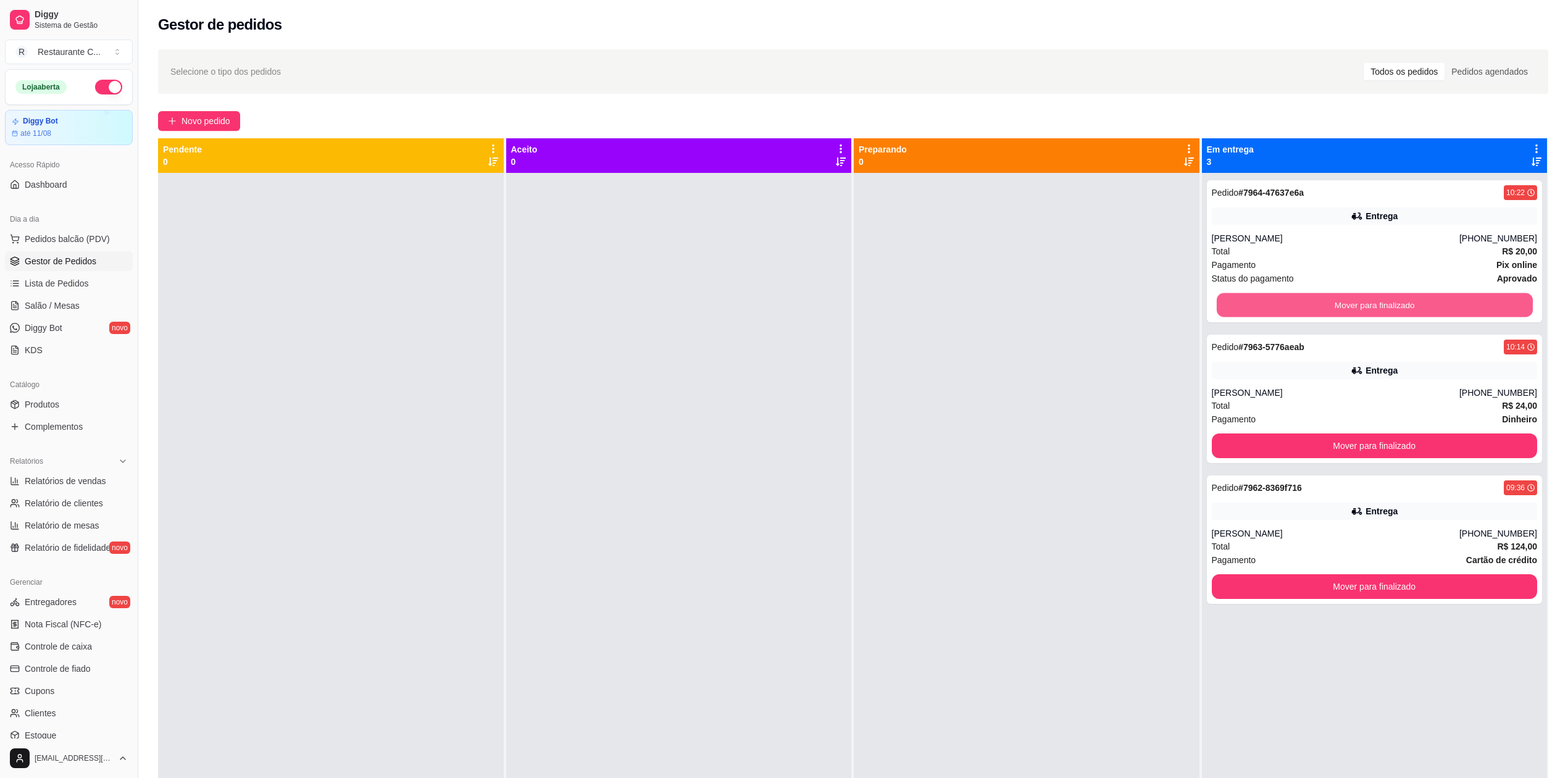
click at [1219, 294] on button "Mover para finalizado" at bounding box center [1374, 306] width 316 height 24
click at [1219, 297] on button "Mover para finalizado" at bounding box center [1374, 306] width 316 height 24
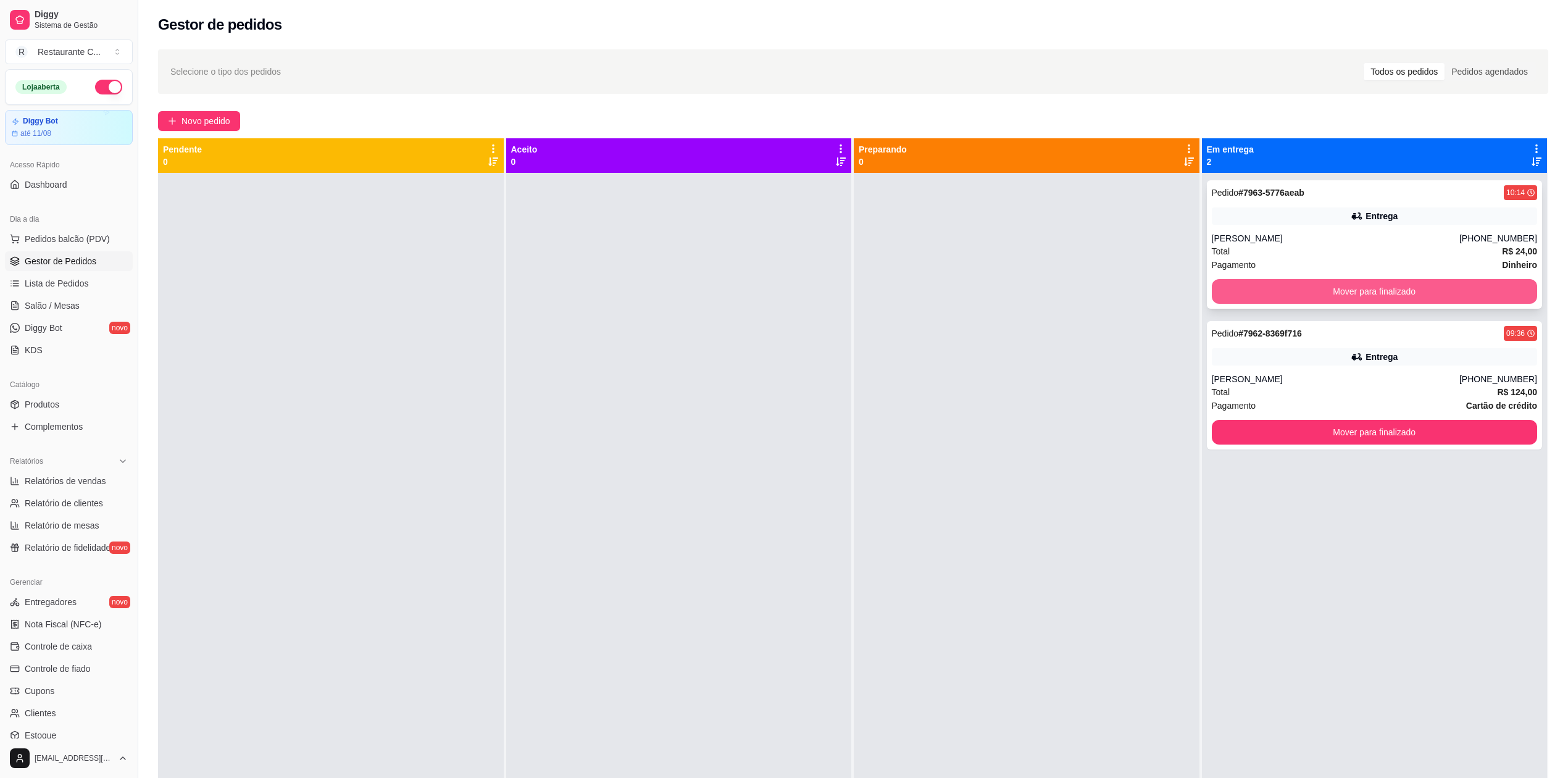
click at [1220, 289] on button "Mover para finalizado" at bounding box center [1375, 291] width 326 height 25
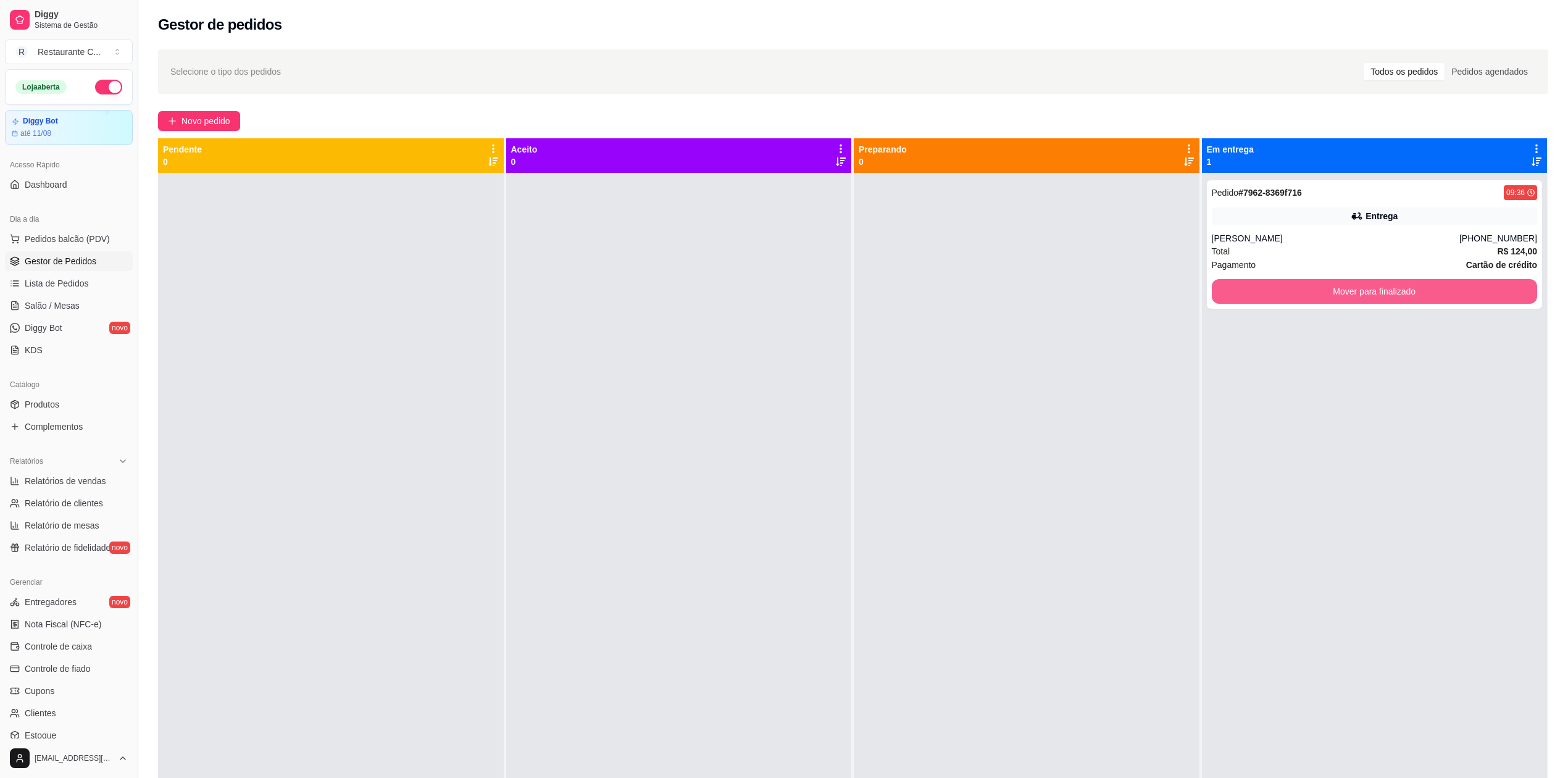
click at [1220, 289] on button "Mover para finalizado" at bounding box center [1375, 291] width 326 height 25
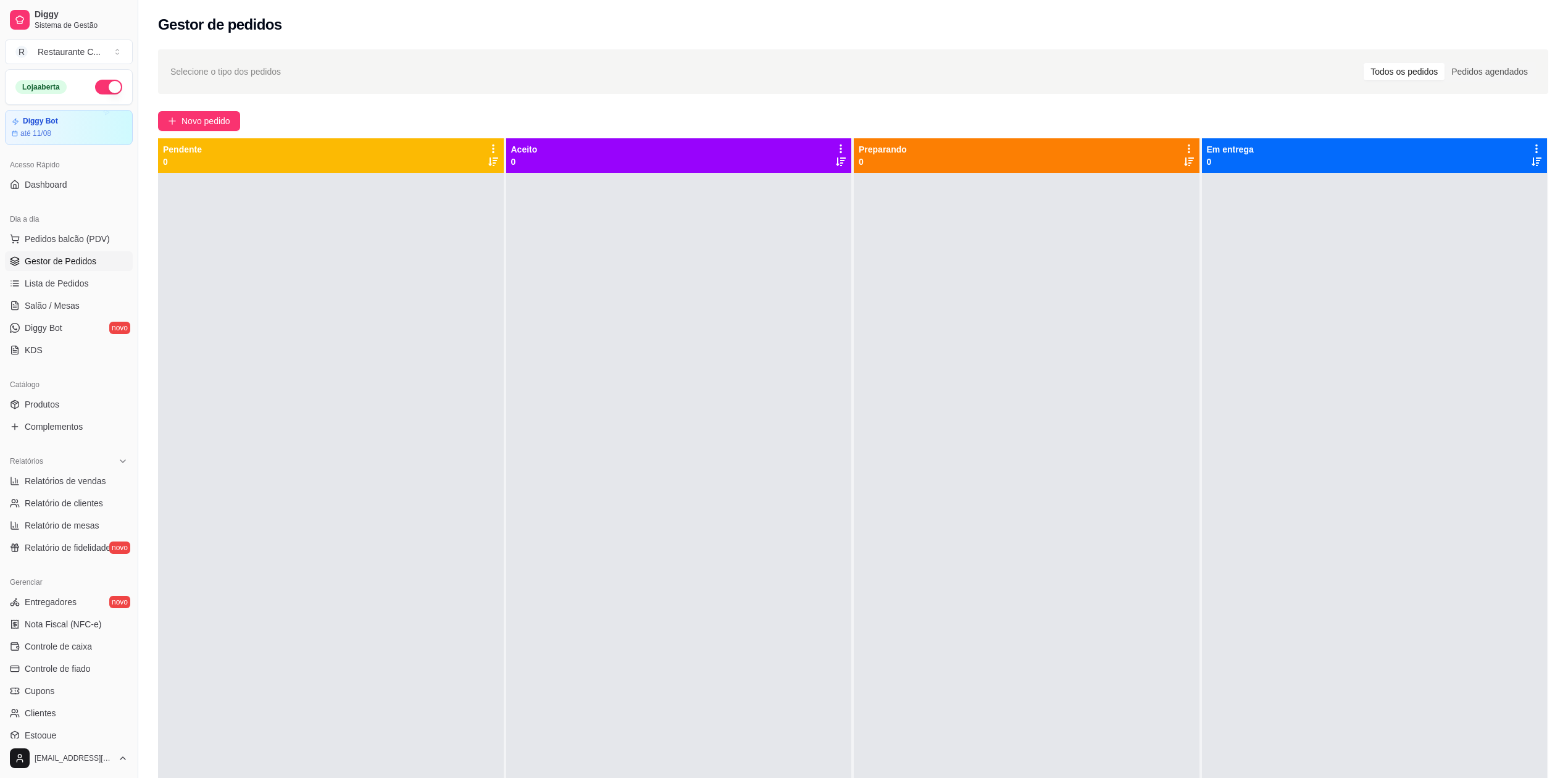
click at [78, 258] on span "Gestor de Pedidos" at bounding box center [61, 261] width 72 height 12
click at [38, 279] on span "Lista de Pedidos" at bounding box center [57, 283] width 64 height 12
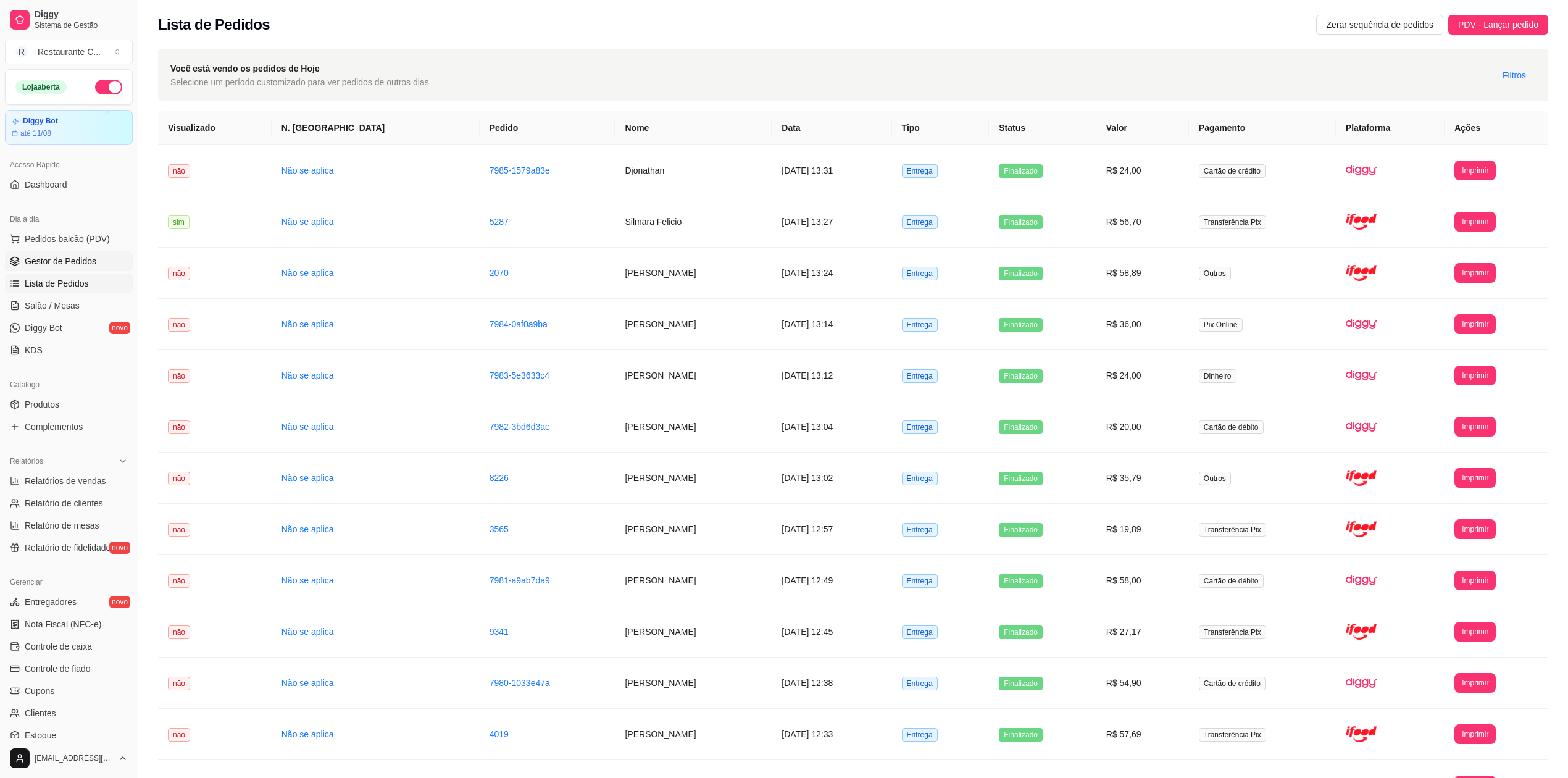
click at [42, 262] on span "Gestor de Pedidos" at bounding box center [61, 261] width 72 height 12
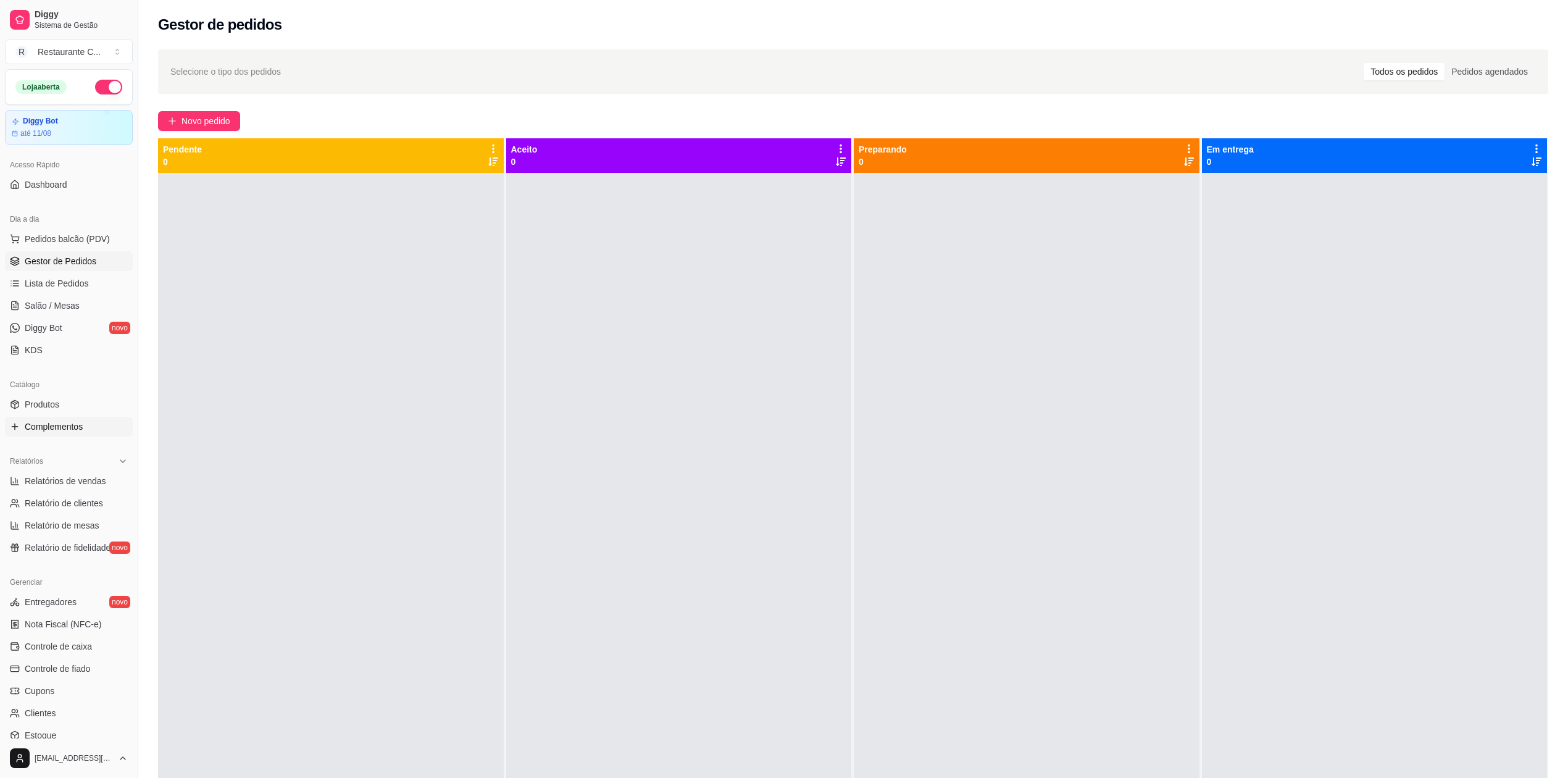
click at [77, 424] on span "Complementos" at bounding box center [54, 426] width 58 height 12
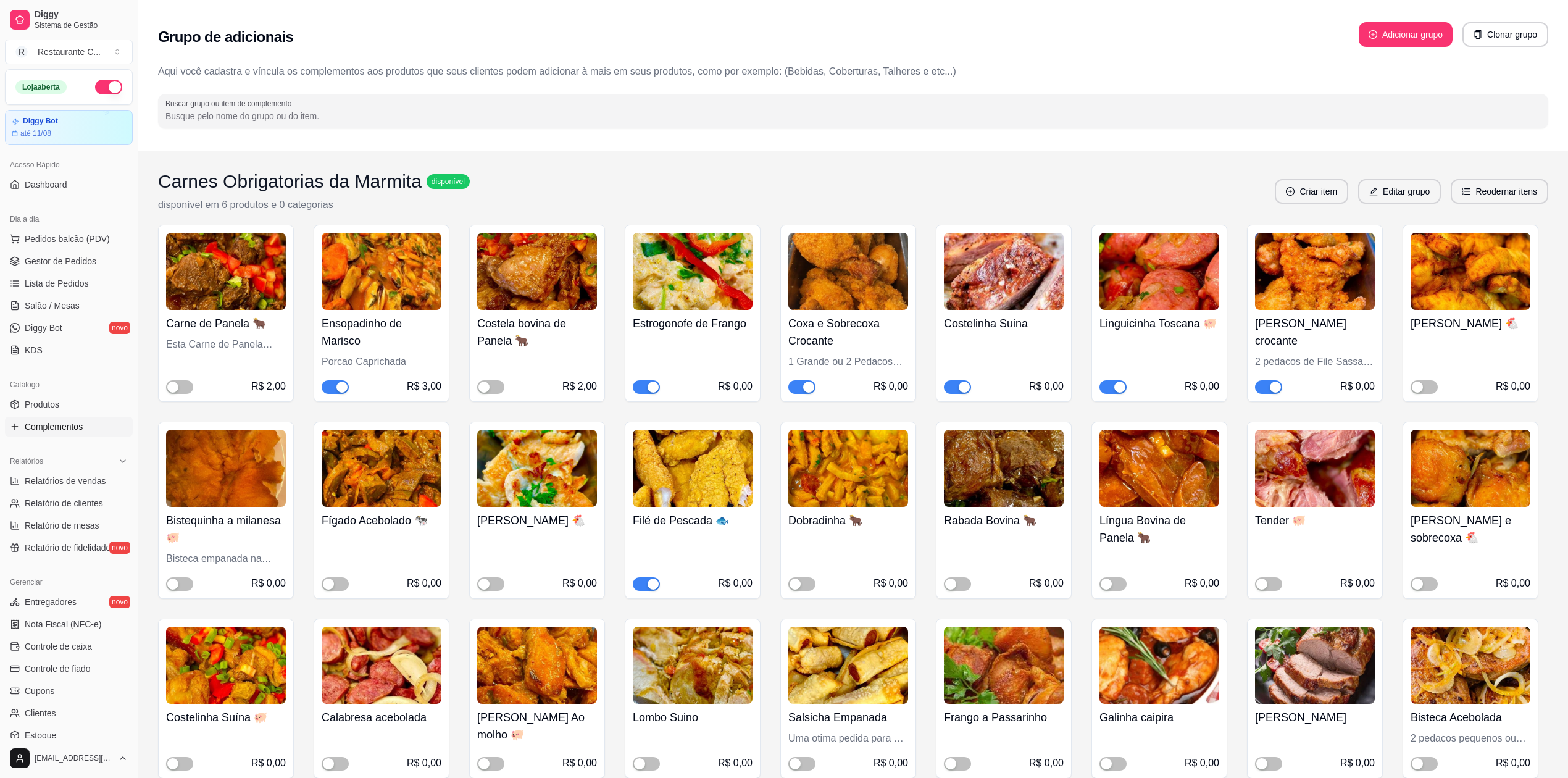
click at [956, 390] on span "button" at bounding box center [958, 387] width 27 height 14
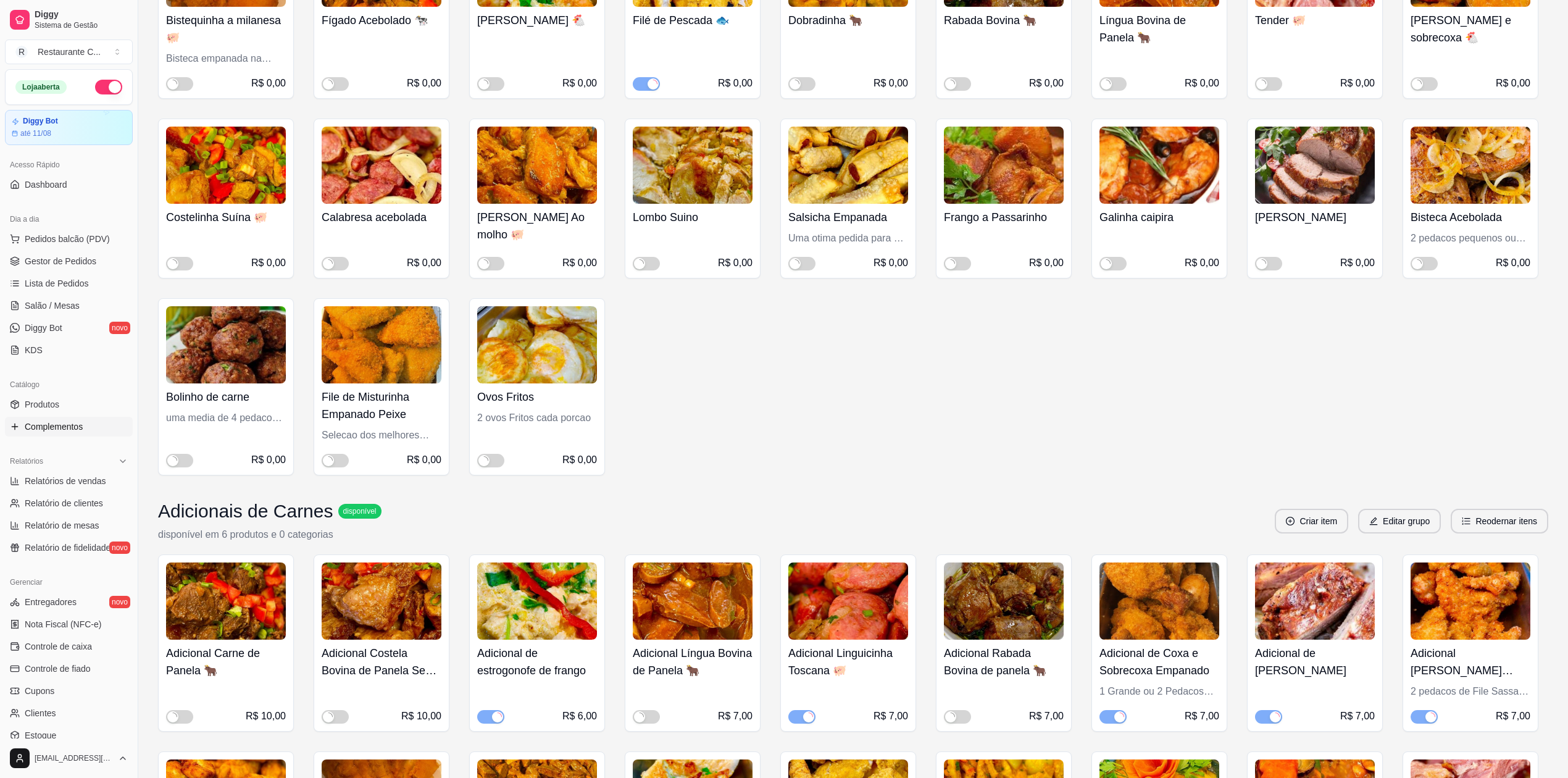
scroll to position [906, 0]
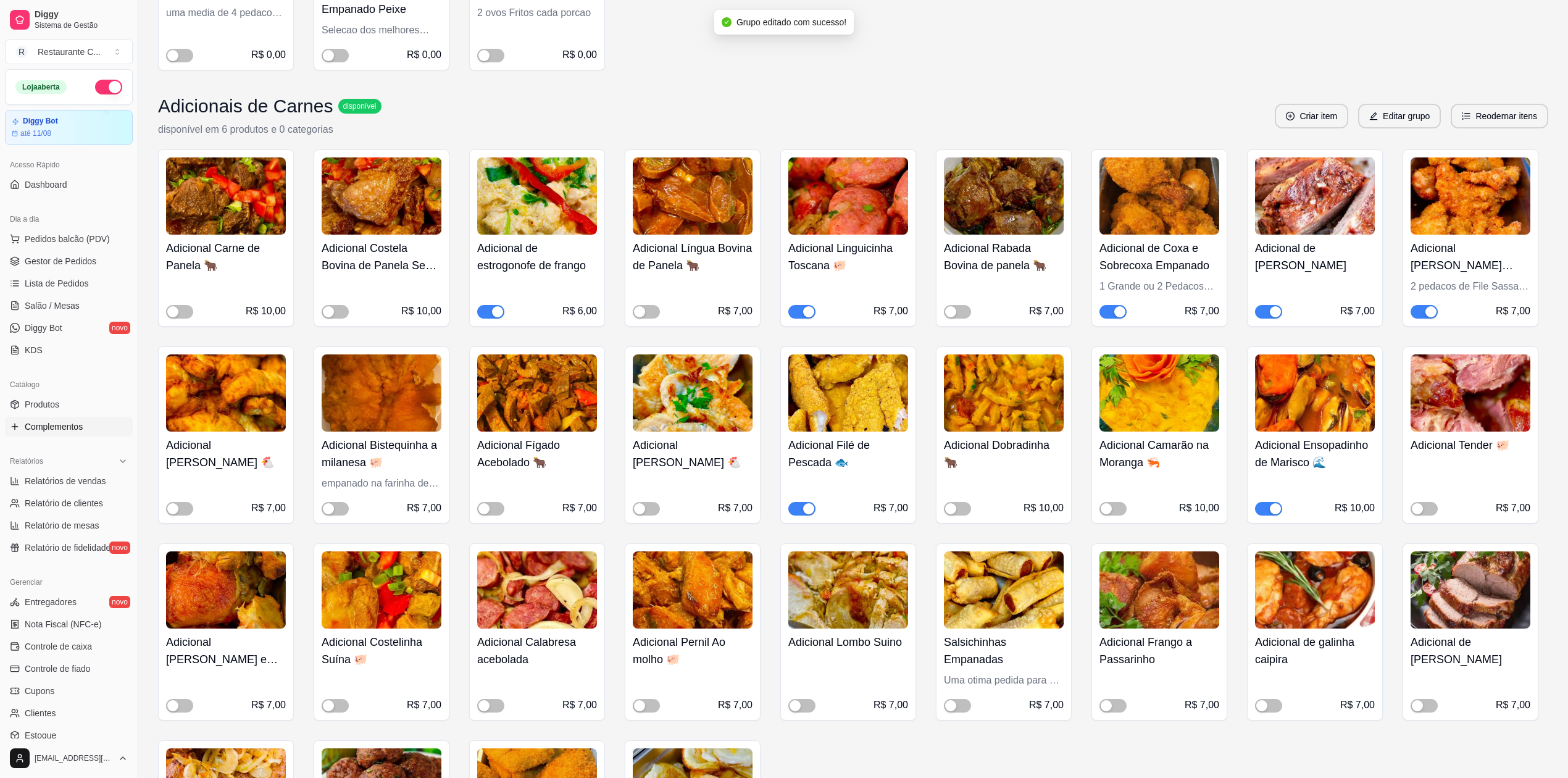
click at [1265, 318] on span "button" at bounding box center [1269, 311] width 27 height 14
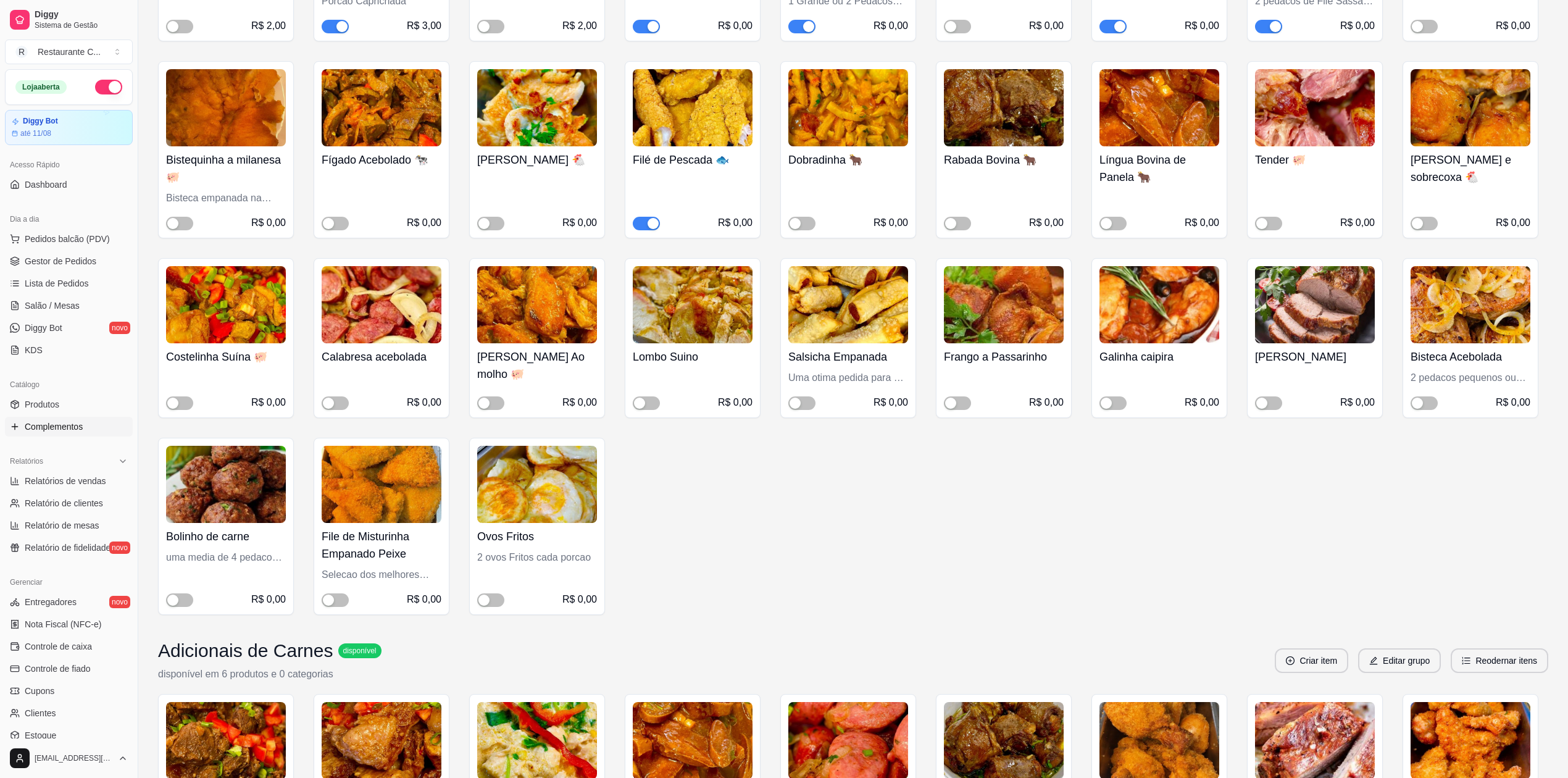
scroll to position [0, 0]
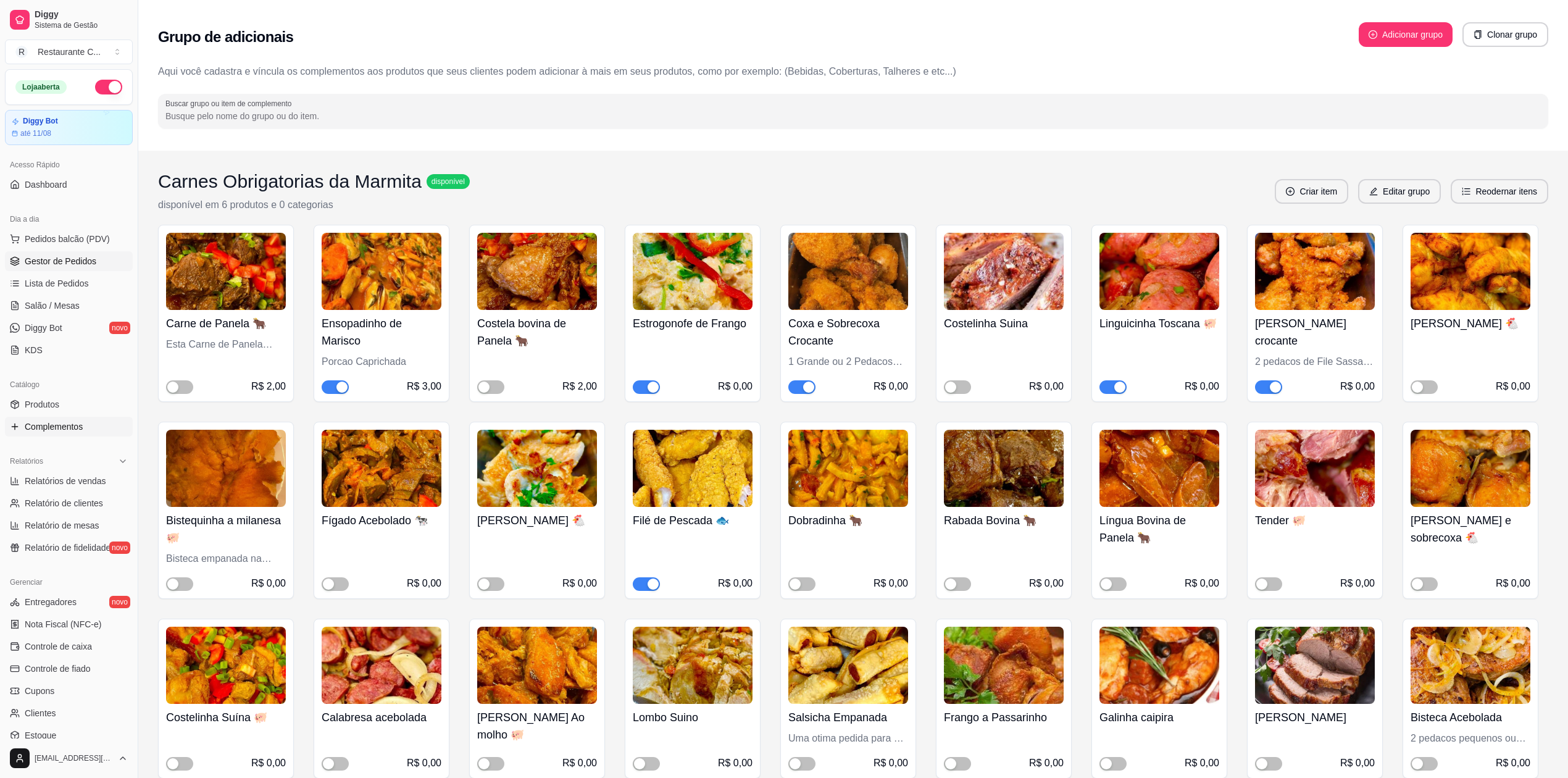
click at [78, 262] on span "Gestor de Pedidos" at bounding box center [61, 261] width 72 height 12
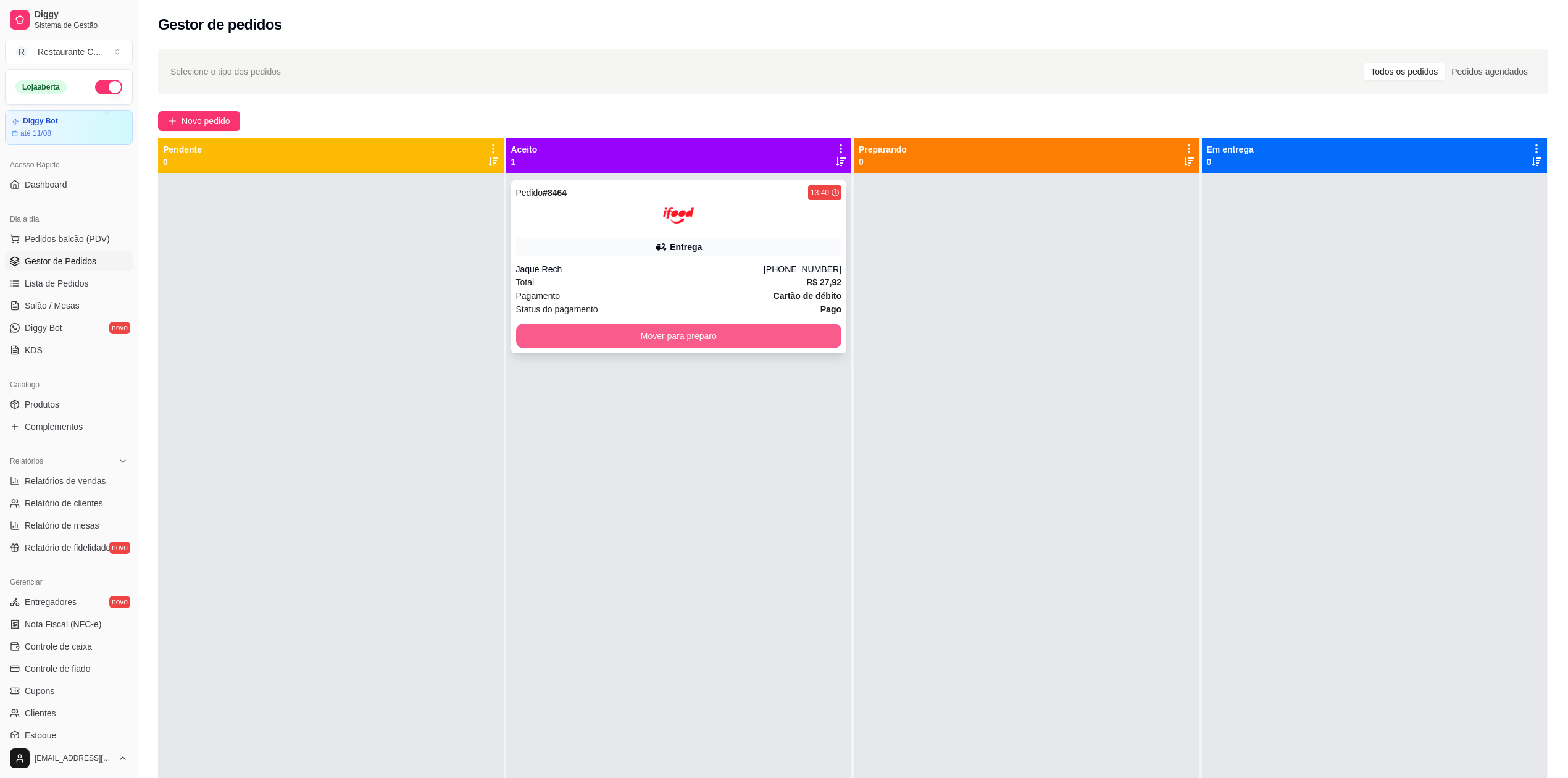
click at [761, 337] on button "Mover para preparo" at bounding box center [679, 336] width 326 height 25
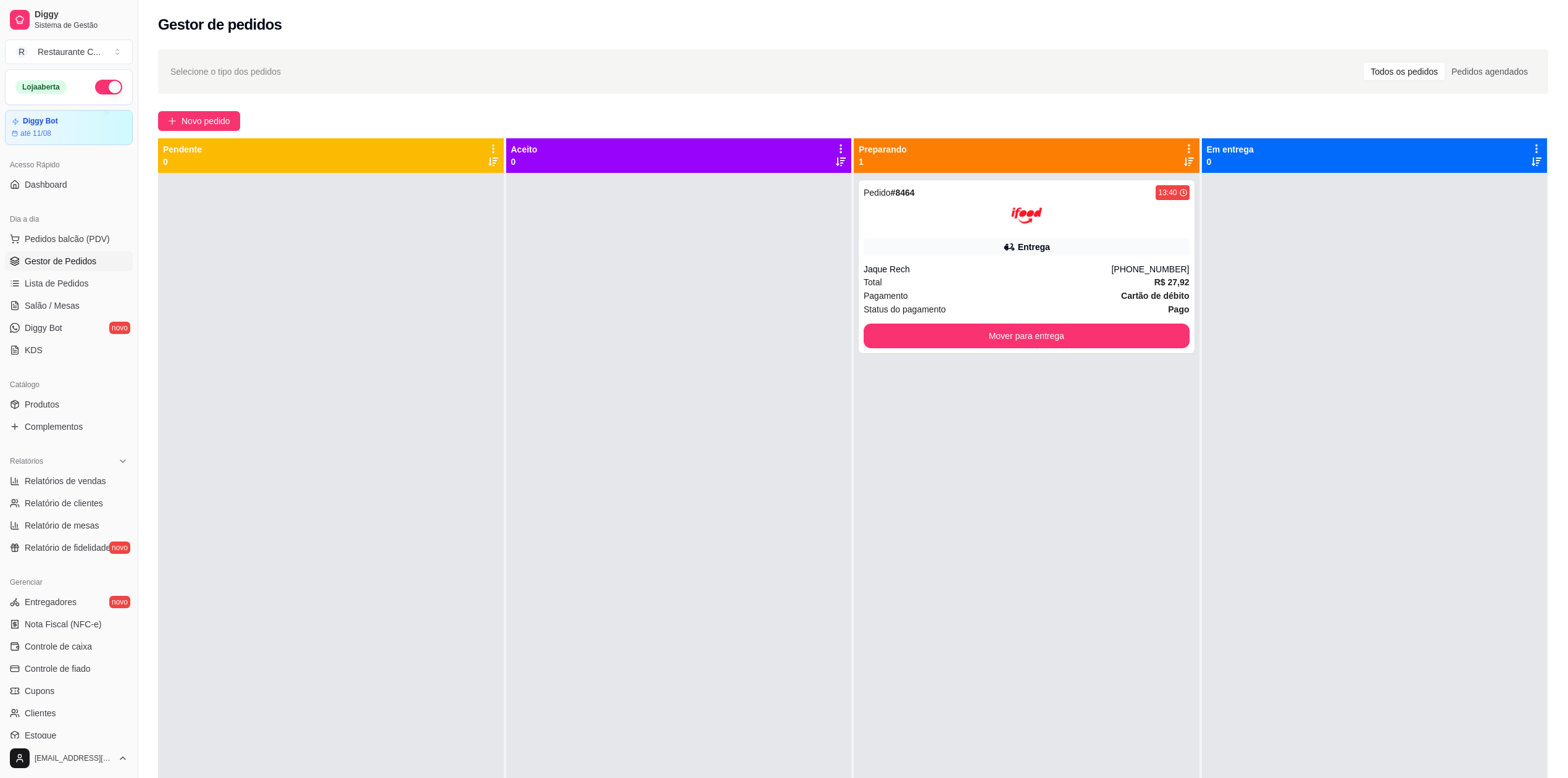
click at [1097, 413] on div "Pedido # 8464 13:40 Entrega Jaque Rech [PHONE_NUMBER] Total R$ 27,92 Pagamento …" at bounding box center [1027, 562] width 346 height 778
click at [1073, 340] on button "Mover para entrega" at bounding box center [1027, 336] width 326 height 25
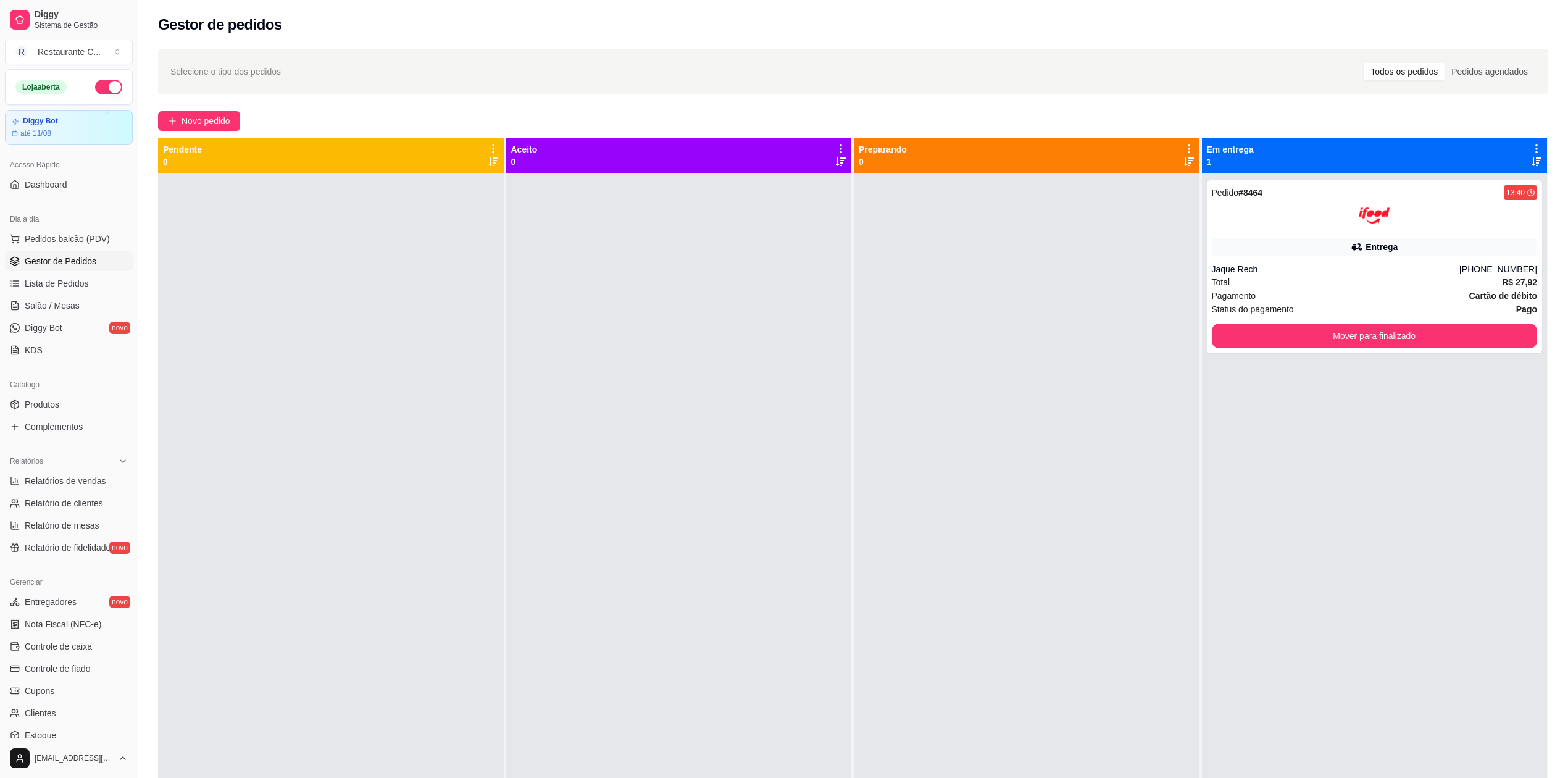
click at [1016, 423] on div at bounding box center [1027, 562] width 346 height 778
